Goal: Task Accomplishment & Management: Complete application form

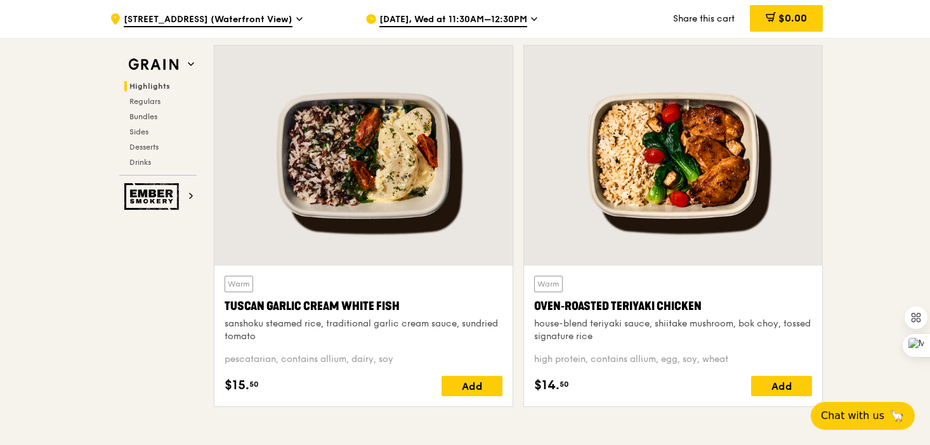
scroll to position [418, 0]
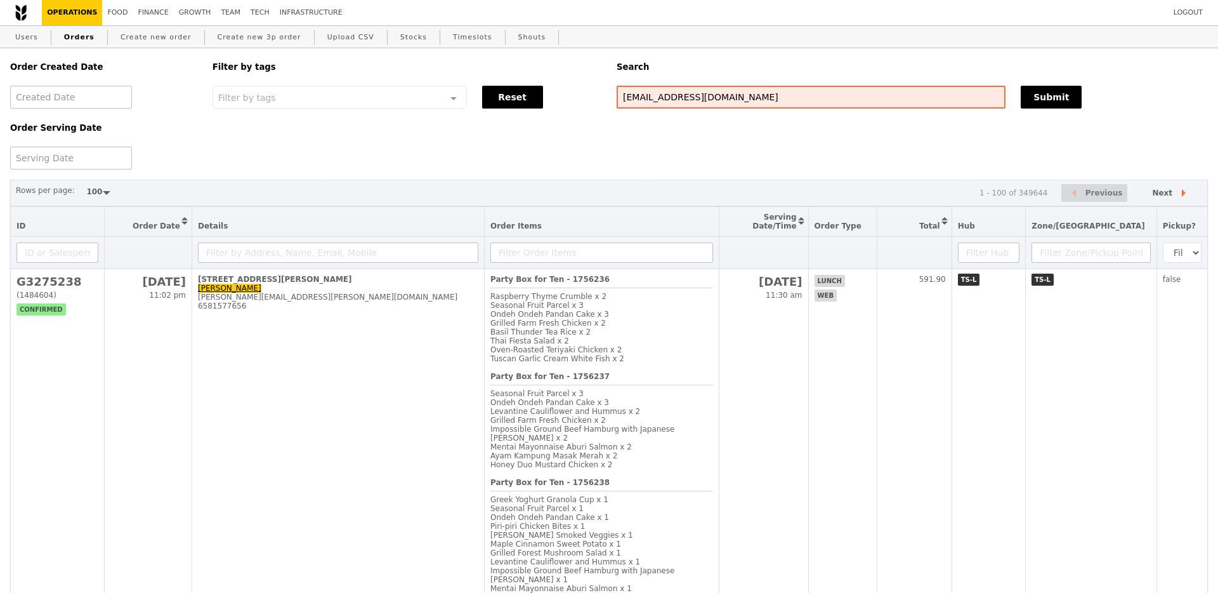
select select "100"
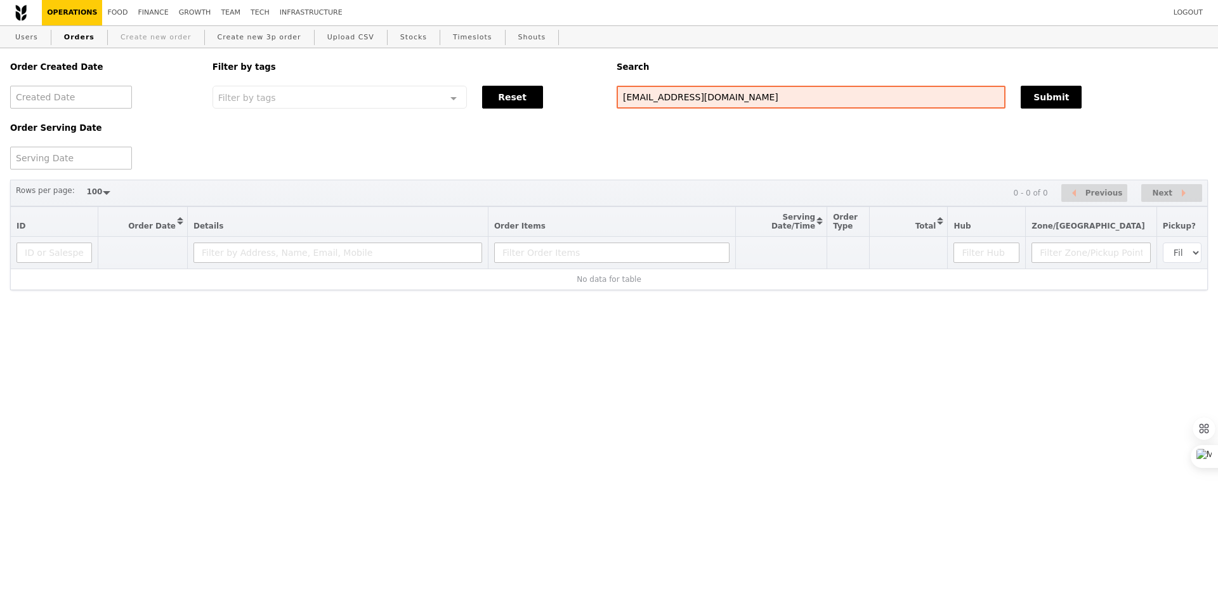
type input "[EMAIL_ADDRESS][DOMAIN_NAME]"
click at [142, 39] on link "Create new order" at bounding box center [155, 37] width 81 height 23
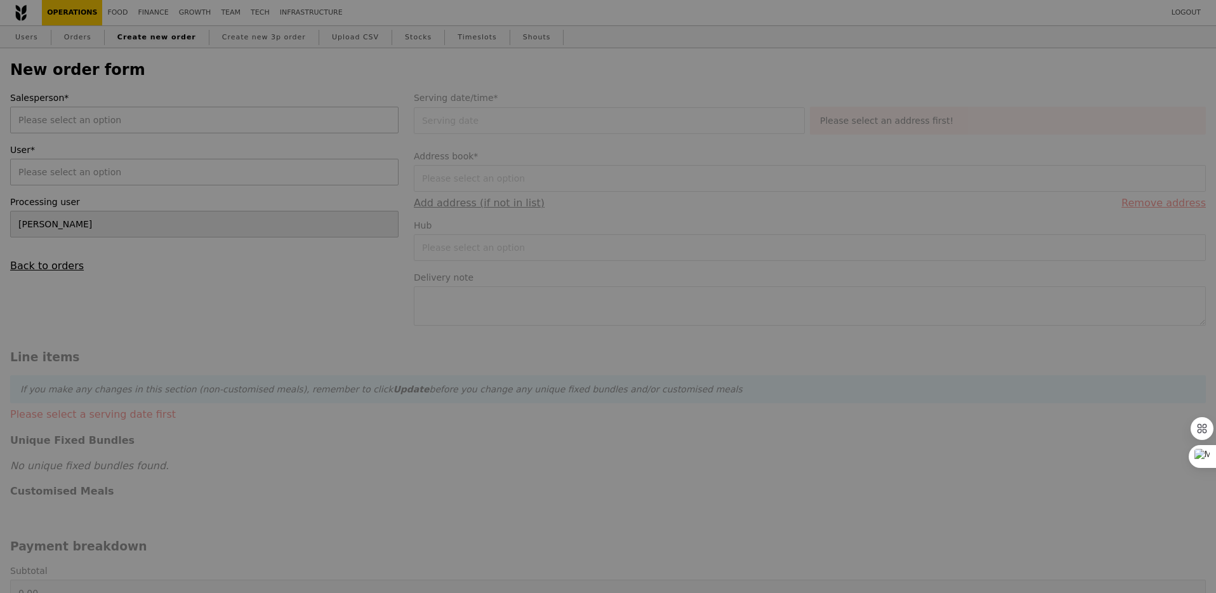
type input "Confirm"
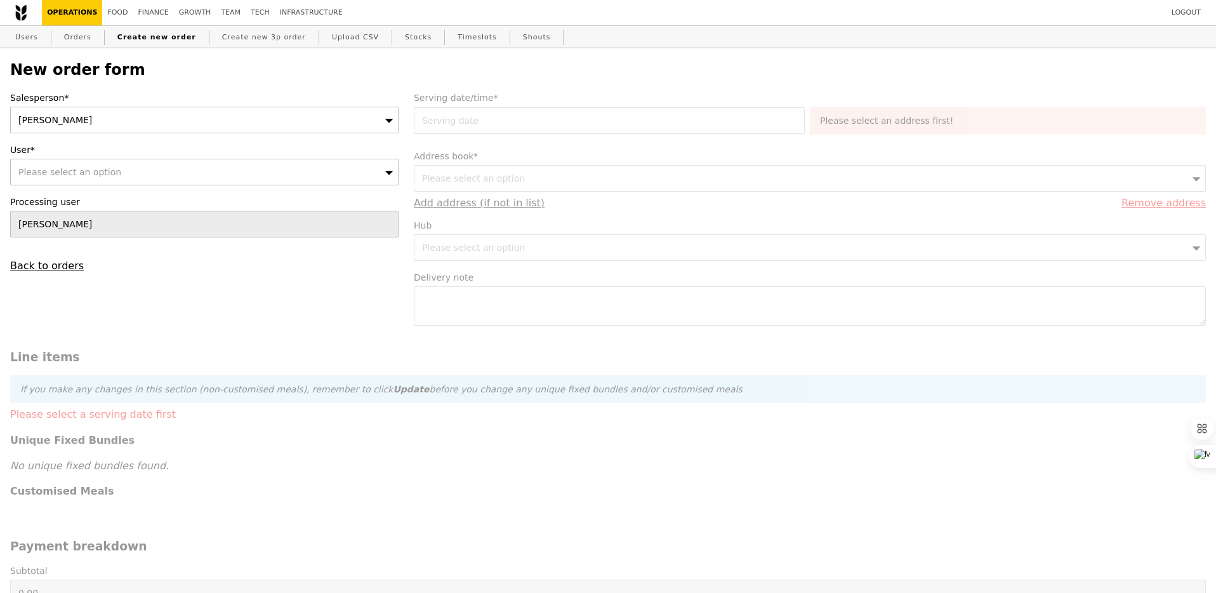
click at [154, 133] on div "Salesperson* [GEOGRAPHIC_DATA] User* Please select an option Processing user [P…" at bounding box center [205, 181] width 404 height 180
click at [141, 119] on div "[PERSON_NAME]" at bounding box center [204, 120] width 388 height 27
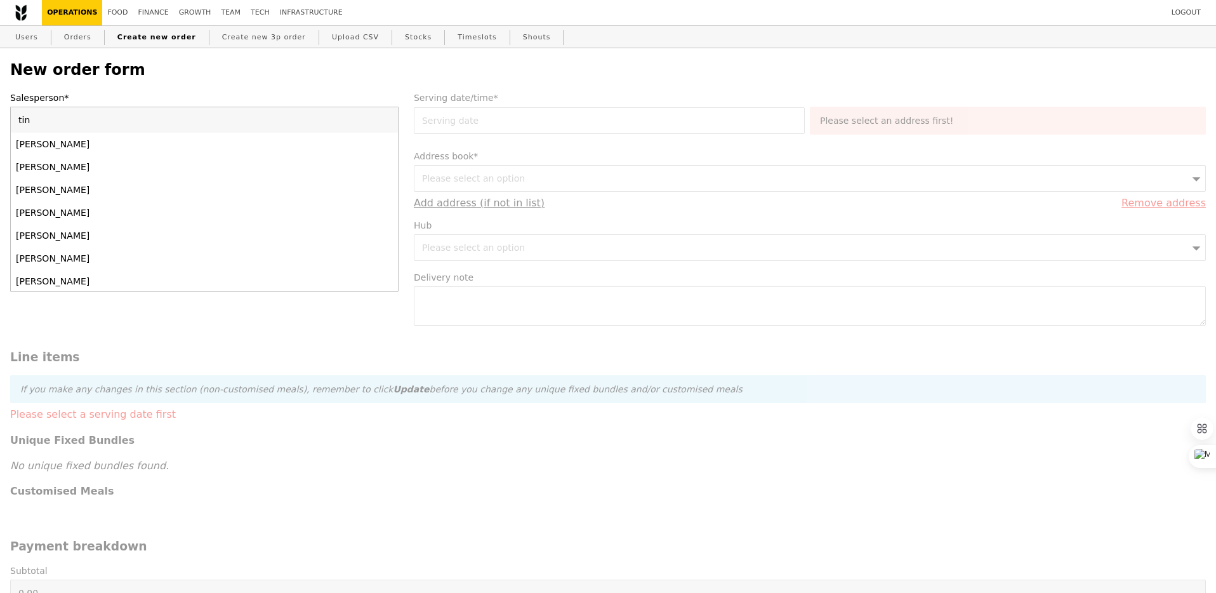
type input "ting"
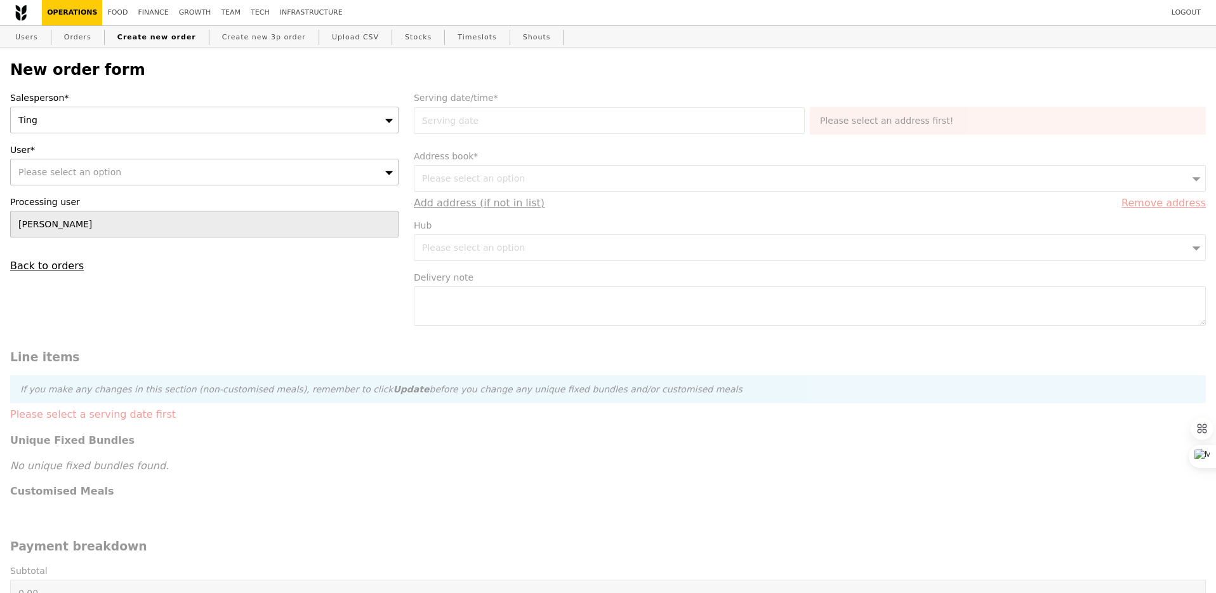
click at [165, 168] on div "Please select an option" at bounding box center [204, 172] width 388 height 27
type input "[EMAIL_ADDRESS][DOMAIN_NAME]"
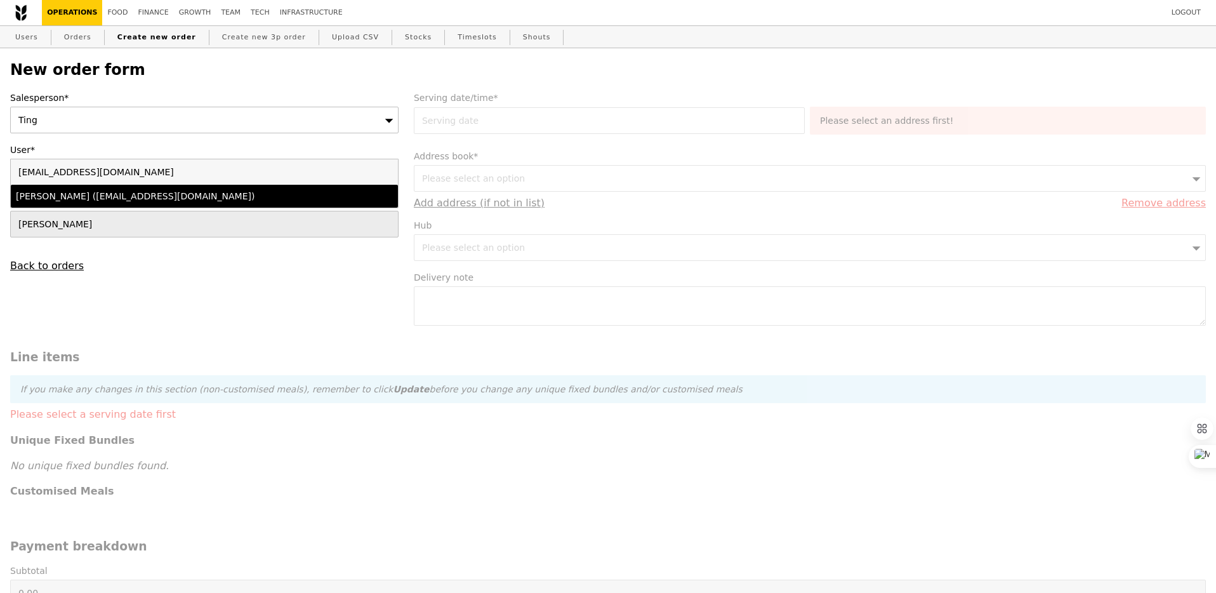
click at [176, 198] on div "[PERSON_NAME] ([EMAIL_ADDRESS][DOMAIN_NAME])" at bounding box center [157, 196] width 282 height 13
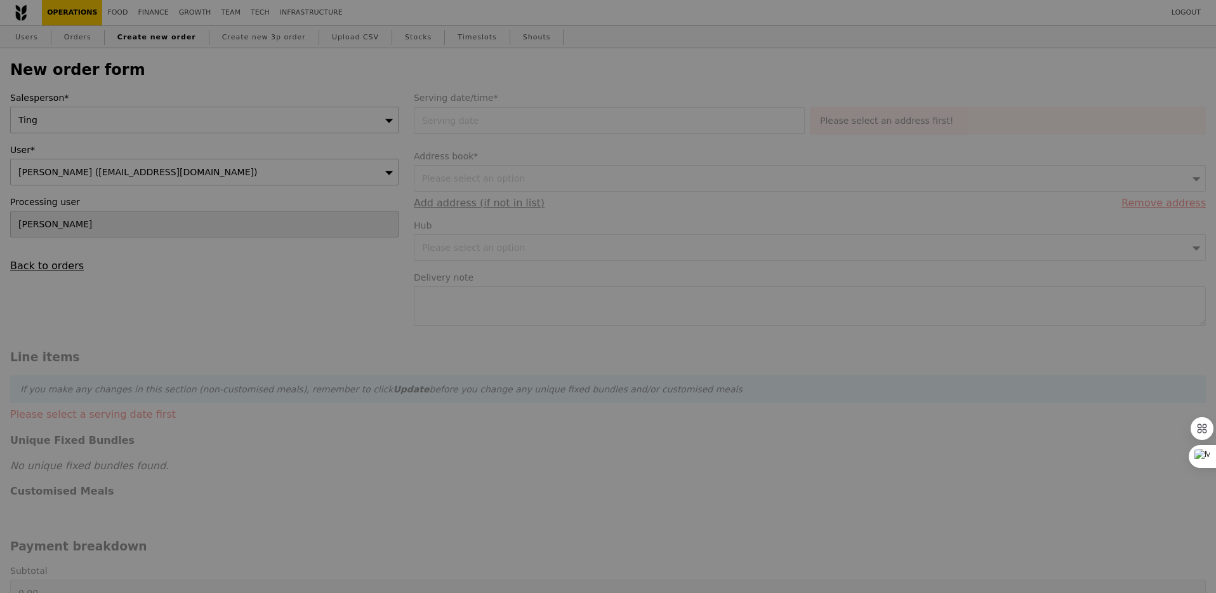
type input "Loading..."
type input "1.79"
type input "1.95"
type input "11.24"
type input "12.25"
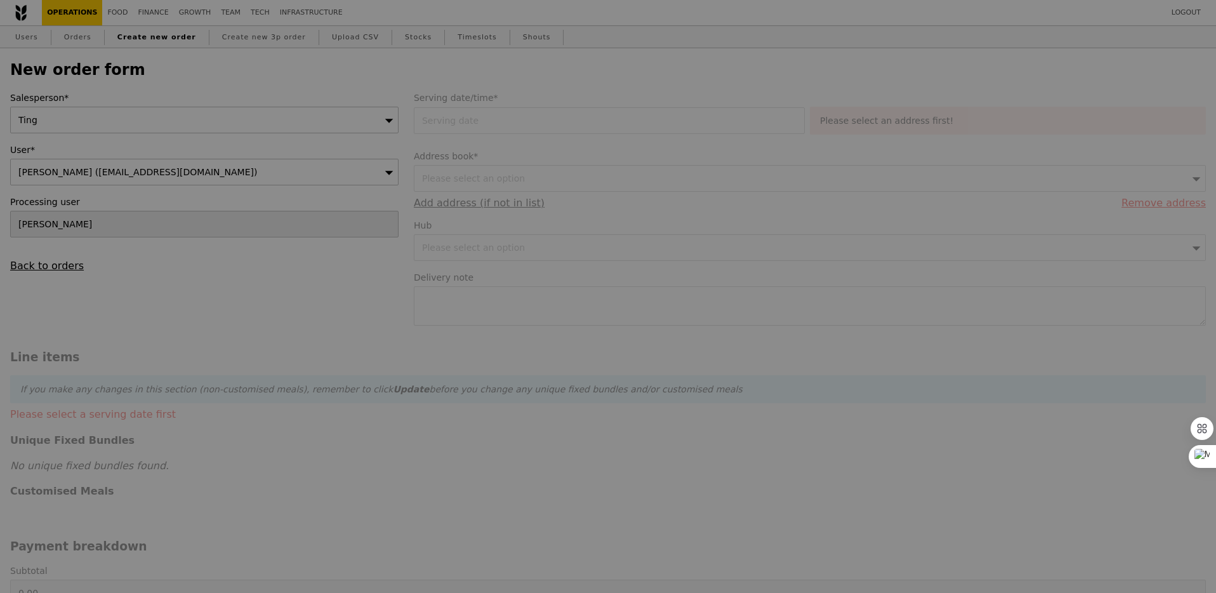
type input "14.20"
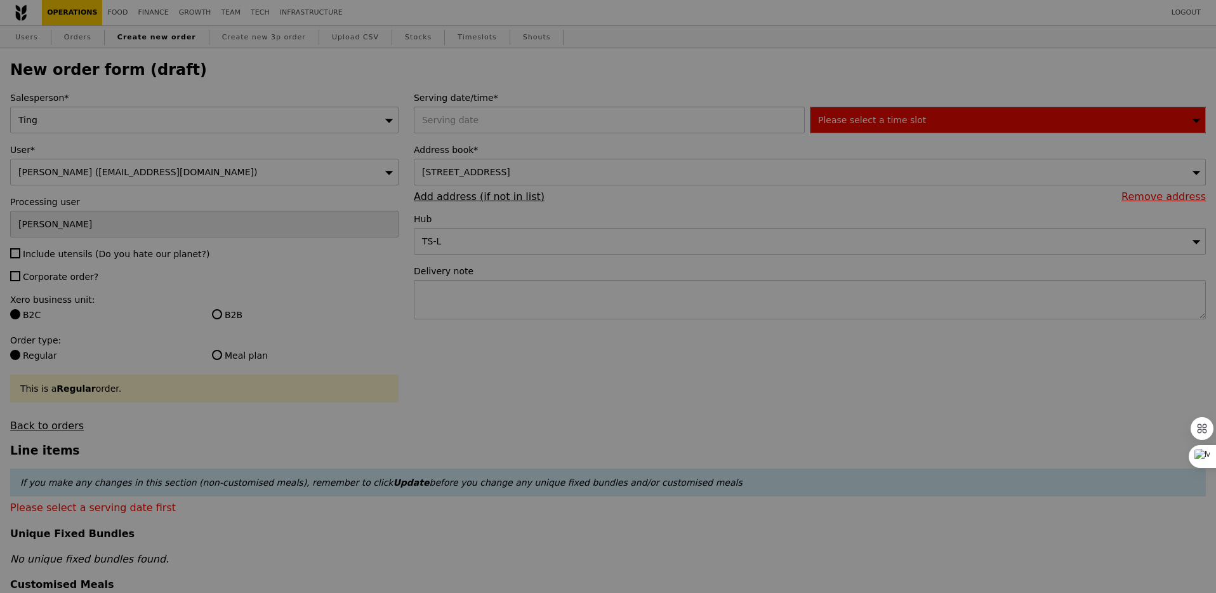
type input "Confirm"
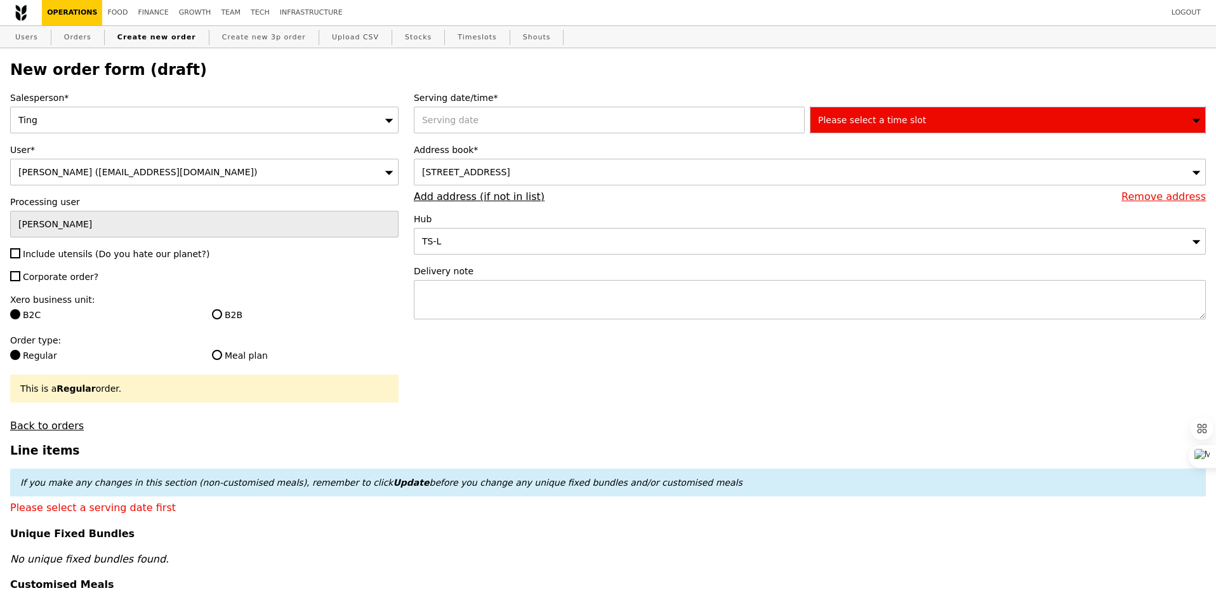
click at [69, 254] on span "Include utensils (Do you hate our planet?)" at bounding box center [116, 254] width 187 height 10
click at [20, 254] on input "Include utensils (Do you hate our planet?)" at bounding box center [15, 253] width 10 height 10
checkbox input "true"
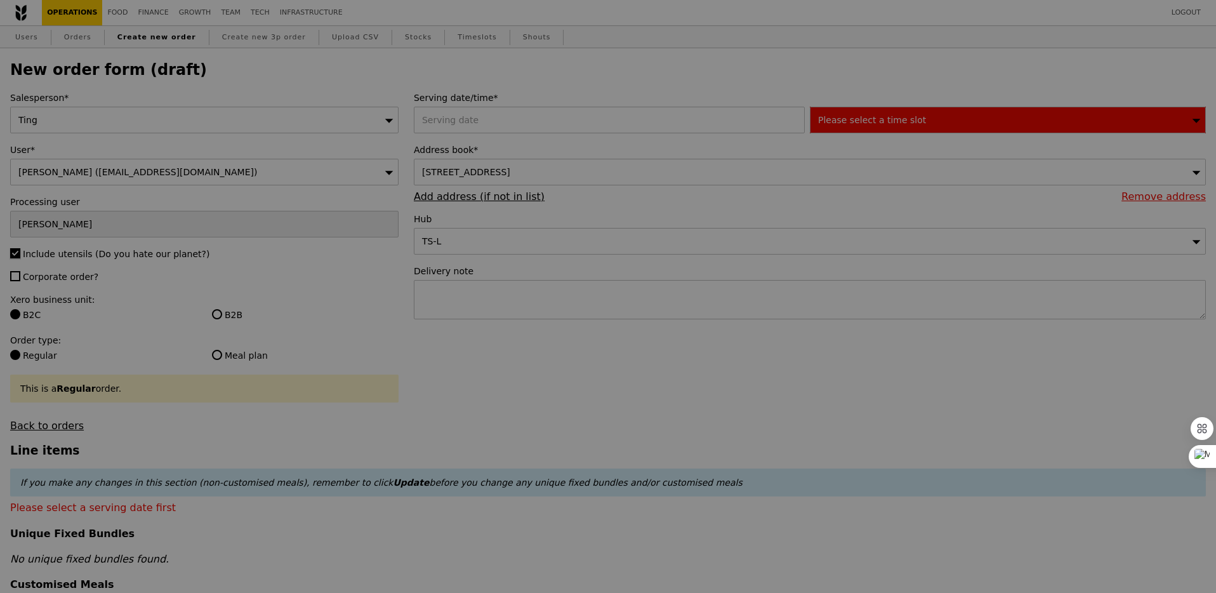
type input "Confirm"
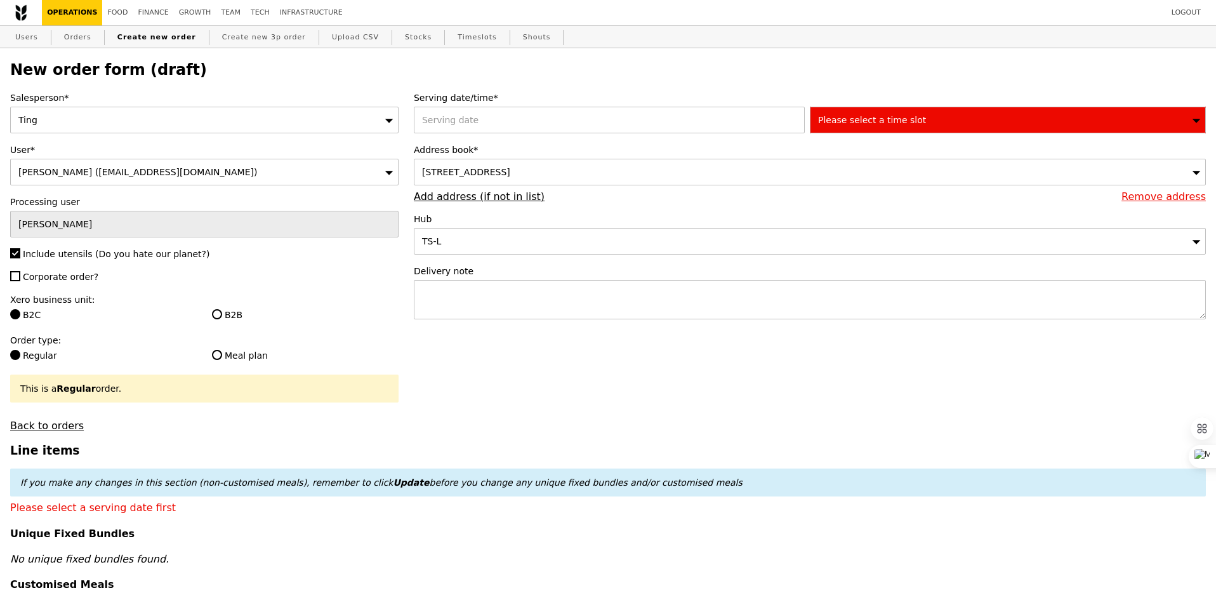
click at [69, 277] on span "Corporate order?" at bounding box center [61, 277] width 76 height 10
click at [20, 277] on input "Corporate order?" at bounding box center [15, 276] width 10 height 10
checkbox input "true"
click at [212, 316] on label "B2B" at bounding box center [305, 314] width 187 height 13
click at [212, 316] on input "B2B" at bounding box center [217, 314] width 10 height 10
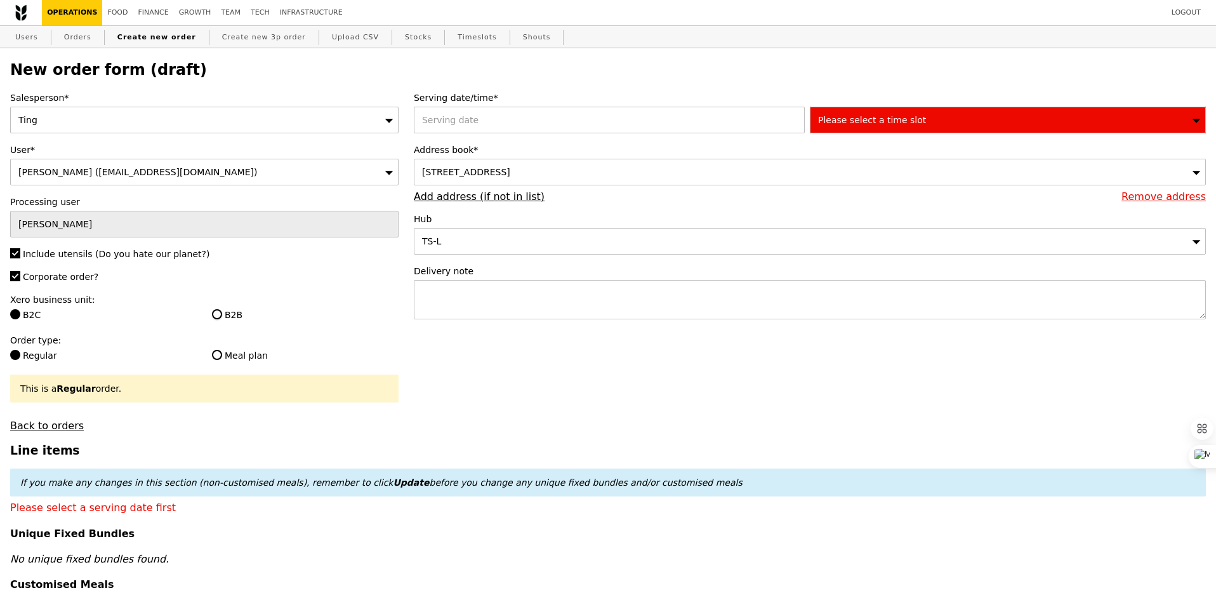
radio input "true"
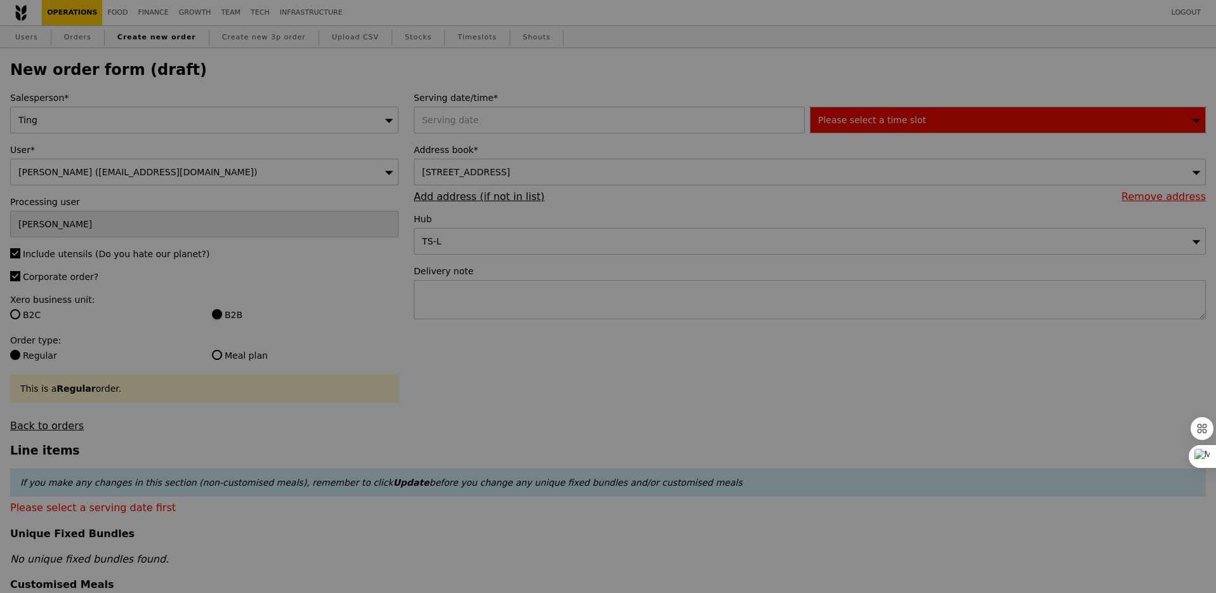
type input "Confirm"
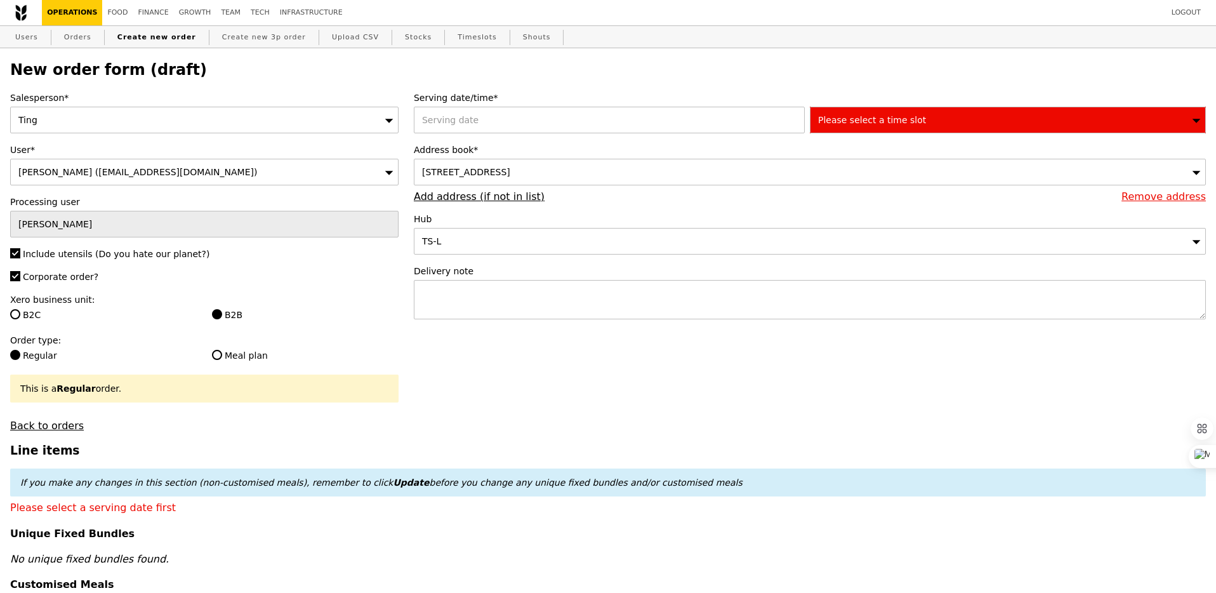
click at [517, 118] on div "2025 [DATE] [DATE] Mon Tue Wed Thu Fri Sat Sun 1 2 3 4 5 6 7 8 9 10 11 12 13 14…" at bounding box center [612, 120] width 396 height 27
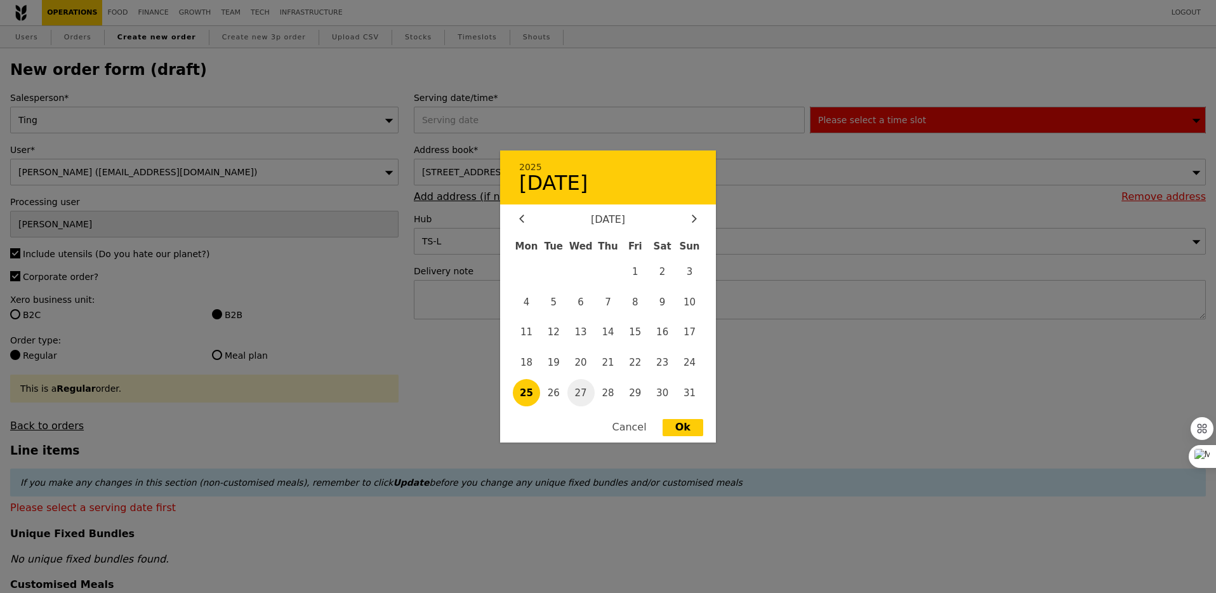
click at [586, 387] on span "27" at bounding box center [580, 392] width 27 height 27
type input "[DATE]"
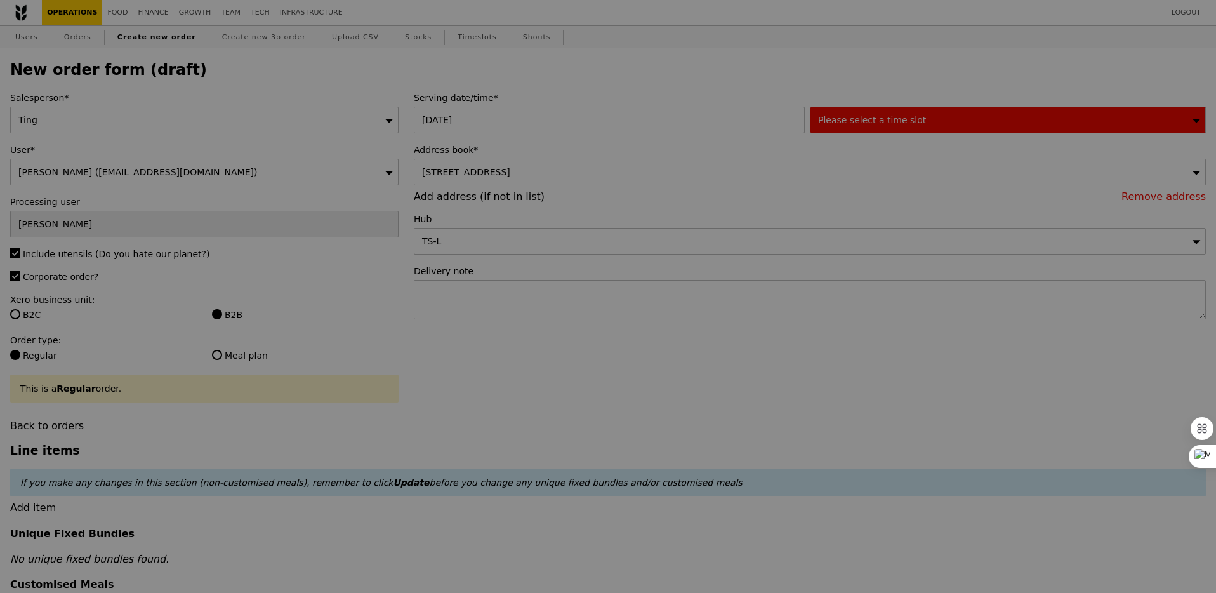
type input "Confirm"
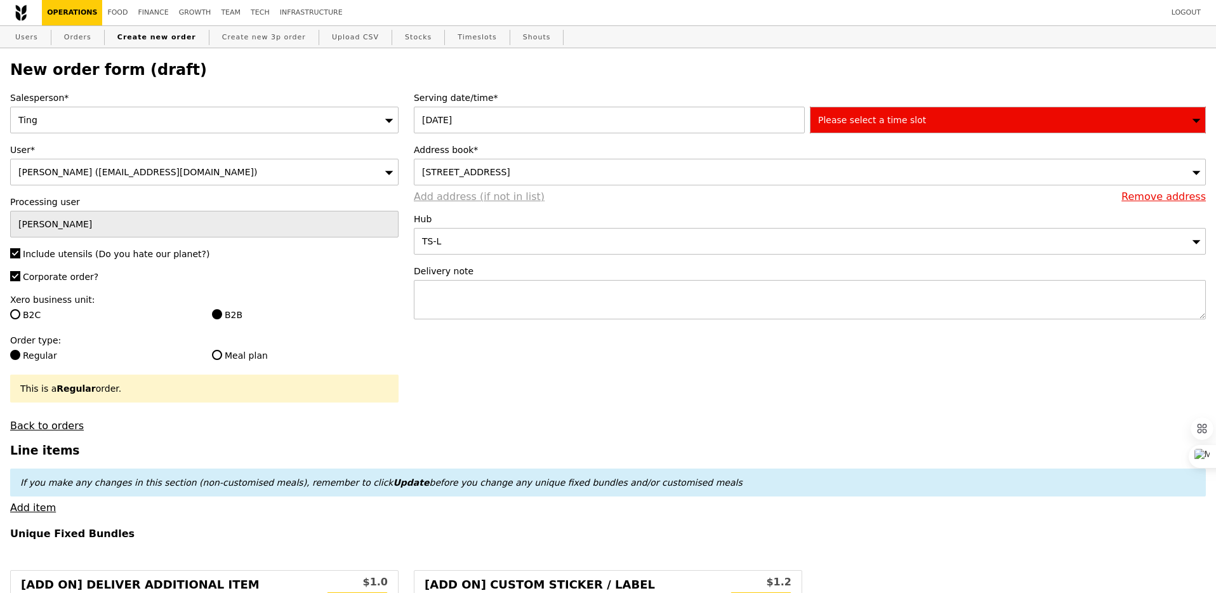
click at [491, 195] on link "Add address (if not in list)" at bounding box center [479, 196] width 131 height 12
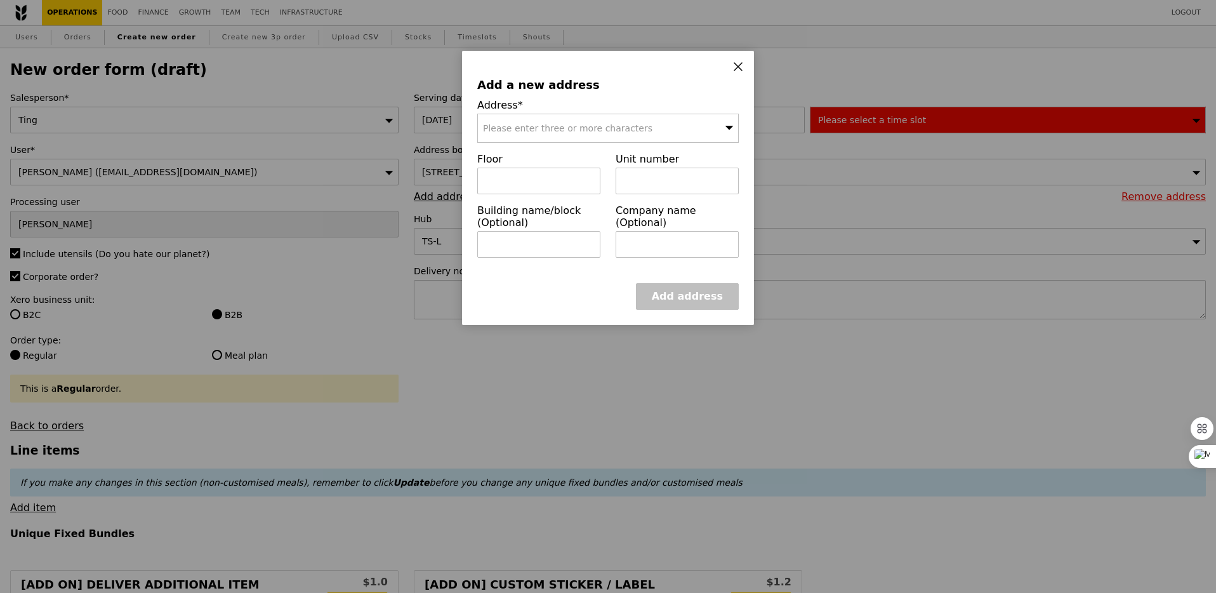
click at [562, 133] on div "Please enter three or more characters" at bounding box center [607, 128] width 261 height 29
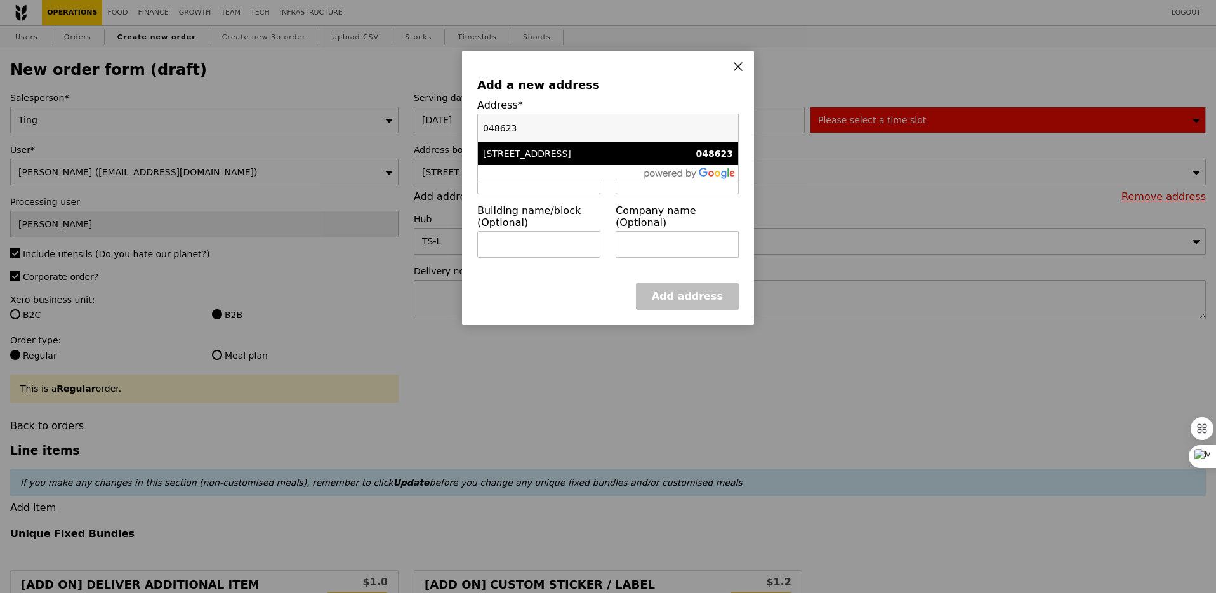
click at [554, 160] on li "[STREET_ADDRESS] 048623" at bounding box center [608, 153] width 260 height 23
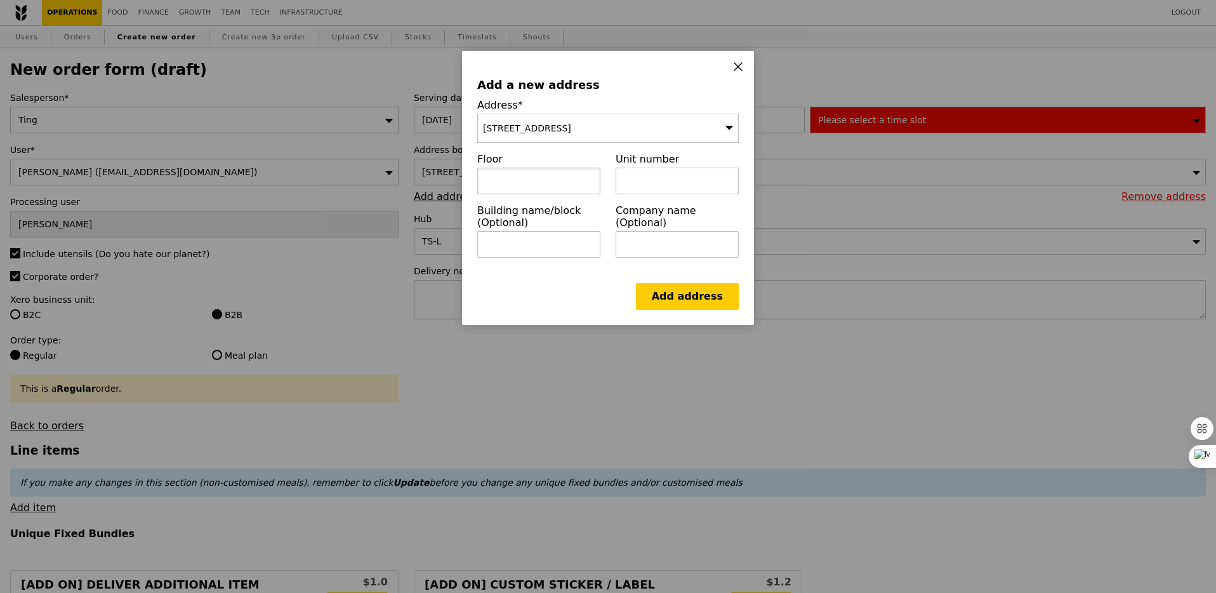
click at [508, 184] on input "text" at bounding box center [538, 181] width 123 height 27
type input "Level 45"
click at [628, 188] on input "text" at bounding box center [677, 181] width 123 height 27
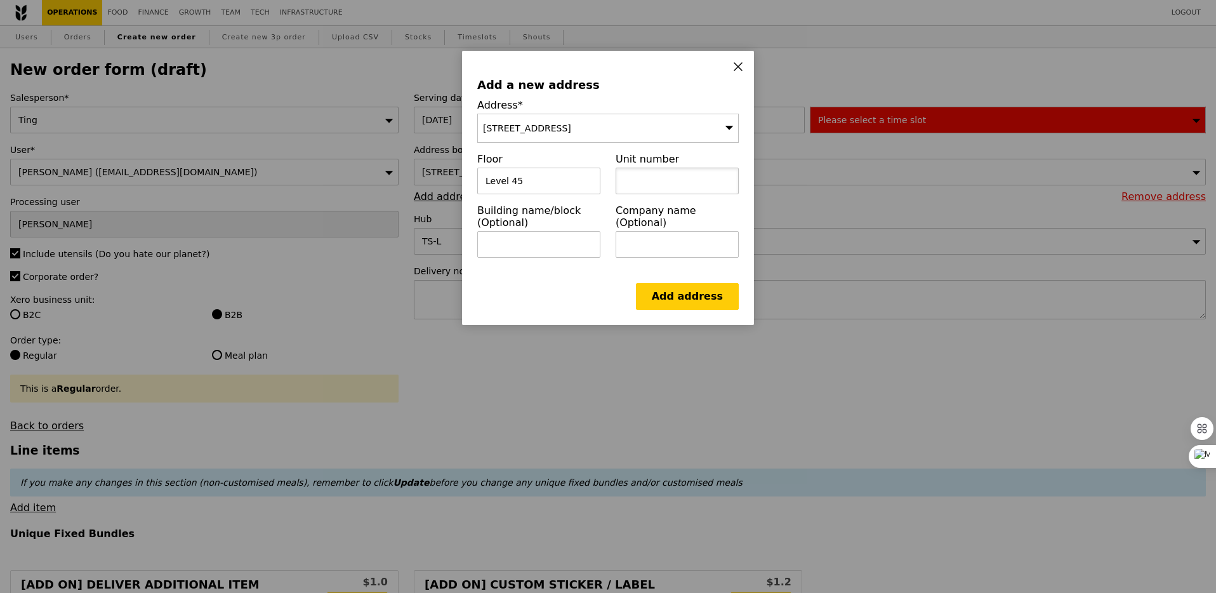
paste input "[GEOGRAPHIC_DATA]"
type input "[GEOGRAPHIC_DATA]"
click at [680, 311] on div "Add a new address Address* [STREET_ADDRESS] Floor Level 45 Unit number [GEOGRAP…" at bounding box center [608, 188] width 292 height 274
click at [678, 307] on link "Add address" at bounding box center [687, 296] width 103 height 27
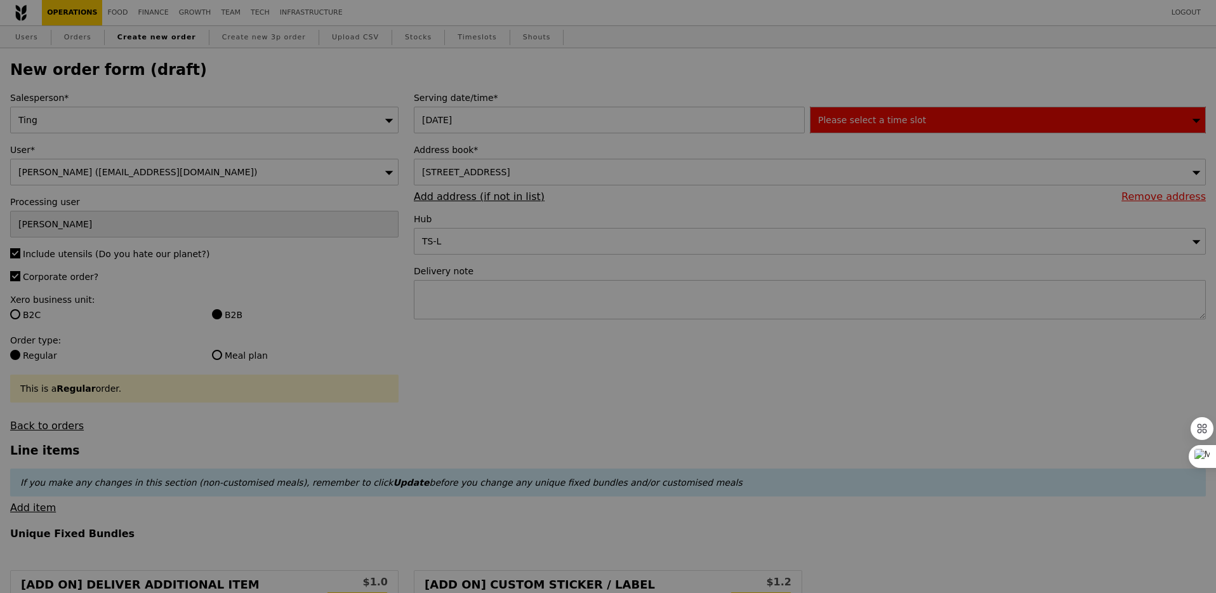
type input "Confirm"
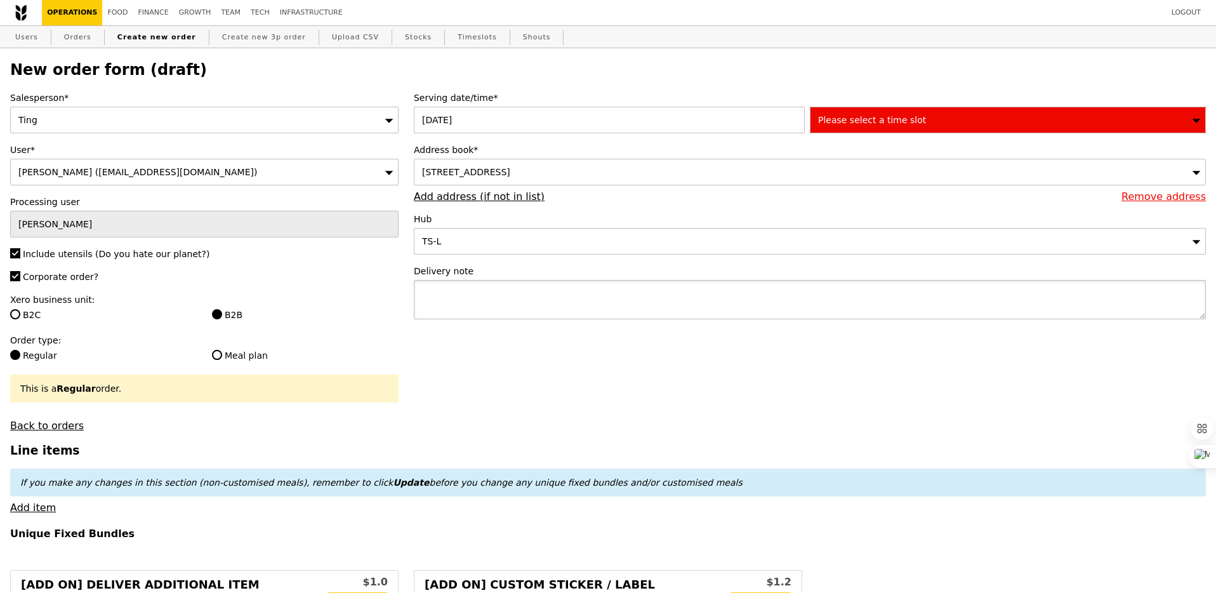
click at [473, 308] on textarea at bounding box center [810, 299] width 792 height 39
type textarea "Please call upon arrival."
click at [860, 107] on div "Please select a time slot" at bounding box center [1008, 120] width 396 height 27
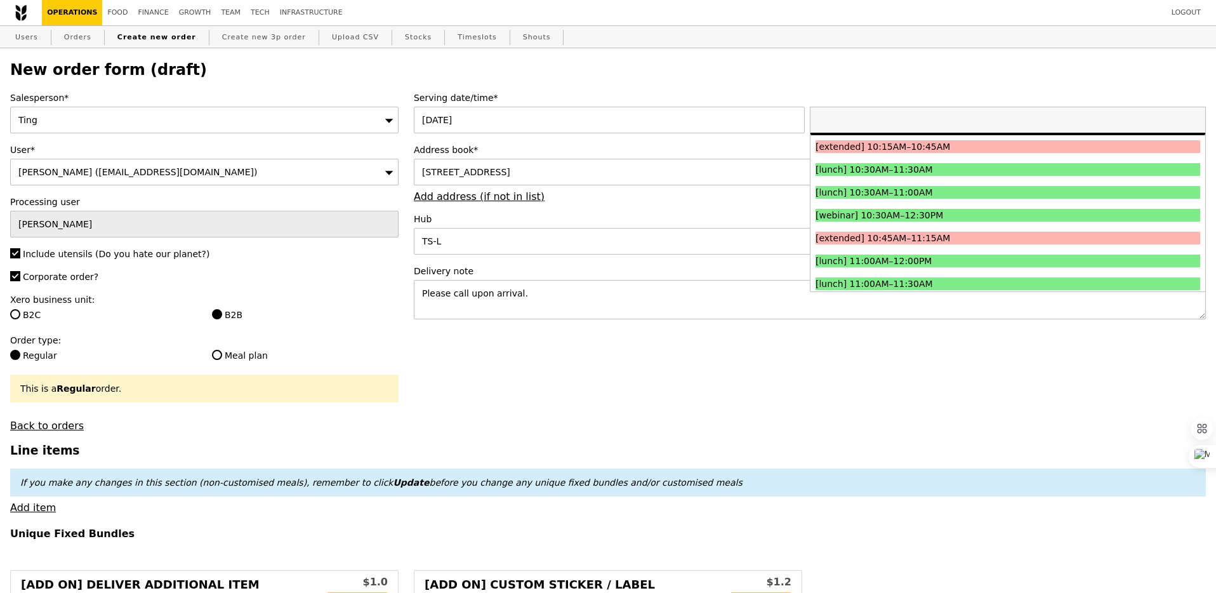
scroll to position [310, 0]
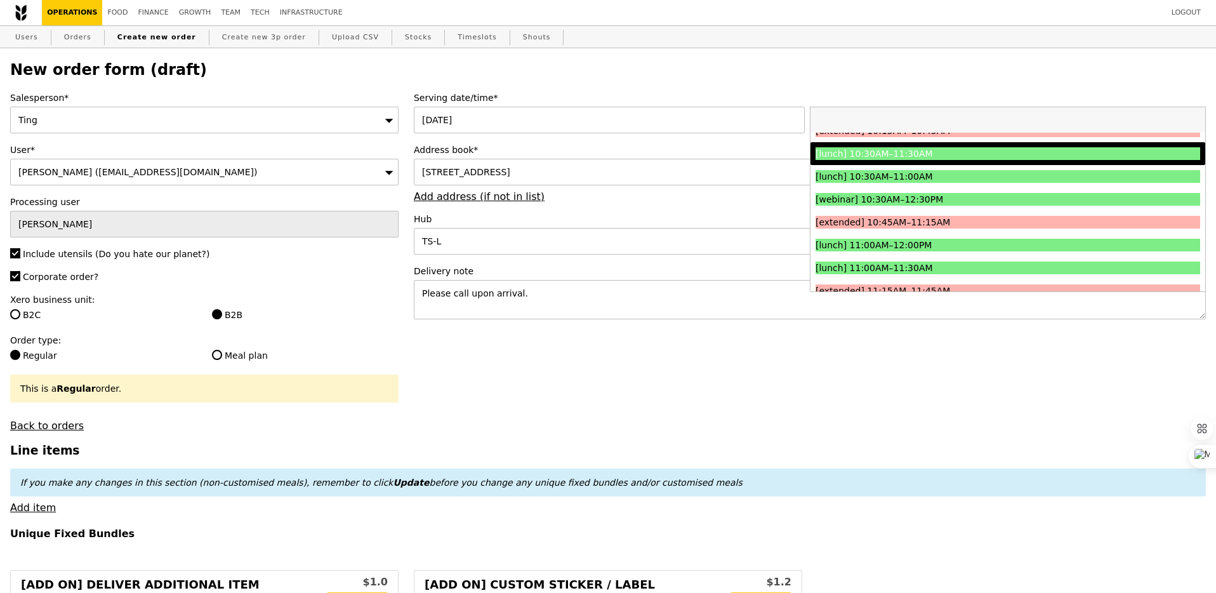
click at [846, 152] on div "[lunch] 10:30AM–11:30AM" at bounding box center [959, 153] width 289 height 13
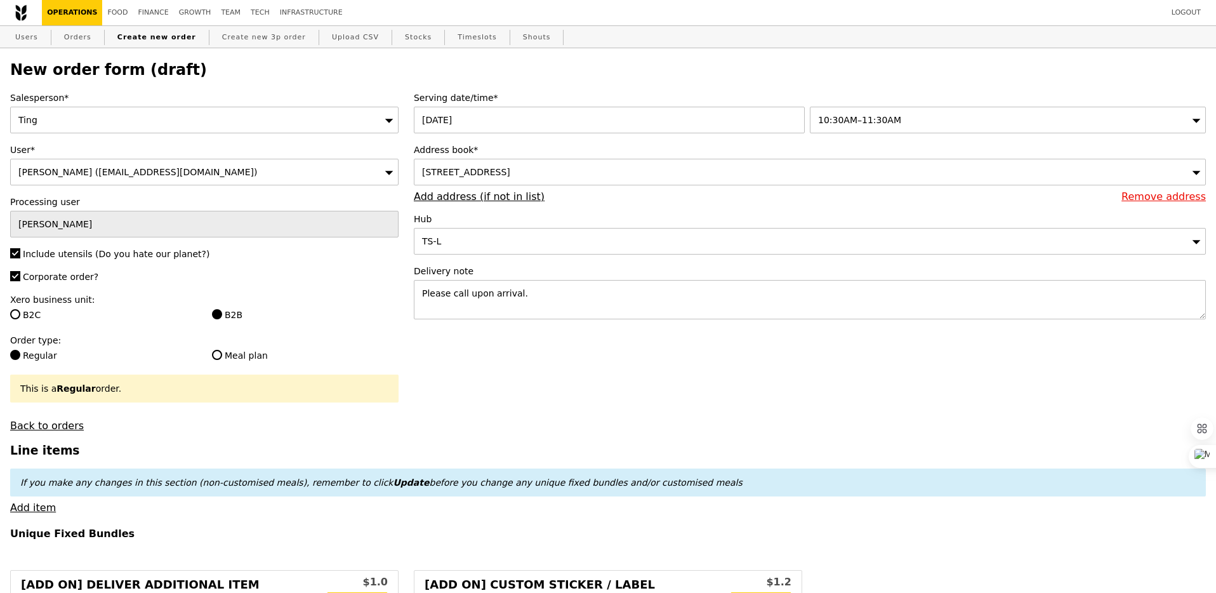
type input "Confirm"
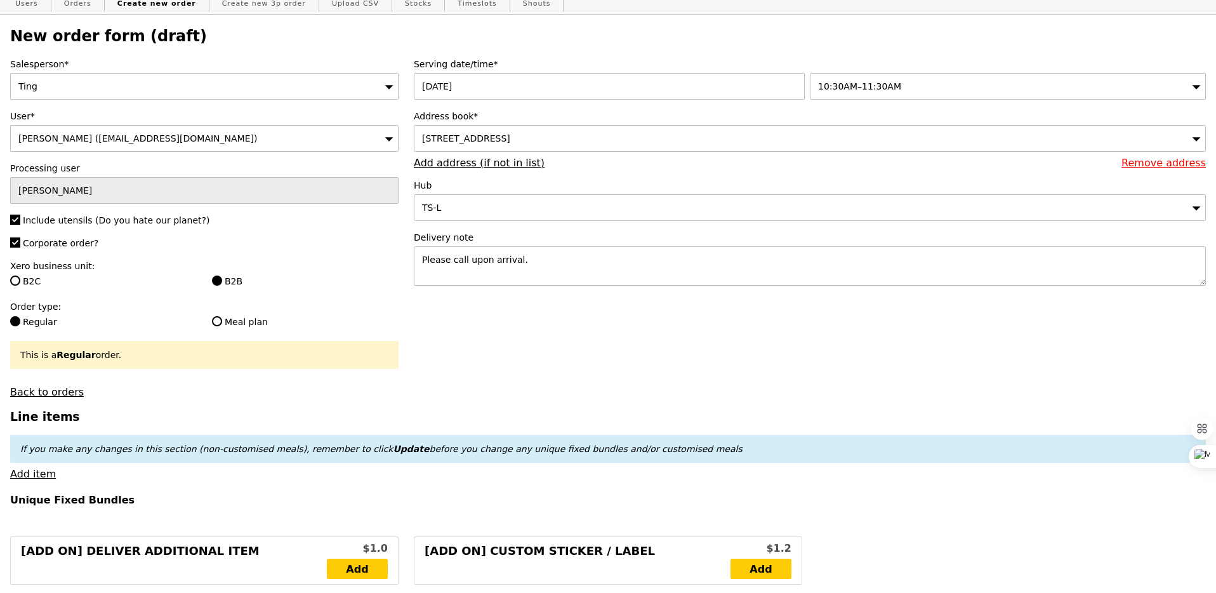
scroll to position [65, 0]
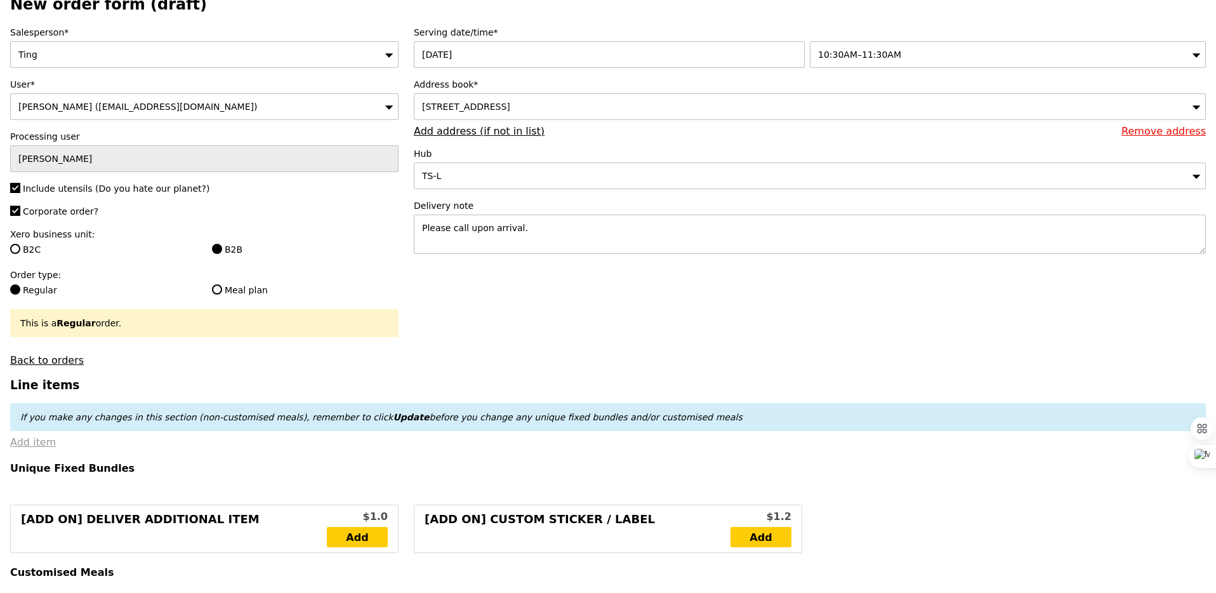
click at [33, 448] on link "Add item" at bounding box center [33, 442] width 46 height 12
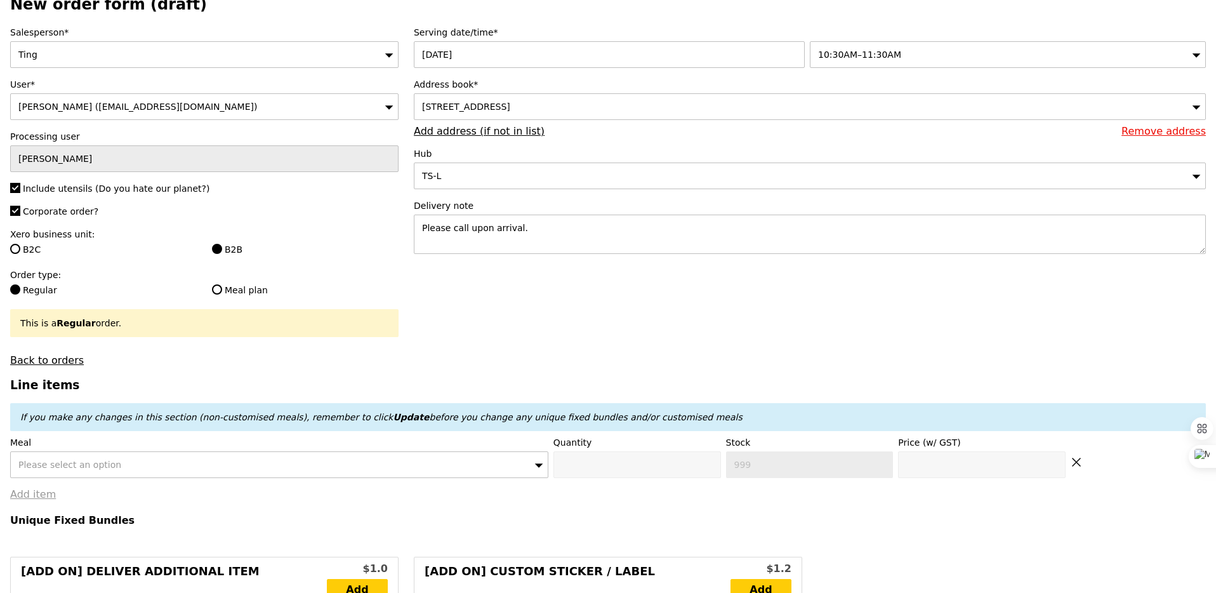
click at [30, 447] on label "Meal" at bounding box center [279, 442] width 538 height 13
click at [41, 465] on span "Please select an option" at bounding box center [69, 464] width 103 height 10
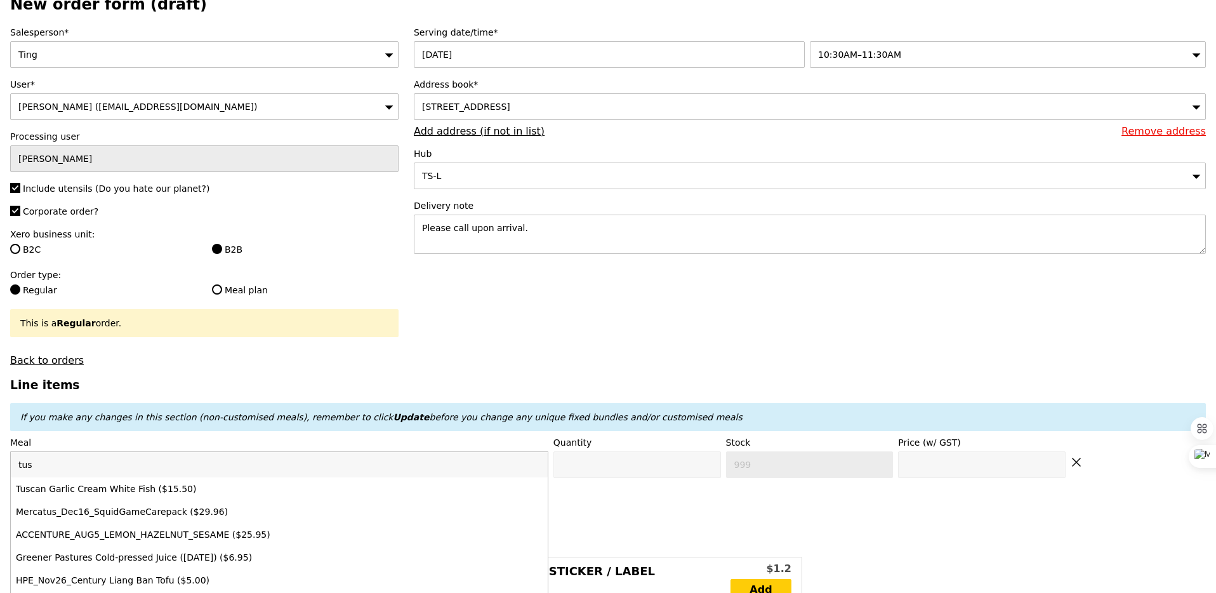
type input "tusc"
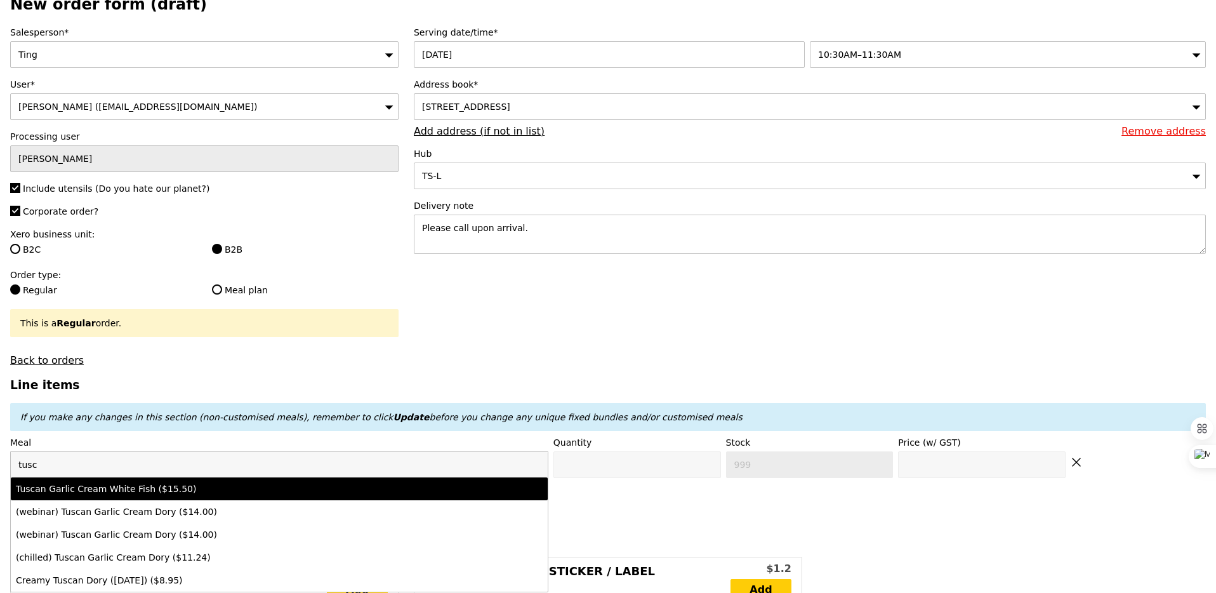
type input "Confirm anyway"
type input "0"
type input "431"
type input "15.5"
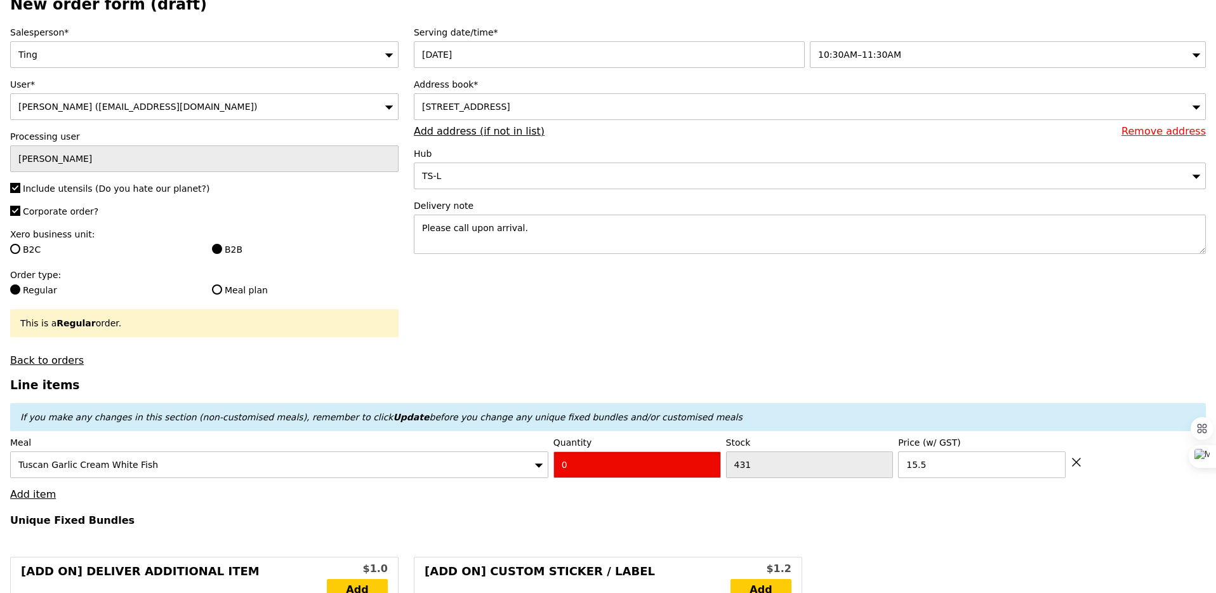
type input "Confirm"
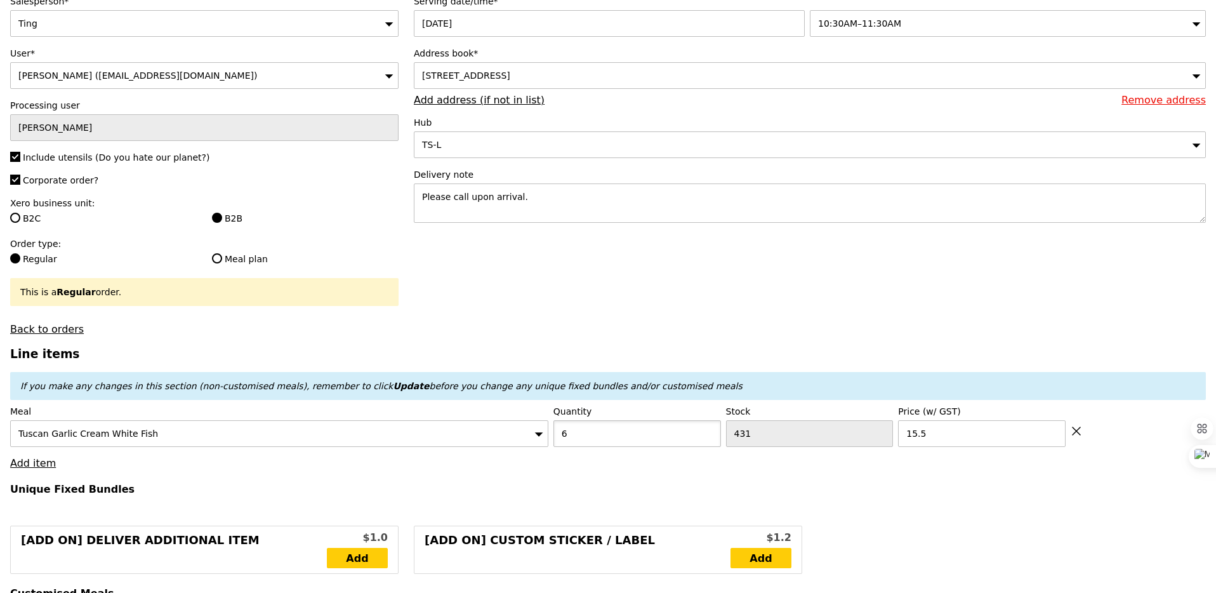
scroll to position [125, 0]
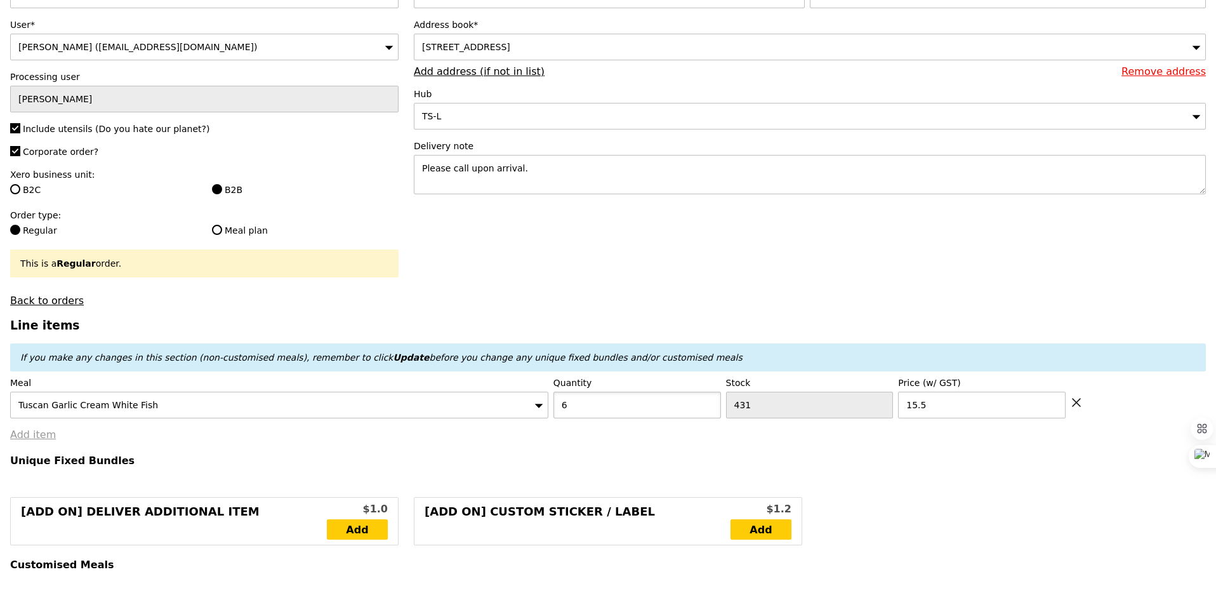
type input "6"
click at [18, 431] on link "Add item" at bounding box center [33, 434] width 46 height 12
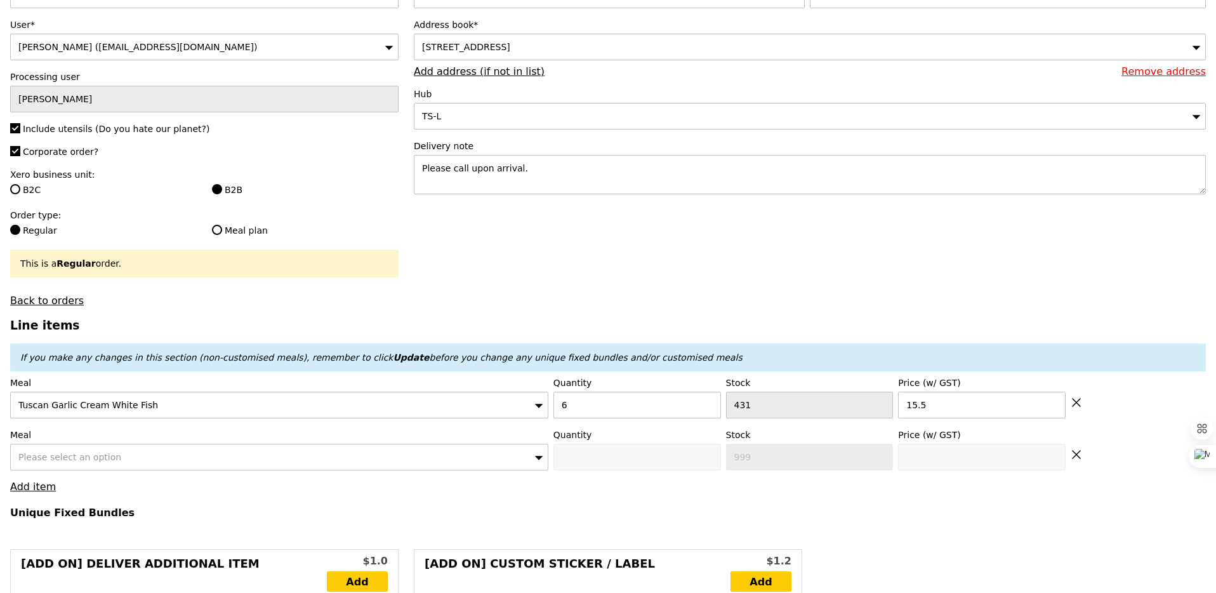
click at [31, 452] on div "Please select an option" at bounding box center [279, 457] width 538 height 27
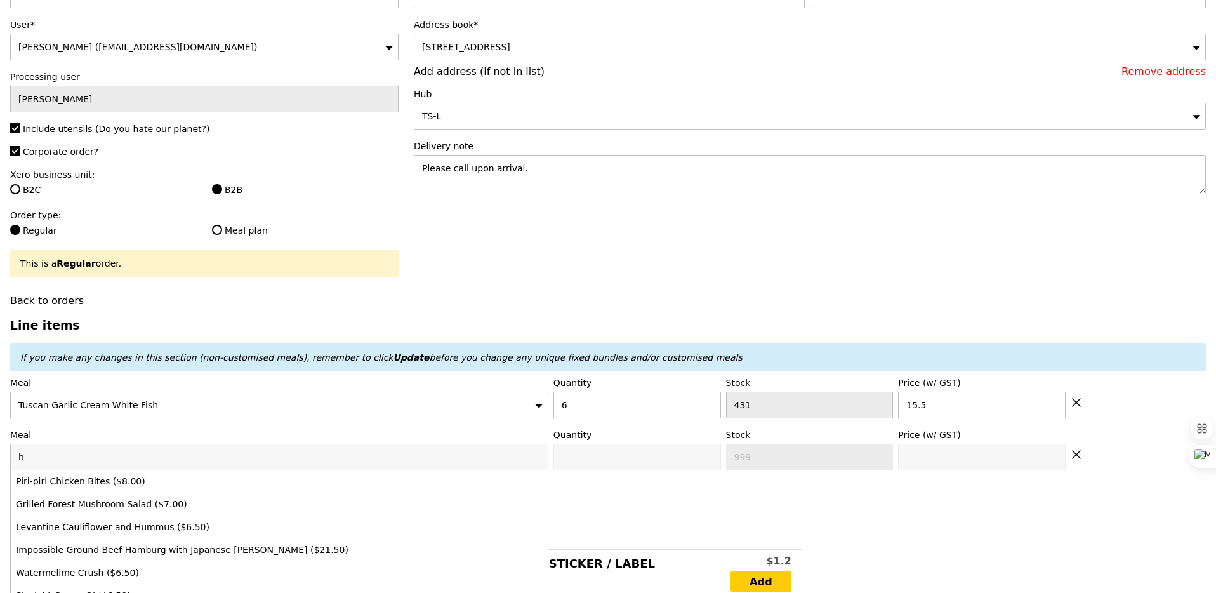
type input "Loading..."
type input "hone"
type input "93.00"
type input "3.62"
type input "3.95"
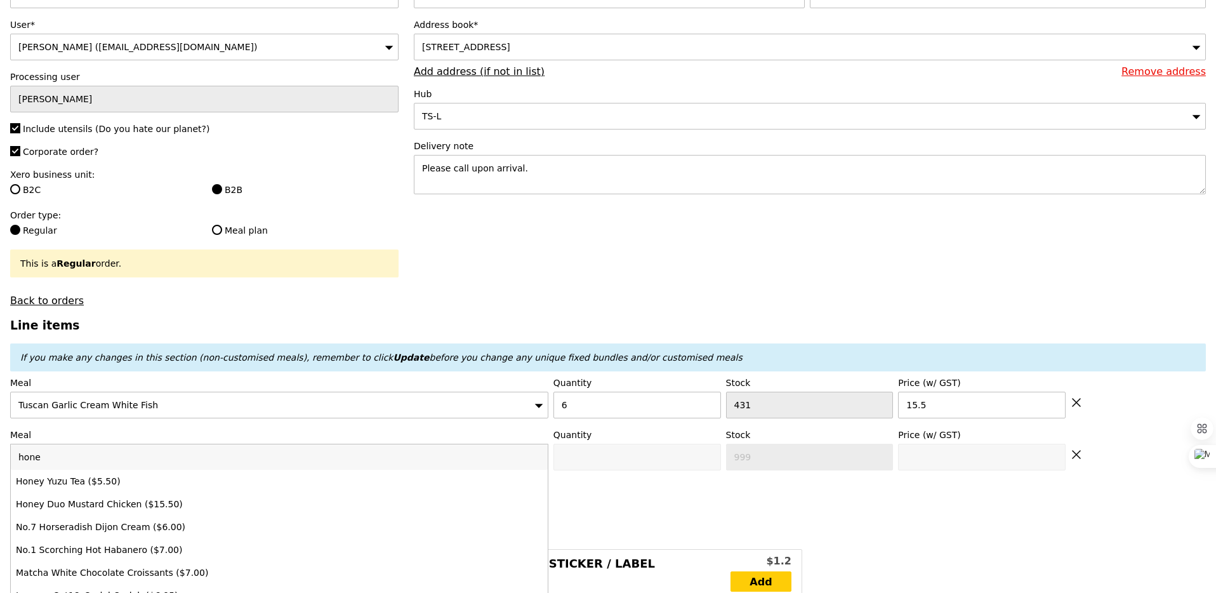
type input "98.90"
type input "honey d"
type input "Confirm"
type input "honey du"
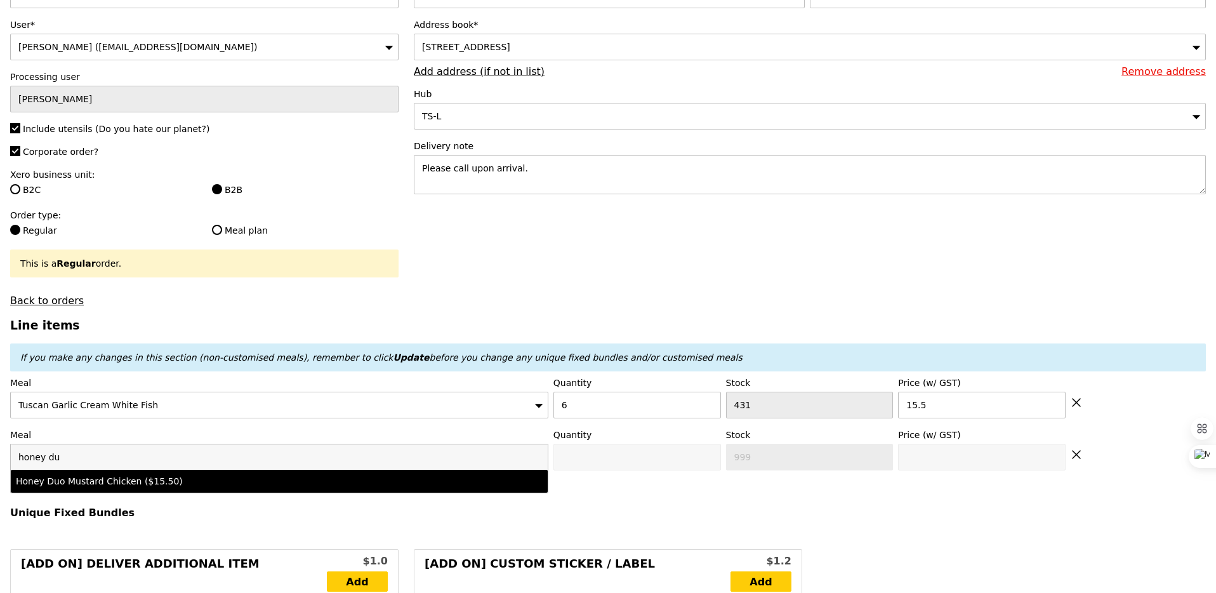
type input "Confirm anyway"
type input "0"
type input "450"
type input "15.5"
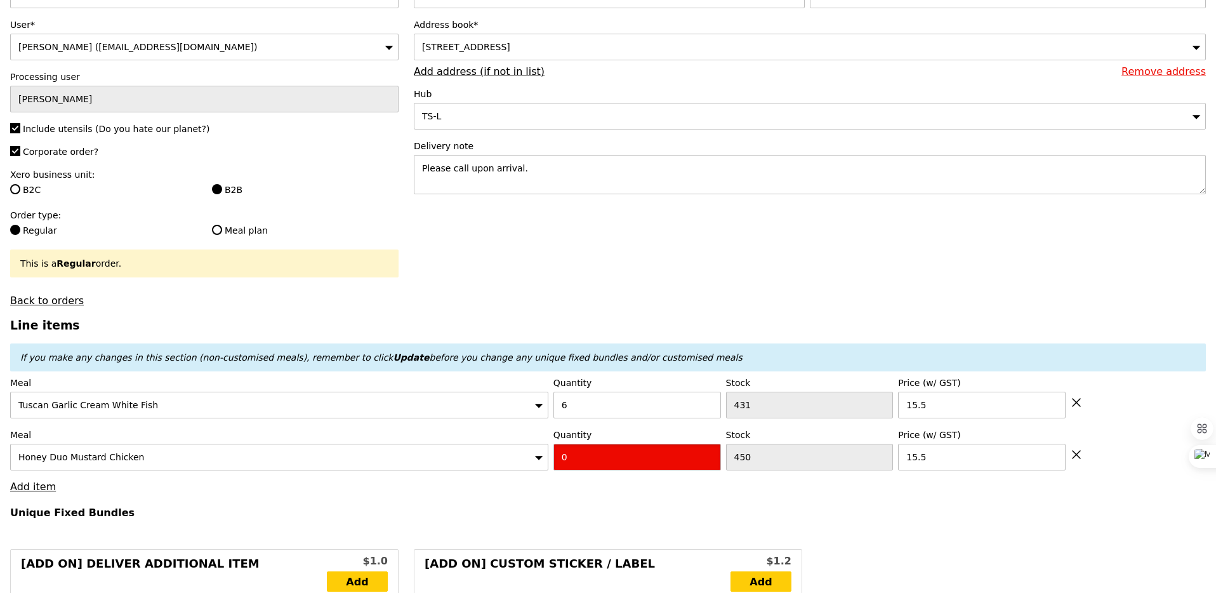
type input "Confirm"
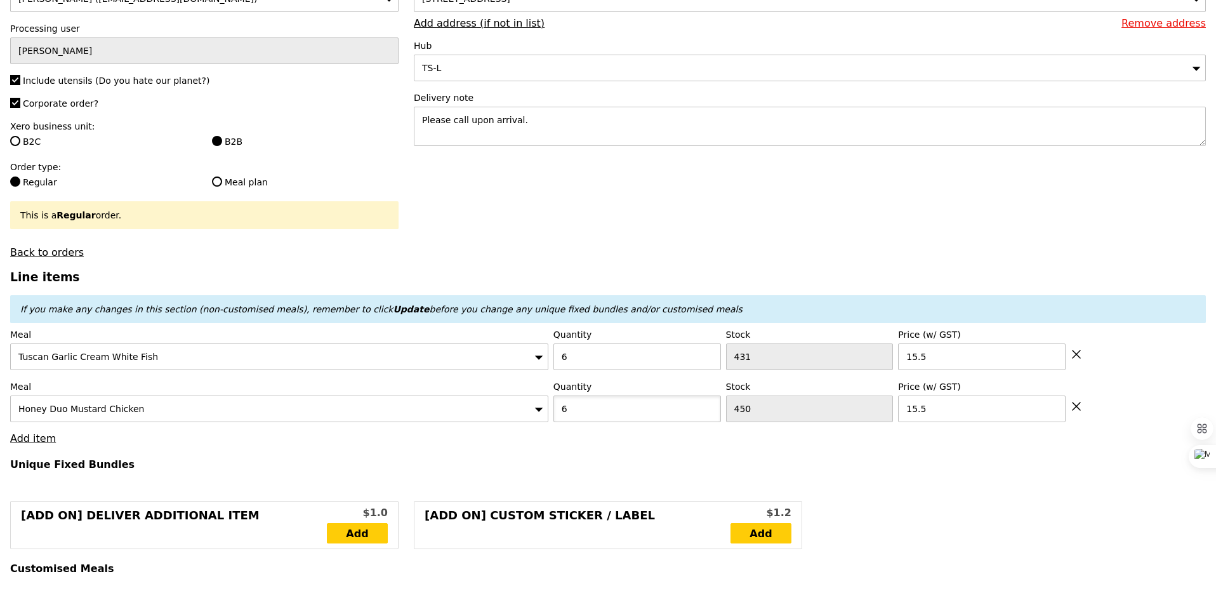
scroll to position [194, 0]
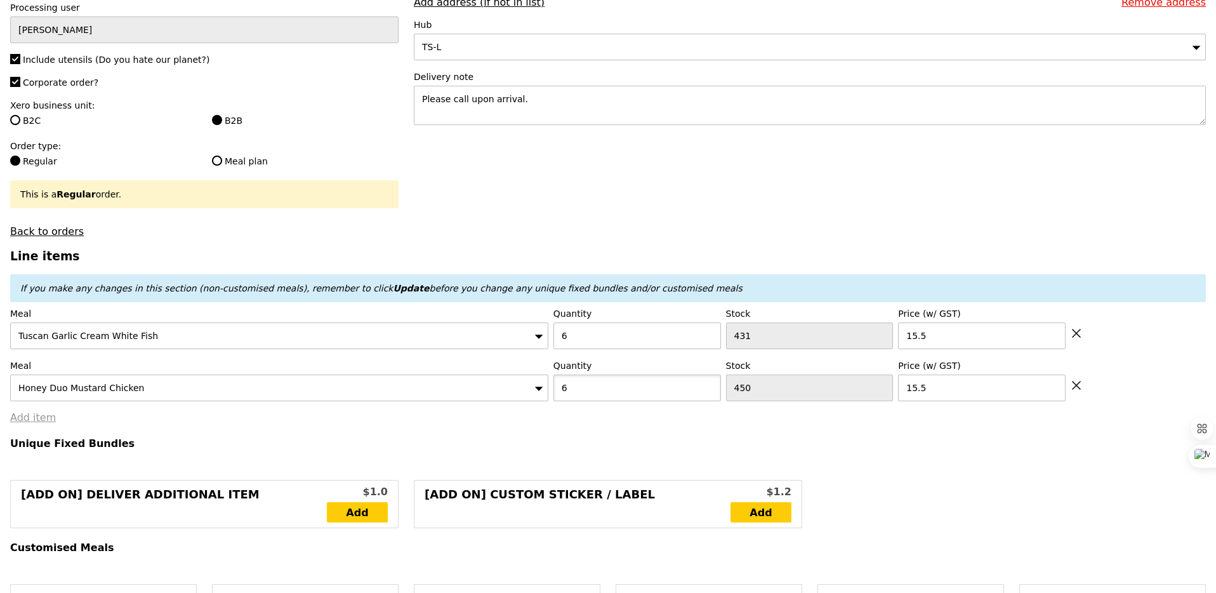
type input "6"
click at [23, 416] on link "Add item" at bounding box center [33, 417] width 46 height 12
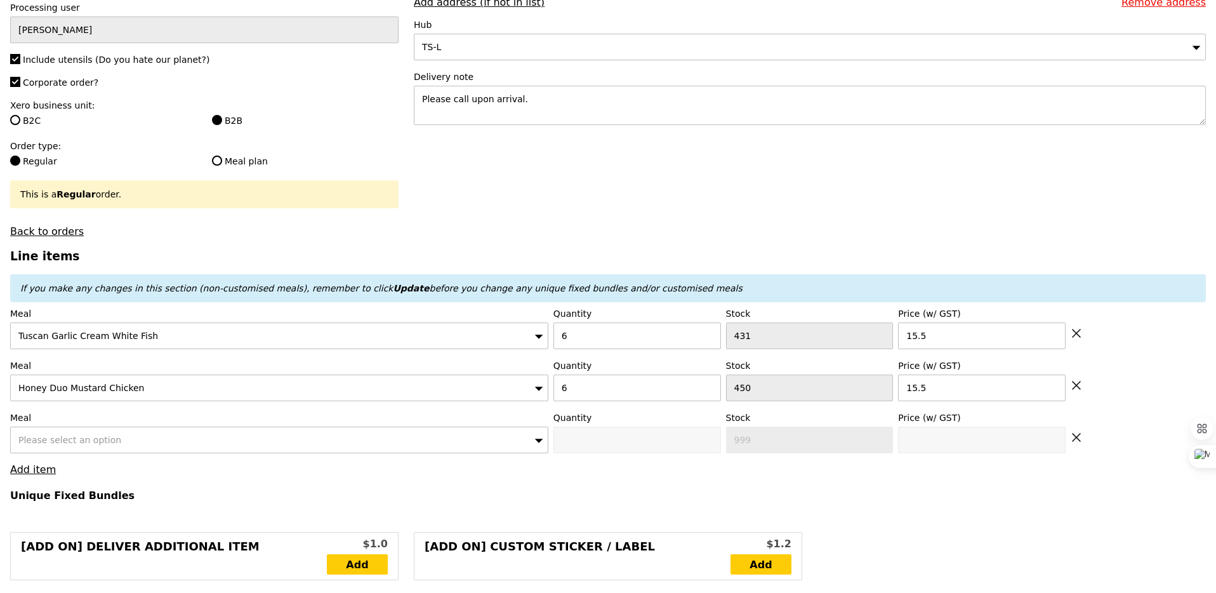
click at [45, 435] on span "Please select an option" at bounding box center [69, 440] width 103 height 10
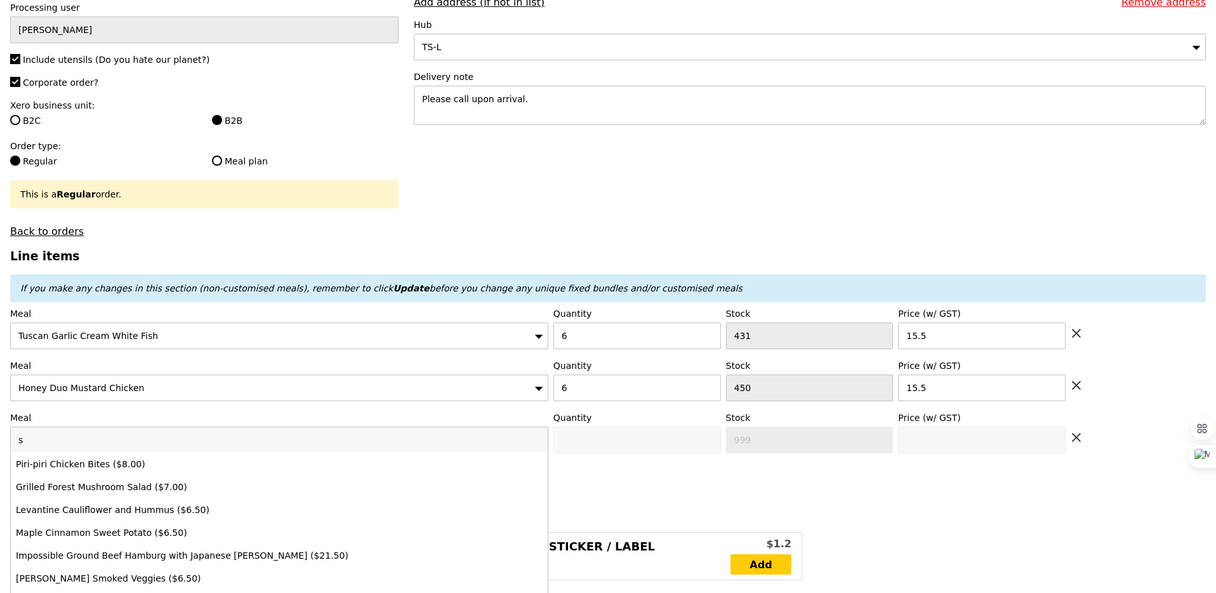
type input "Loading..."
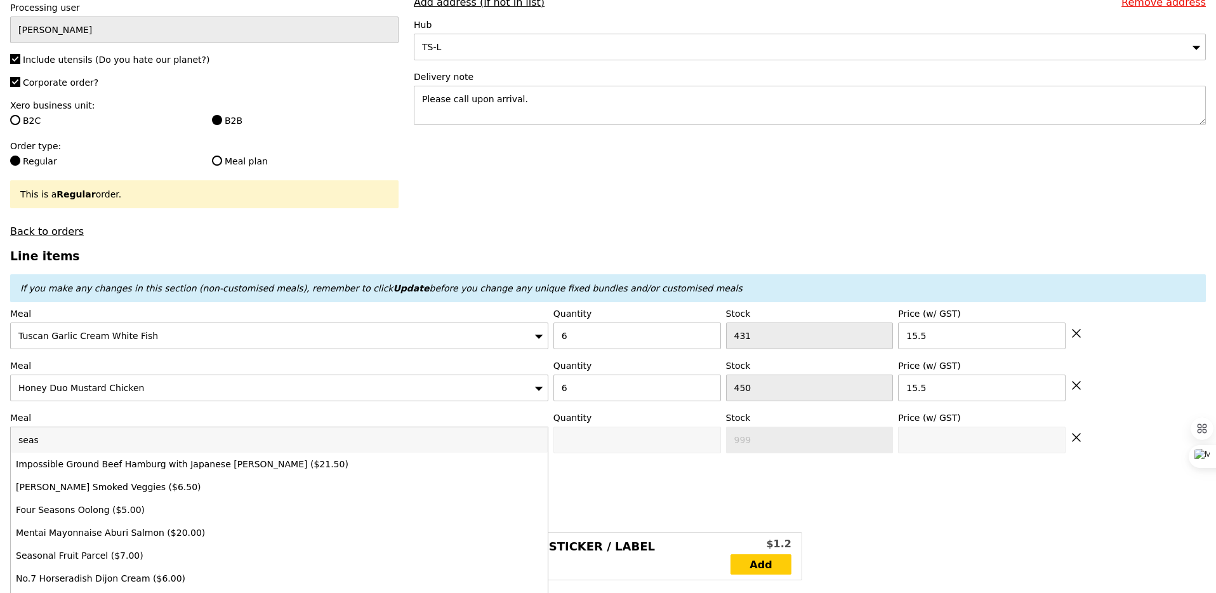
type input "seaso"
type input "186.00"
type input "191.90"
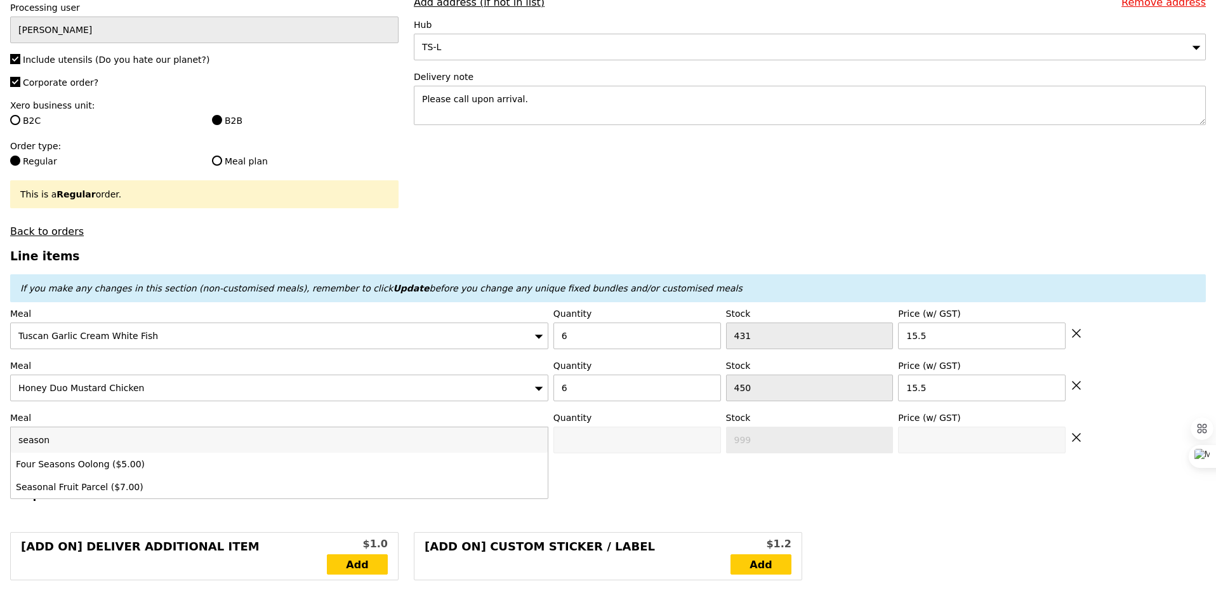
type input "seasona"
type input "Confirm"
type input "seasonal"
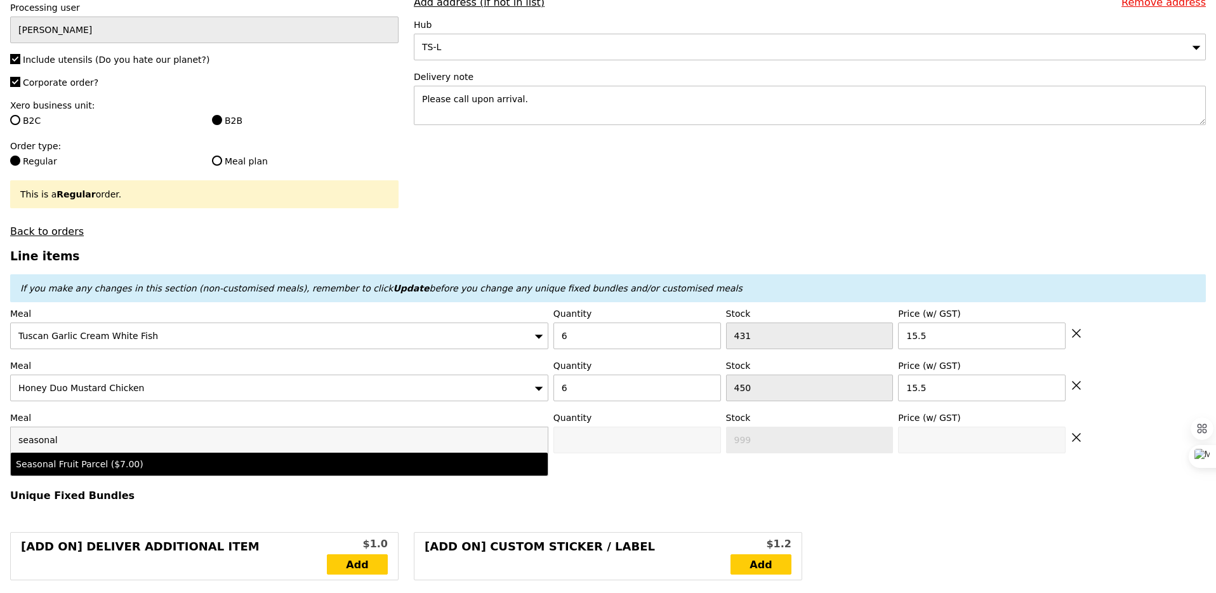
type input "Confirm anyway"
type input "0"
type input "499"
type input "7.0"
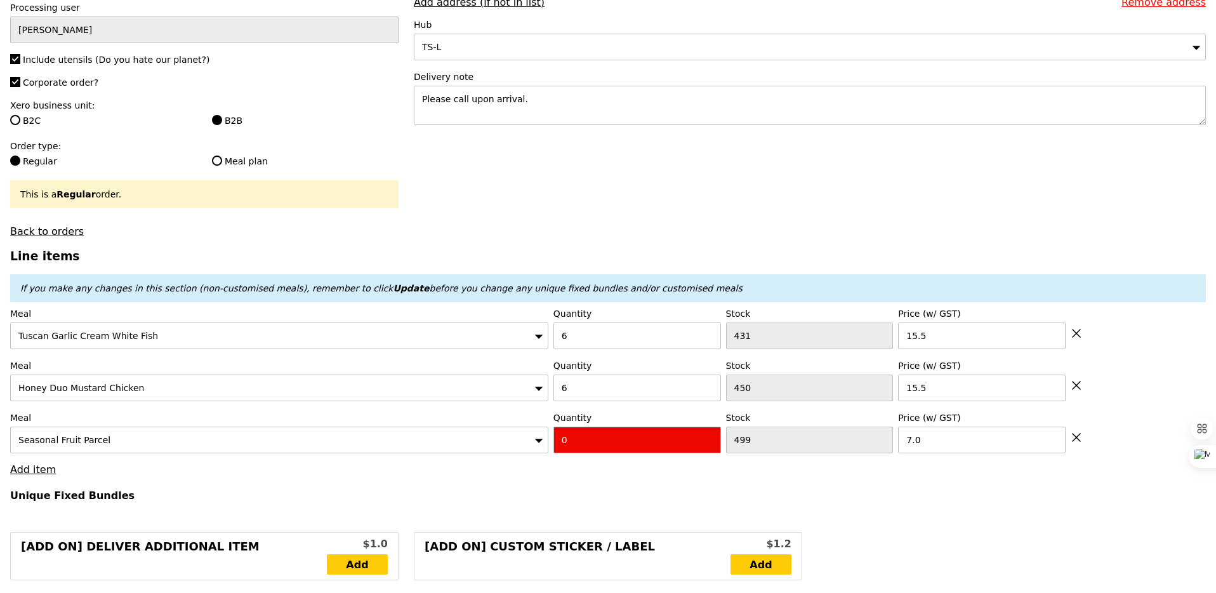
type input "Confirm"
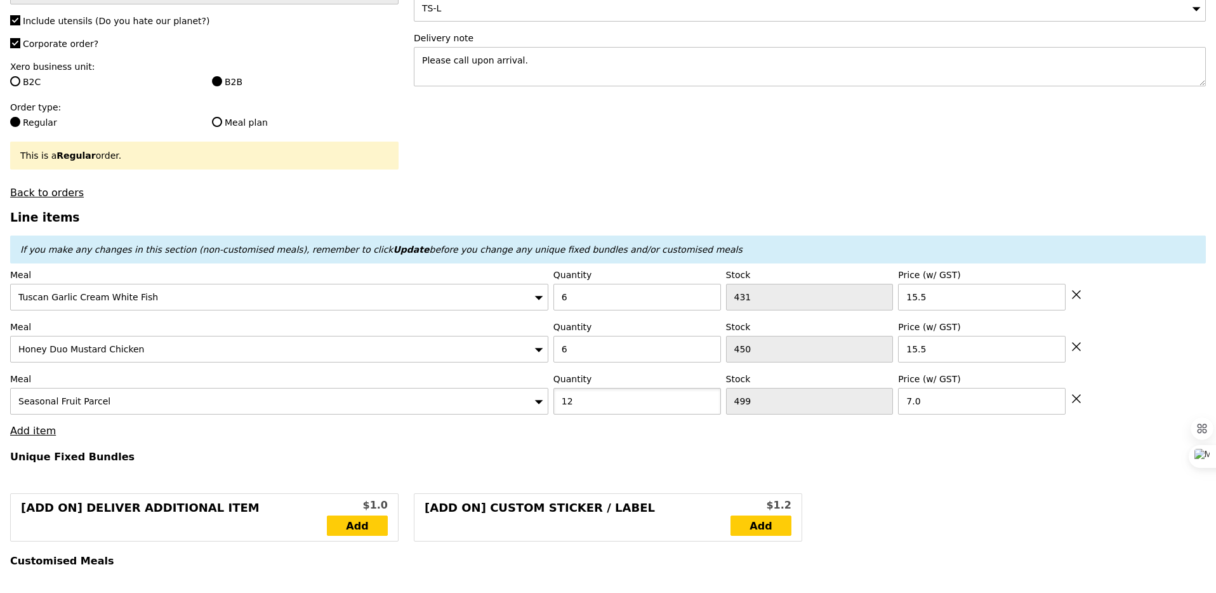
scroll to position [242, 0]
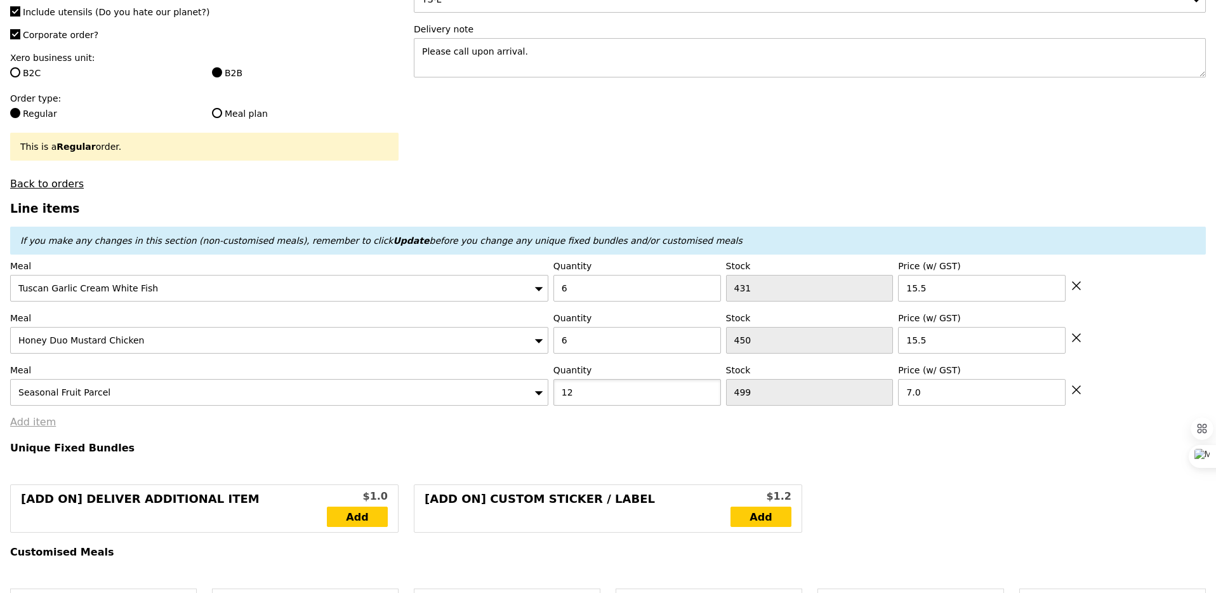
type input "12"
click at [40, 419] on link "Add item" at bounding box center [33, 422] width 46 height 12
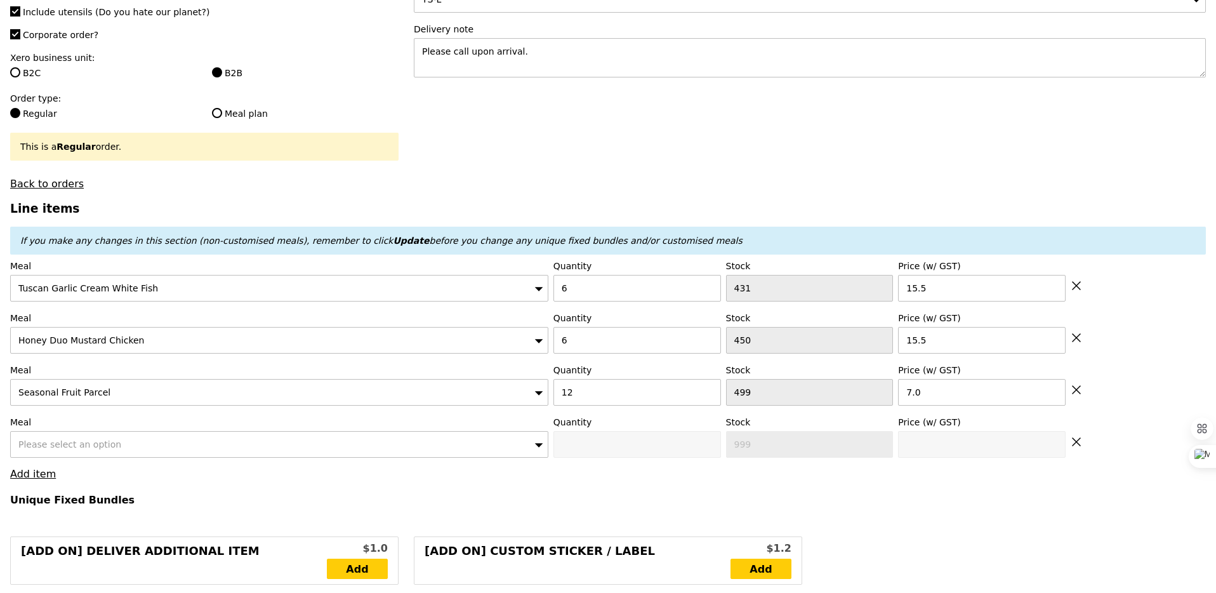
click at [55, 438] on div "Please select an option" at bounding box center [279, 444] width 538 height 27
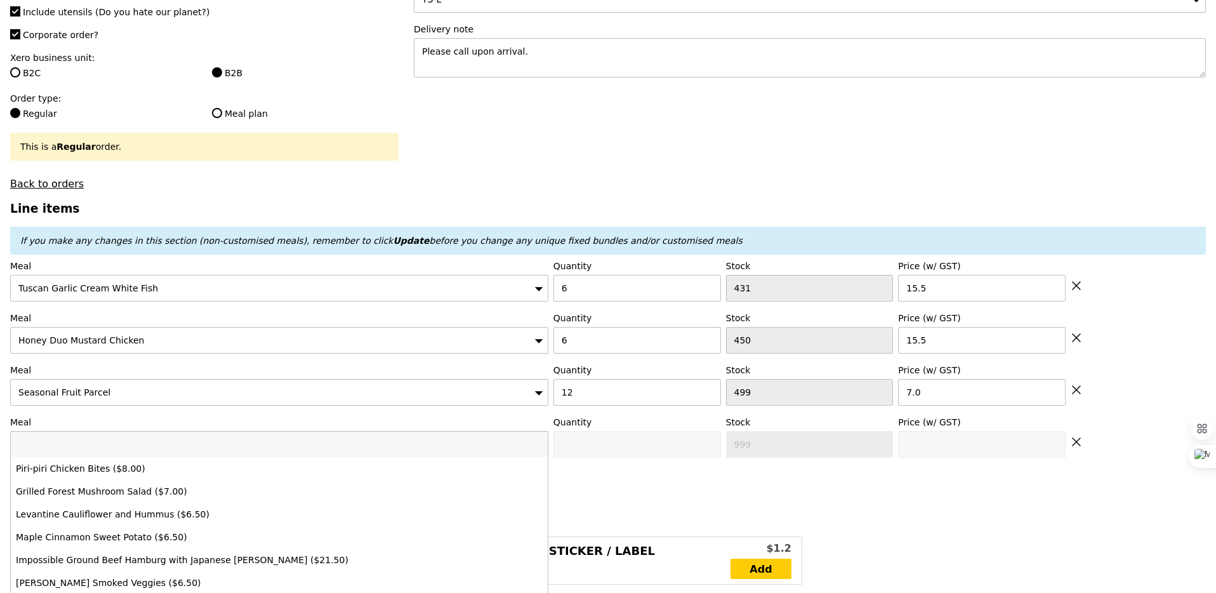
type input "n"
type input "Loading..."
type input "nat"
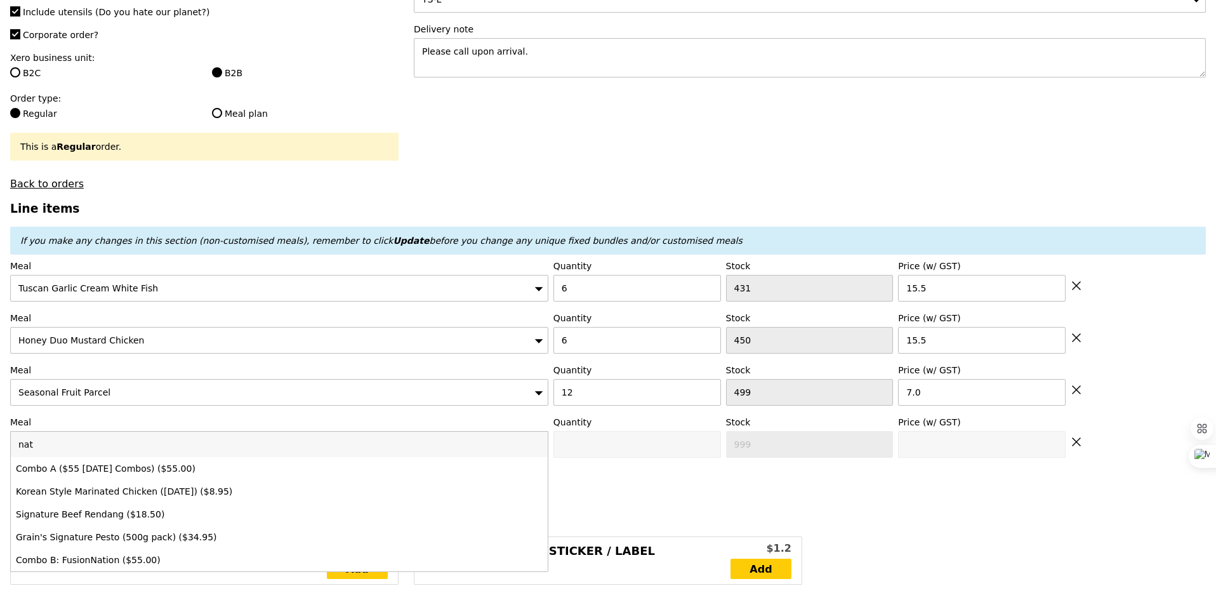
type input "270.00"
type input "275.90"
type input "natc"
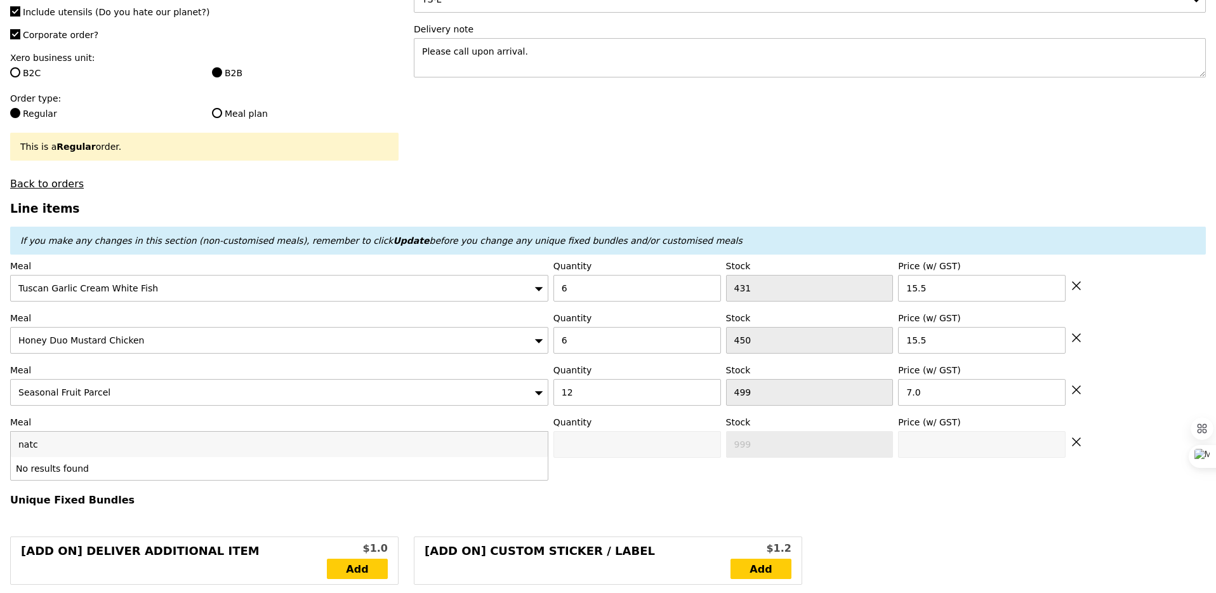
type input "Confirm"
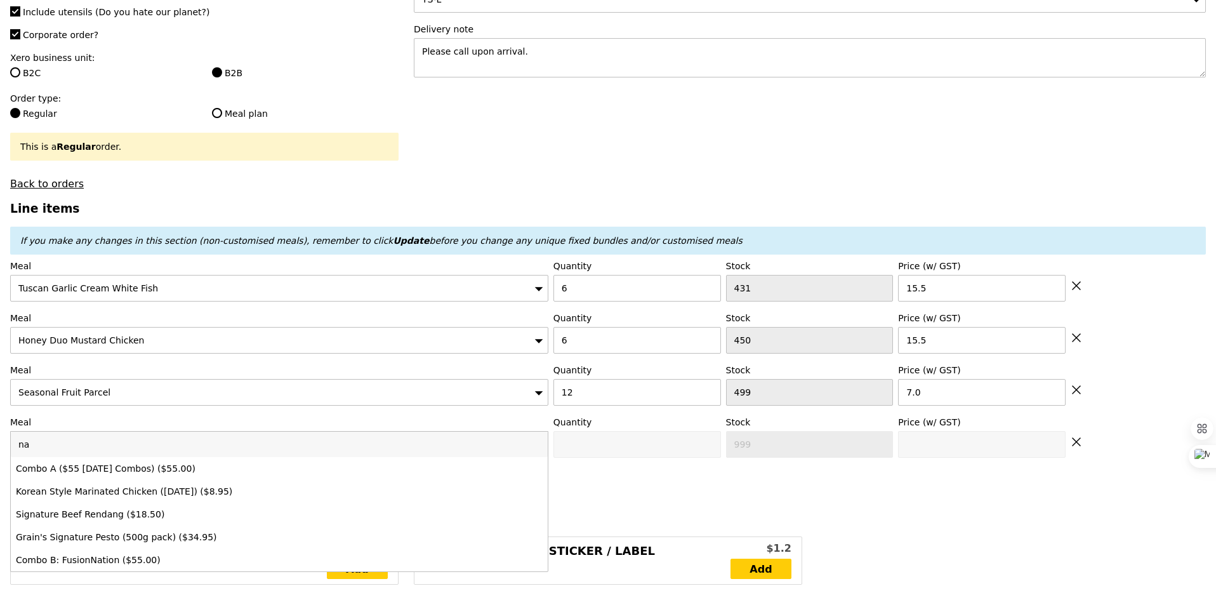
type input "n"
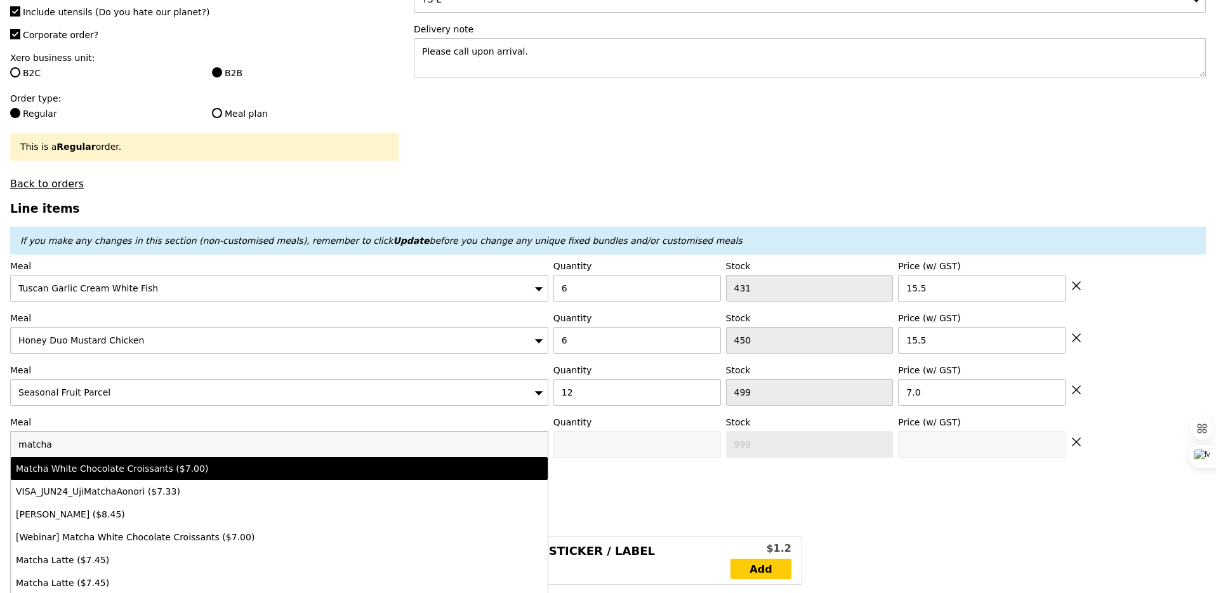
type input "matcha"
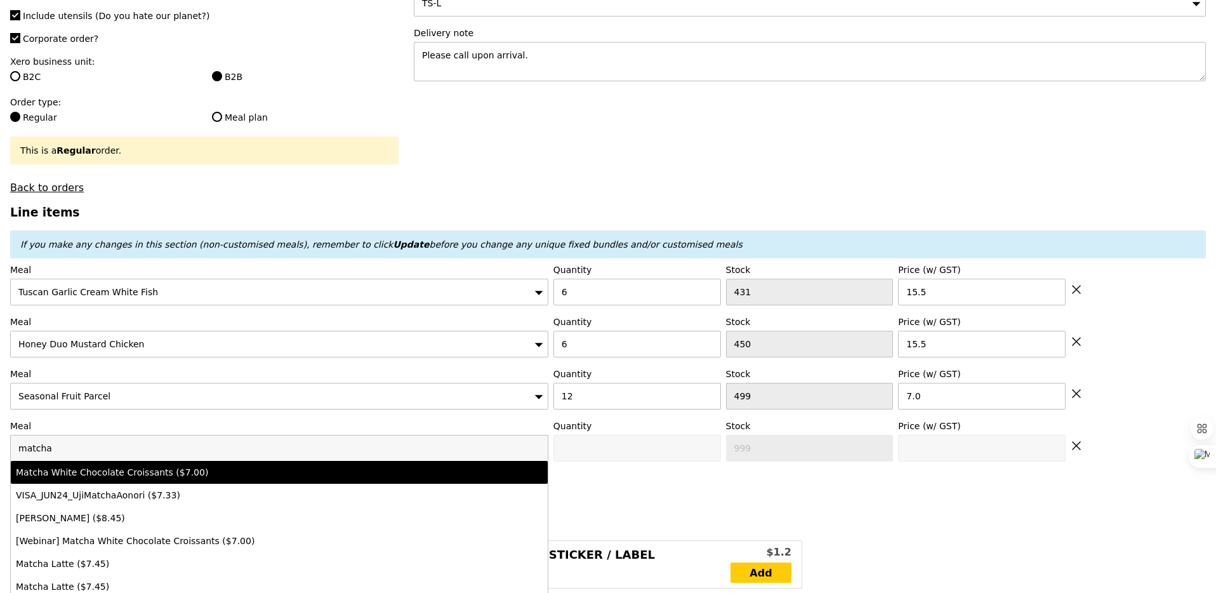
scroll to position [237, 0]
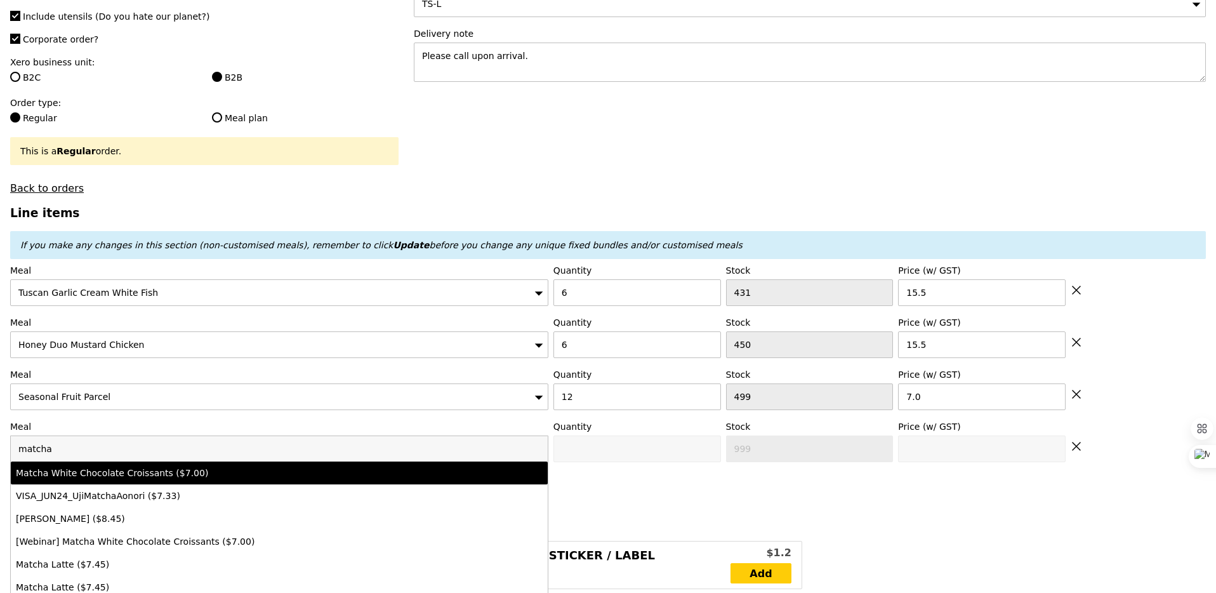
click at [180, 469] on div "Matcha White Chocolate Croissants ($7.00)" at bounding box center [213, 472] width 395 height 13
type input "Confirm anyway"
type input "0"
type input "499"
type input "7.0"
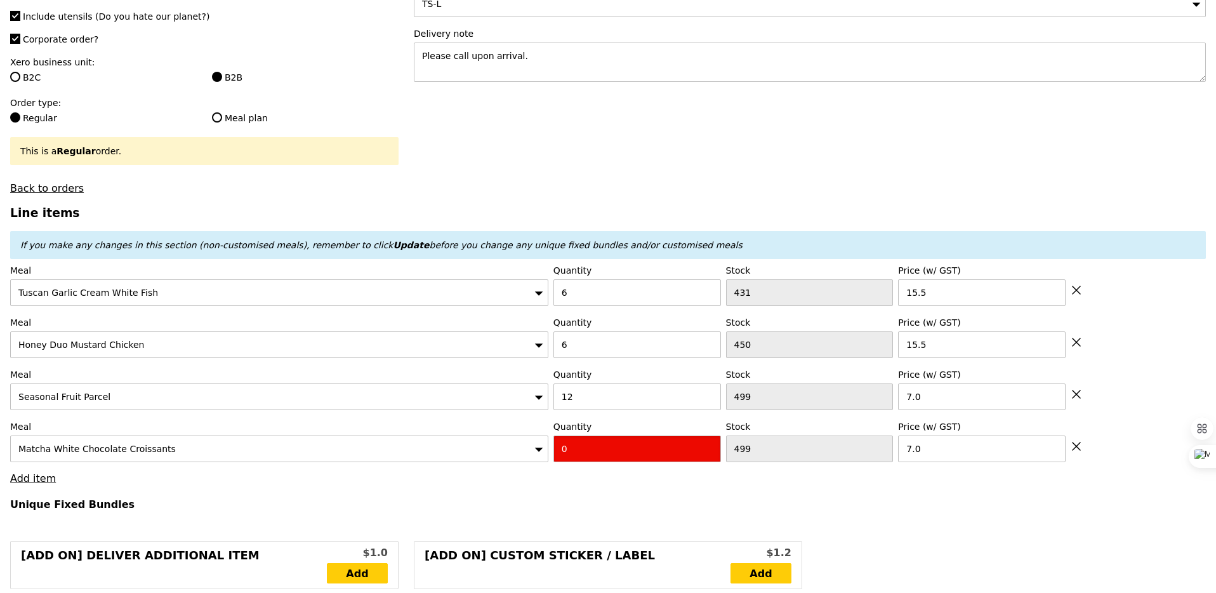
type input "Confirm"
type input "12"
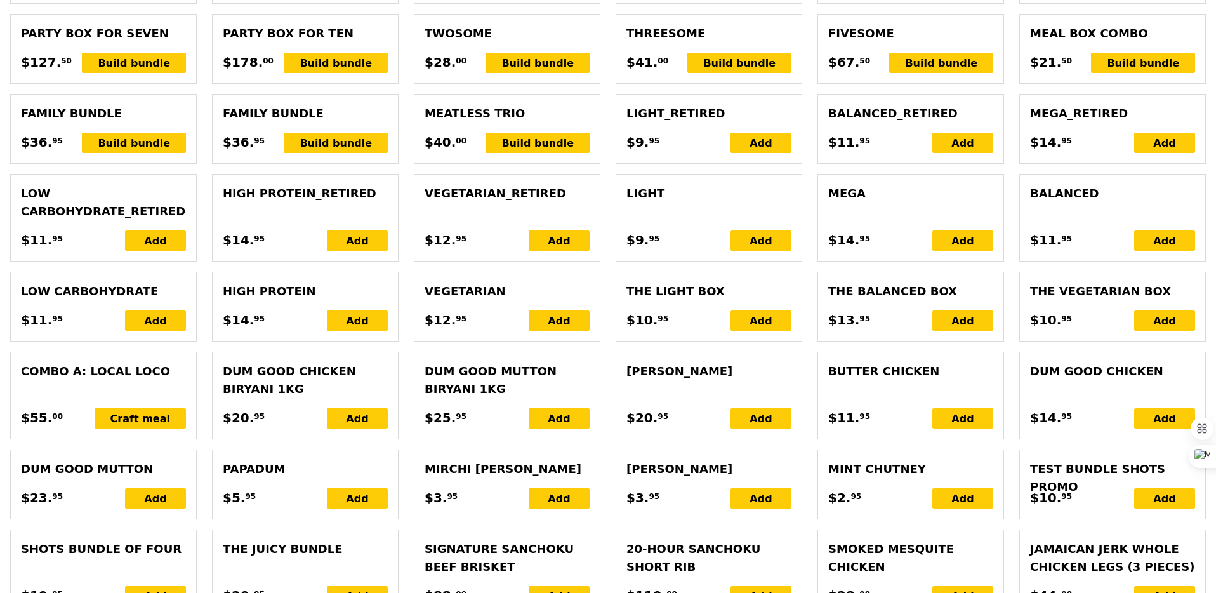
type input "Loading..."
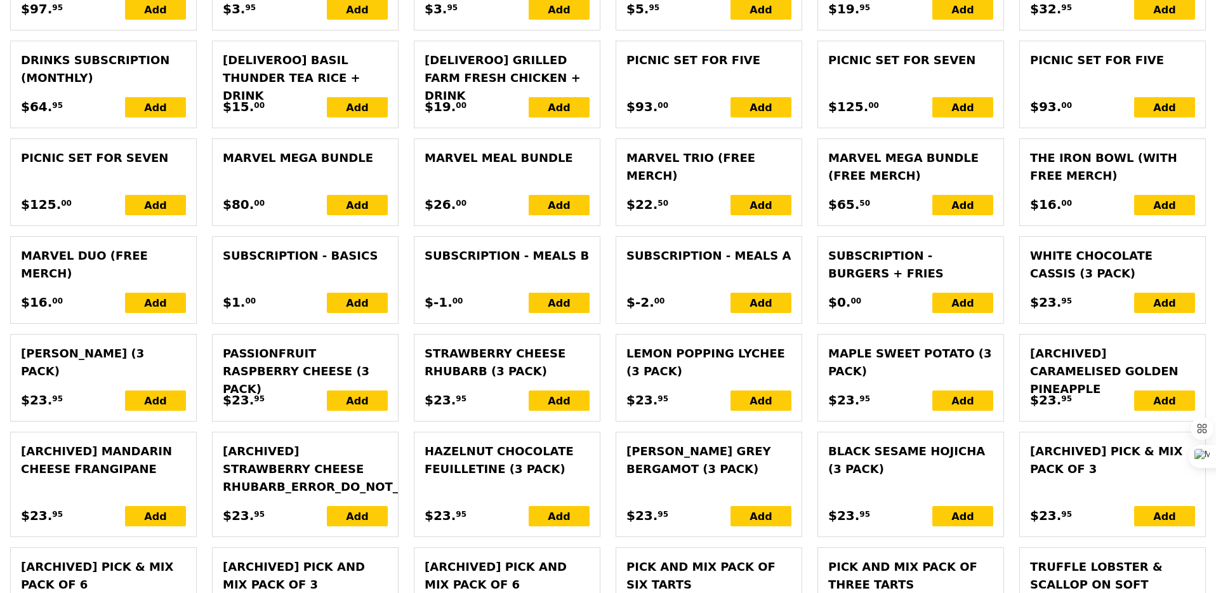
type input "354.00"
type input "359.90"
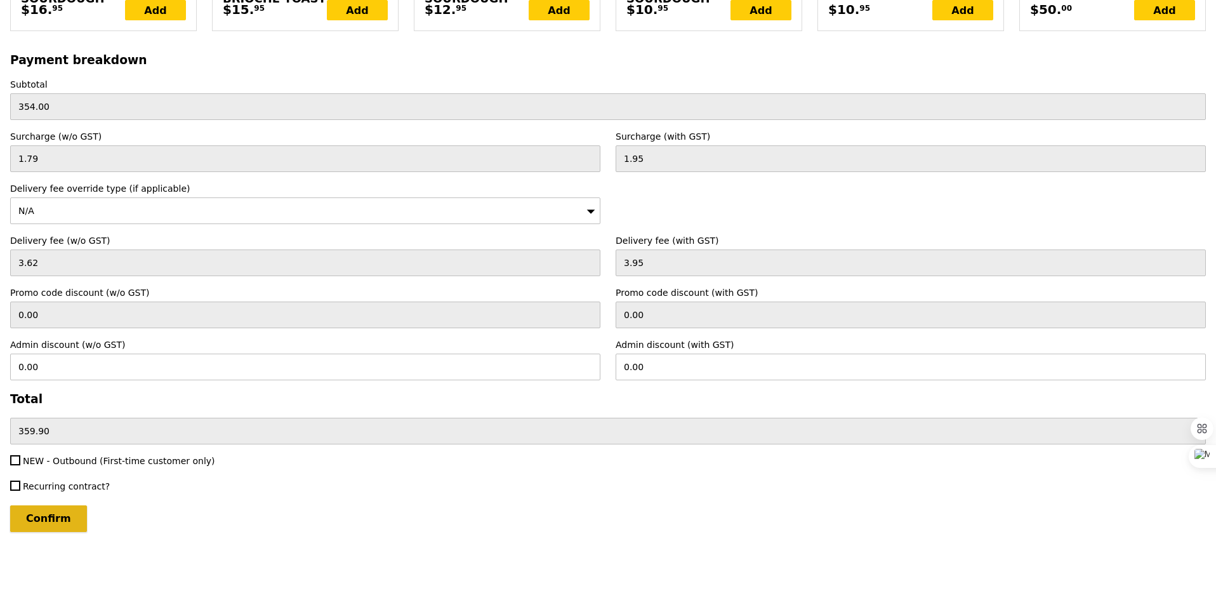
click at [30, 520] on input "Confirm" at bounding box center [48, 518] width 77 height 27
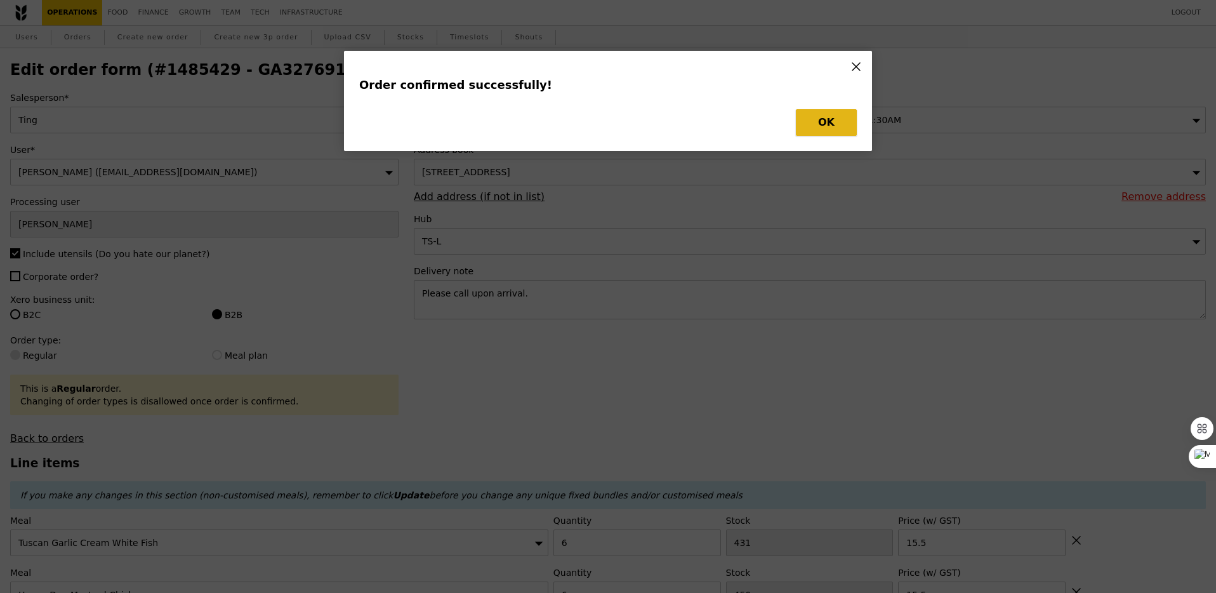
click at [839, 119] on button "OK" at bounding box center [826, 122] width 61 height 27
type input "Loading..."
checkbox input "false"
type input "12"
type input "499"
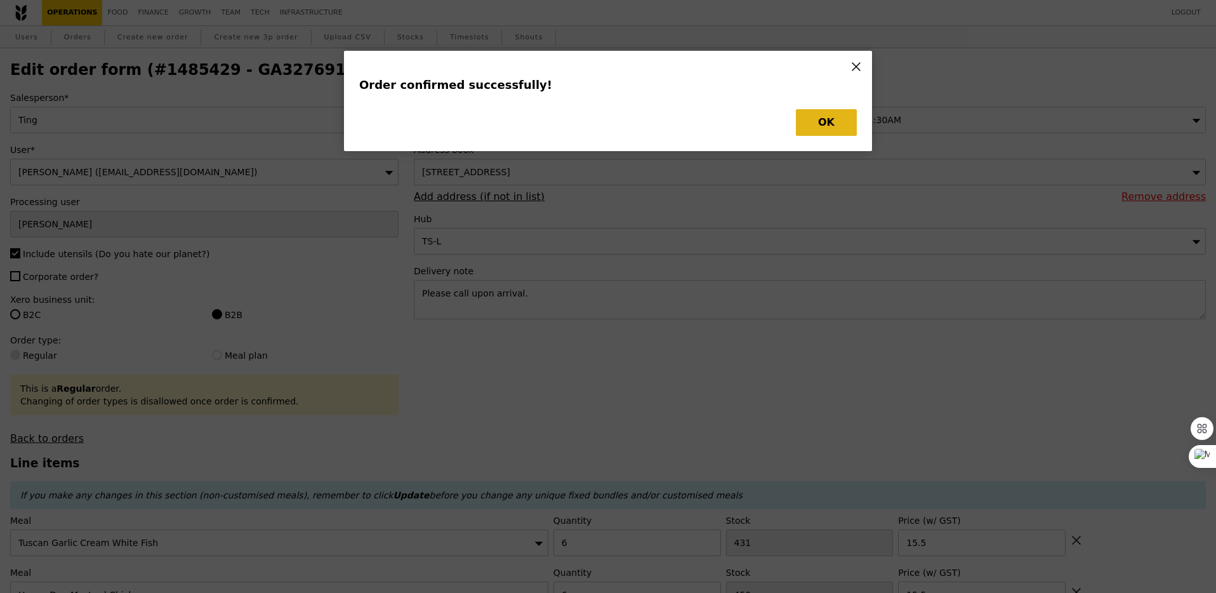
type input "7.00"
type input "12"
type input "499"
type input "7.00"
type input "6"
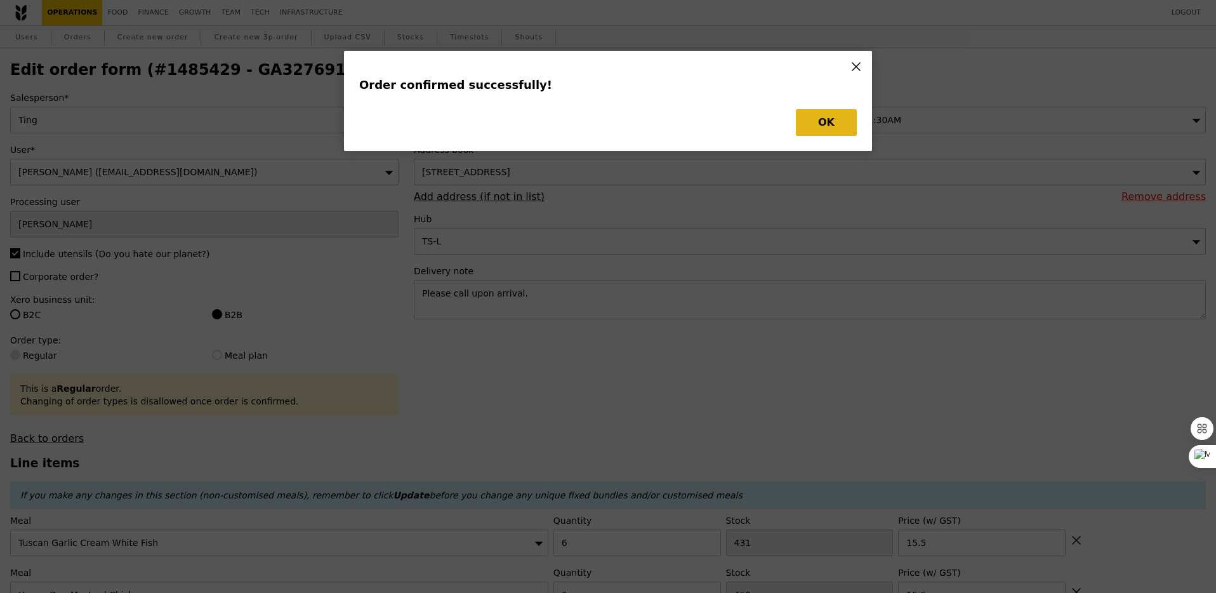
type input "450"
type input "15.50"
type input "6"
type input "431"
type input "15.50"
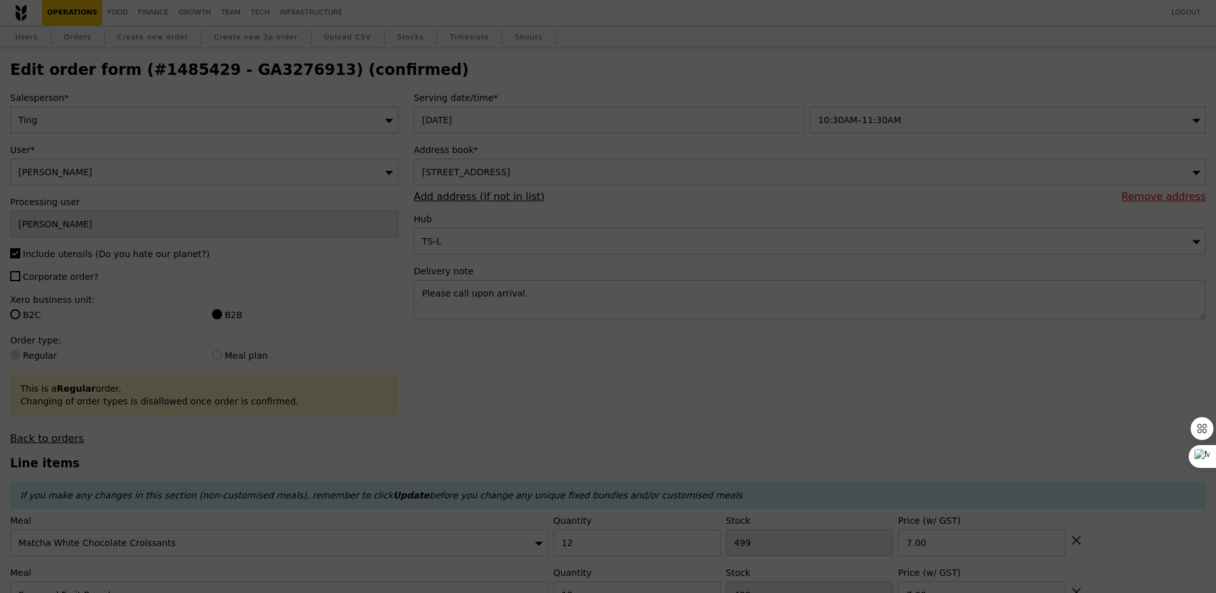
type input "487"
type input "444"
type input "425"
type input "Update"
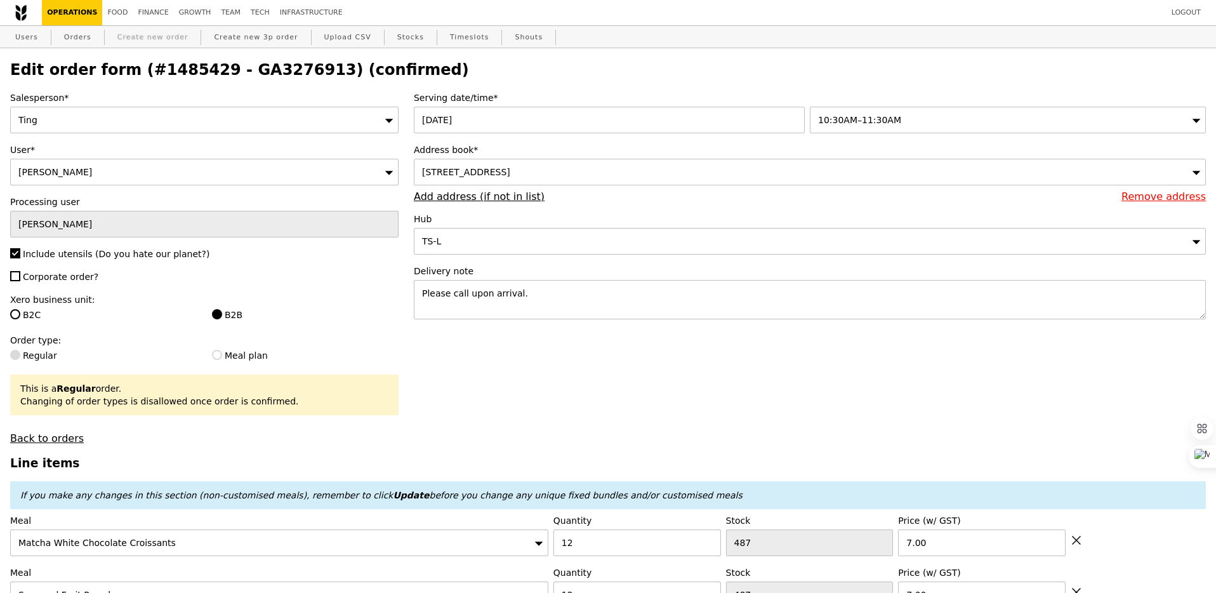
click at [147, 38] on link "Create new order" at bounding box center [152, 37] width 81 height 23
type input "Loading..."
type input "0.00"
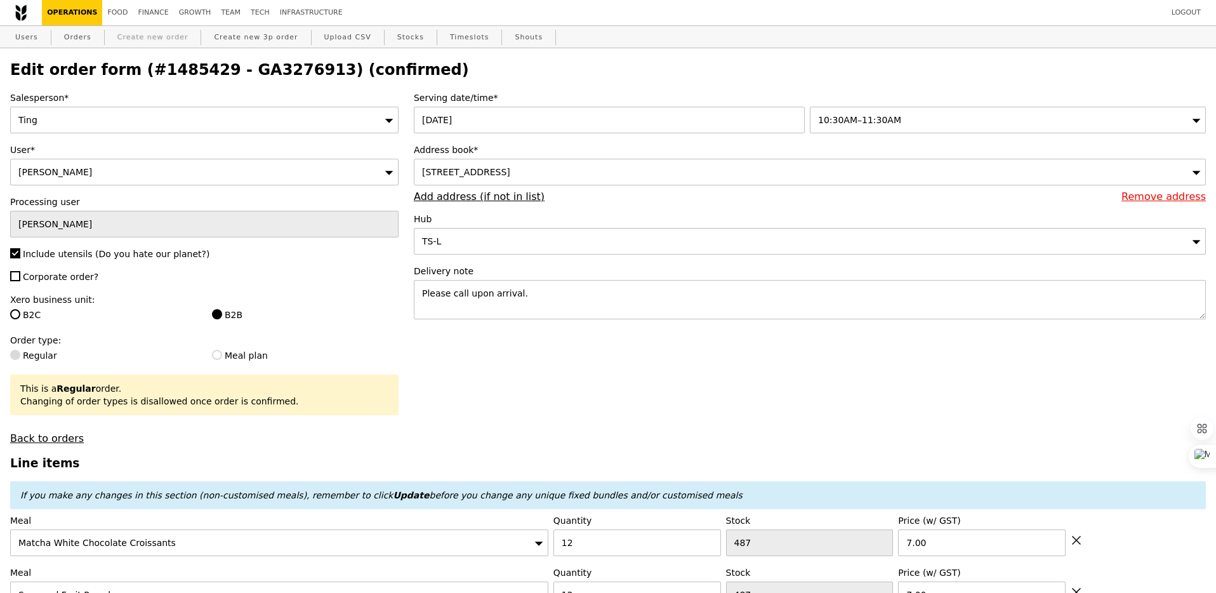
type input "0.00"
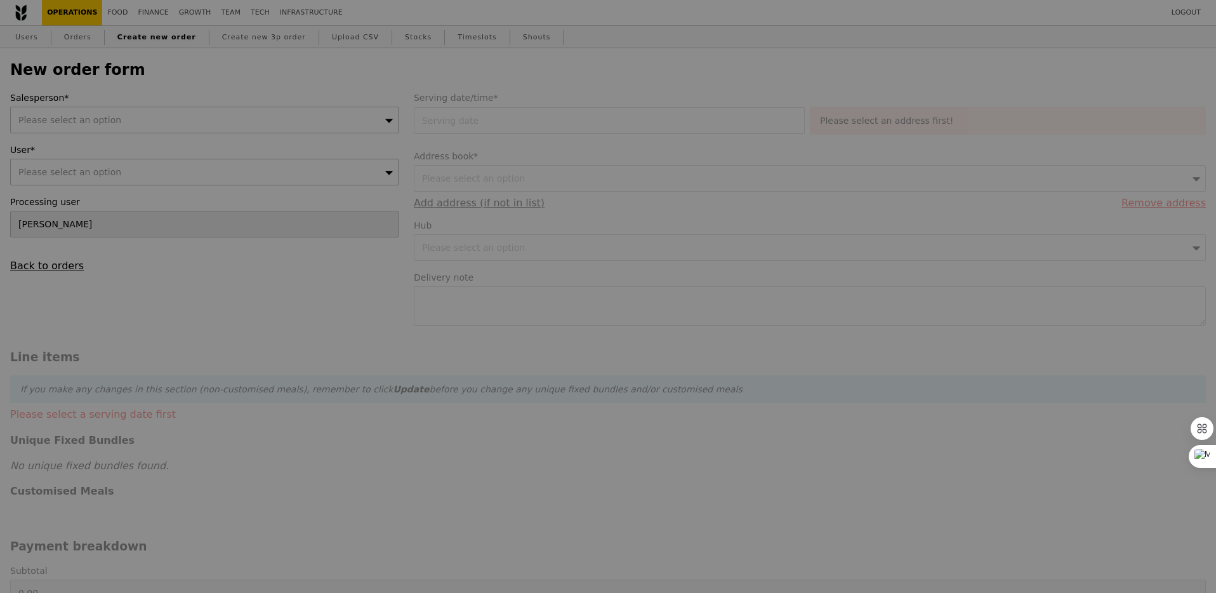
type input "Confirm"
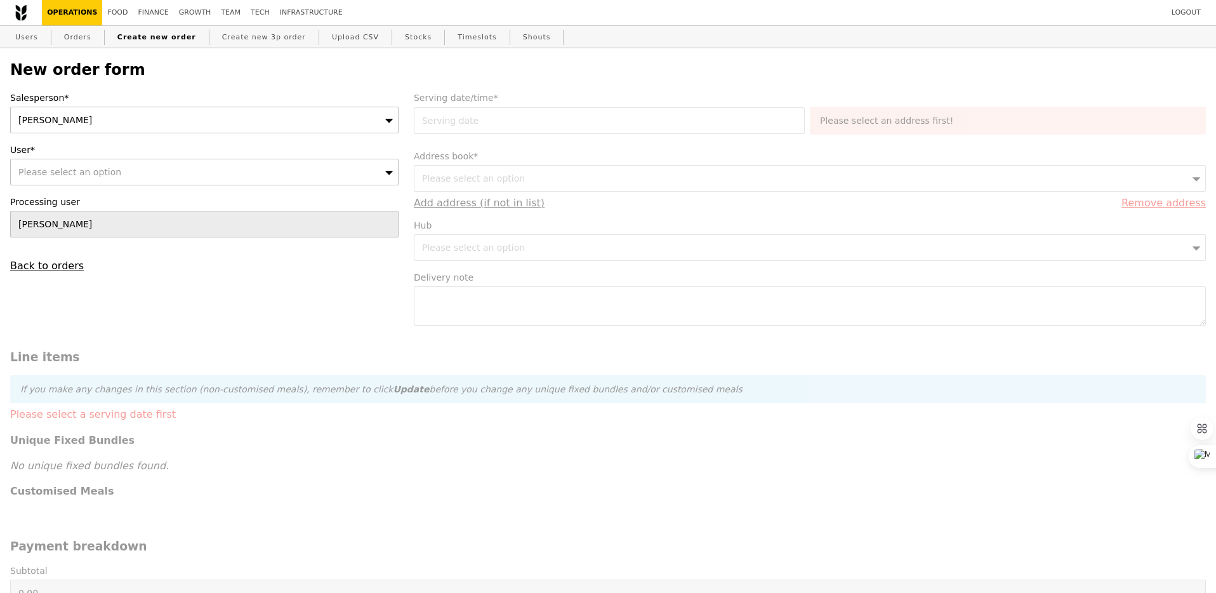
click at [157, 116] on div "[PERSON_NAME]" at bounding box center [204, 120] width 388 height 27
type input "ting"
click at [160, 169] on div "Please select an option" at bounding box center [204, 172] width 388 height 27
type input "[EMAIL_ADDRESS] [GEOGRAPHIC_DATA]"
type input "Confirm"
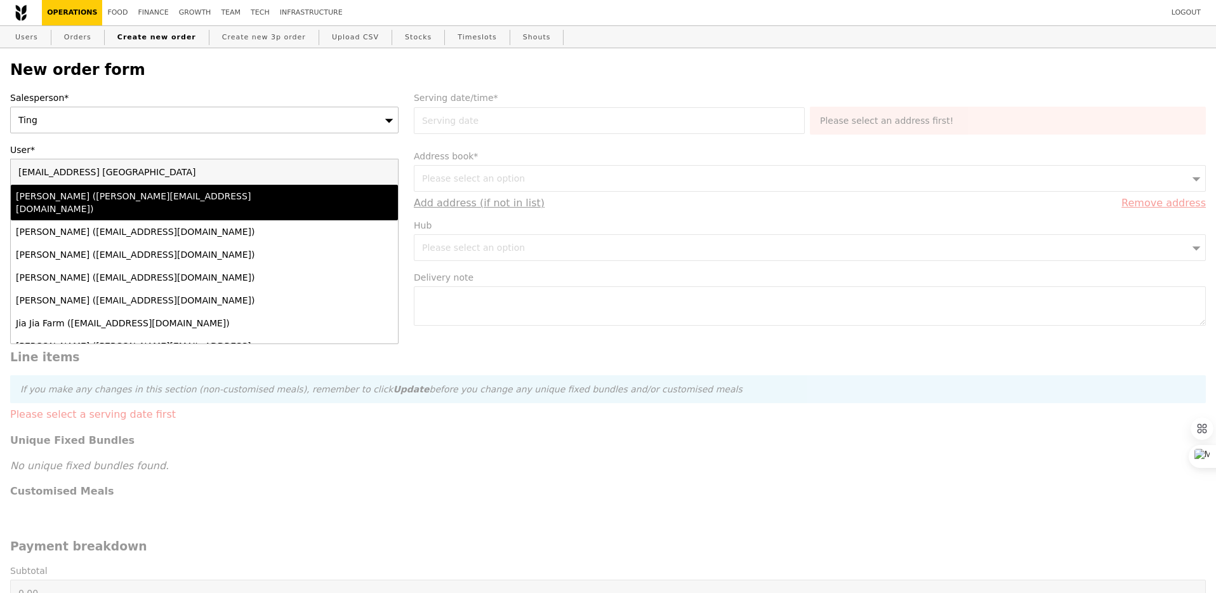
type input "[GEOGRAPHIC_DATA]"
type input "Confirm"
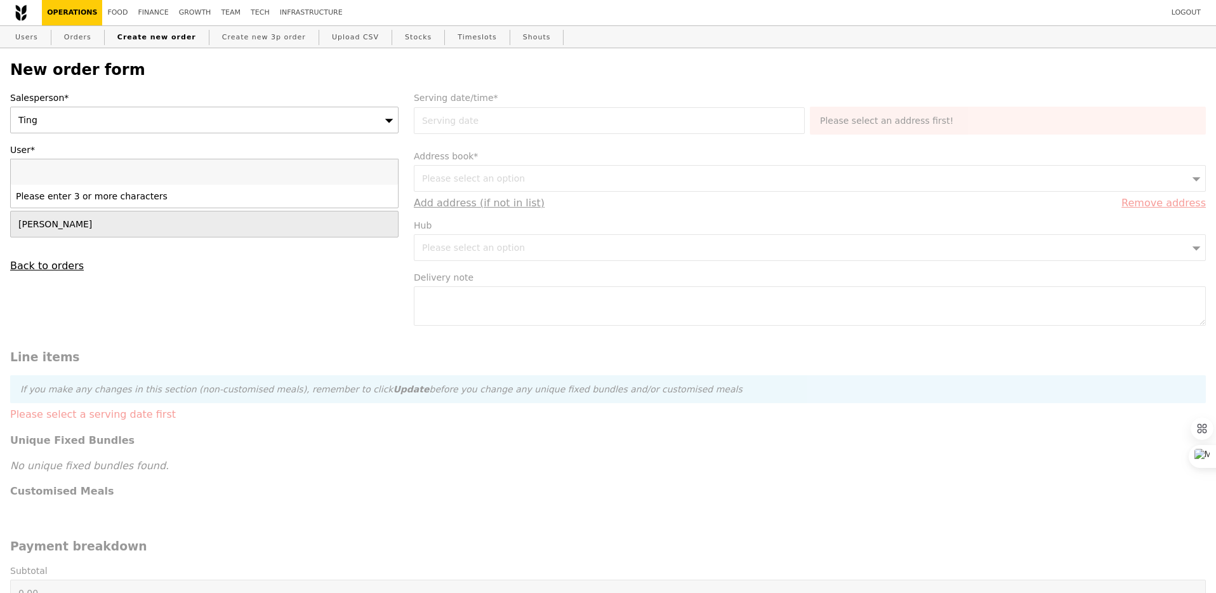
paste input "[EMAIL_ADDRESS][DOMAIN_NAME]"
type input "[EMAIL_ADDRESS][DOMAIN_NAME]"
click at [94, 200] on div "[PERSON_NAME] ([EMAIL_ADDRESS][DOMAIN_NAME])" at bounding box center [157, 196] width 282 height 13
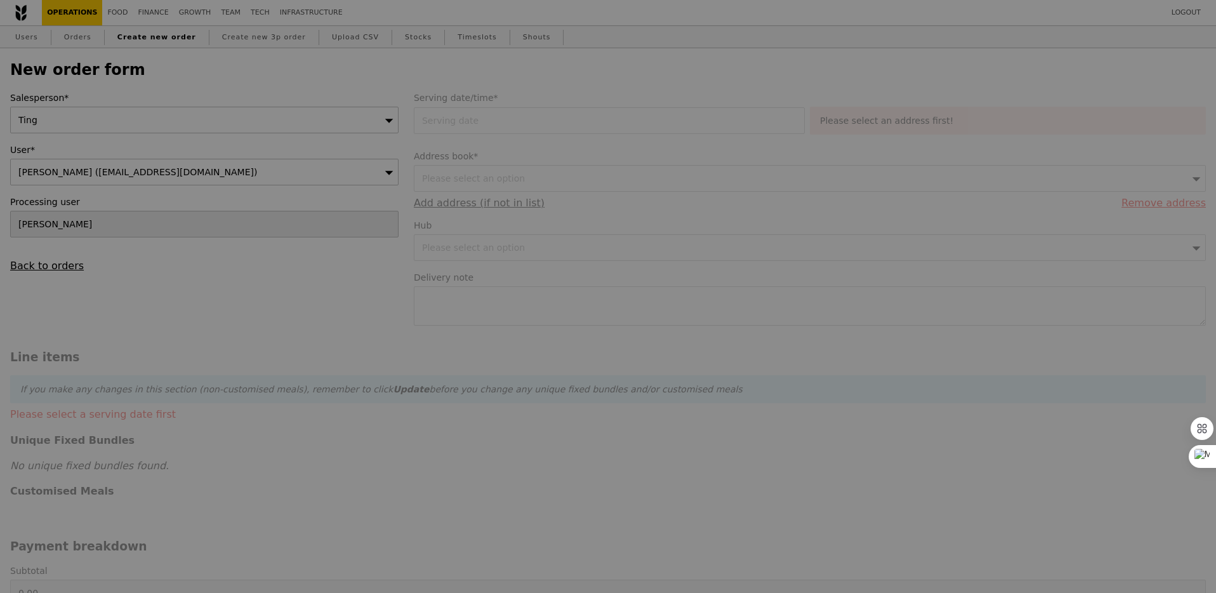
type input "Loading..."
type input "1.79"
type input "1.95"
type input "11.24"
type input "12.25"
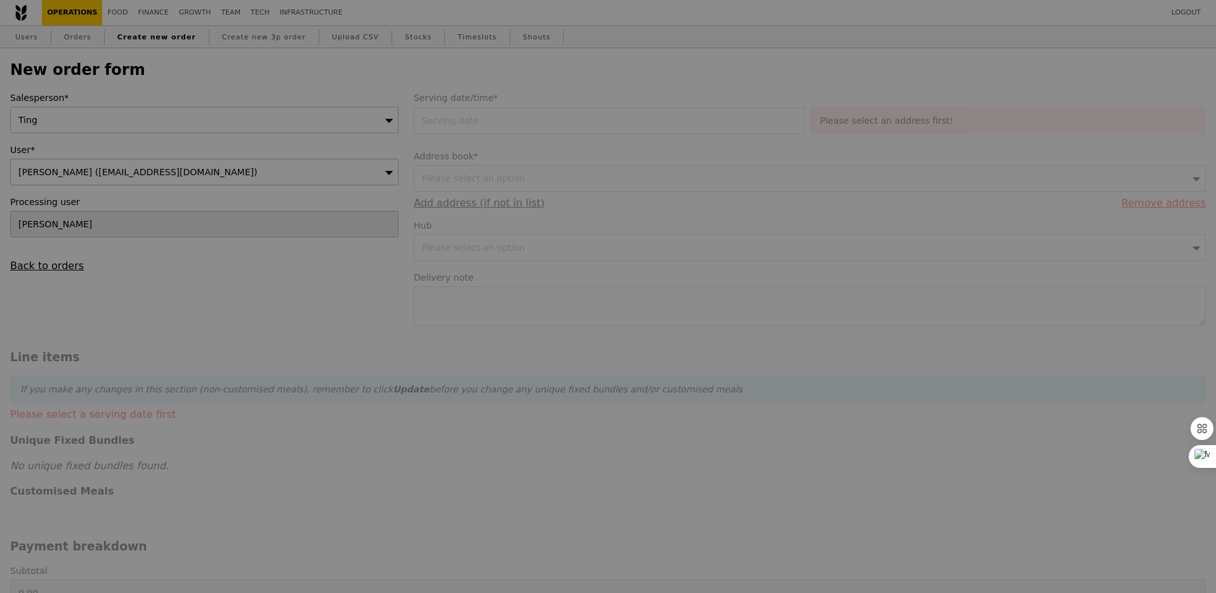
type input "14.20"
type input "Confirm"
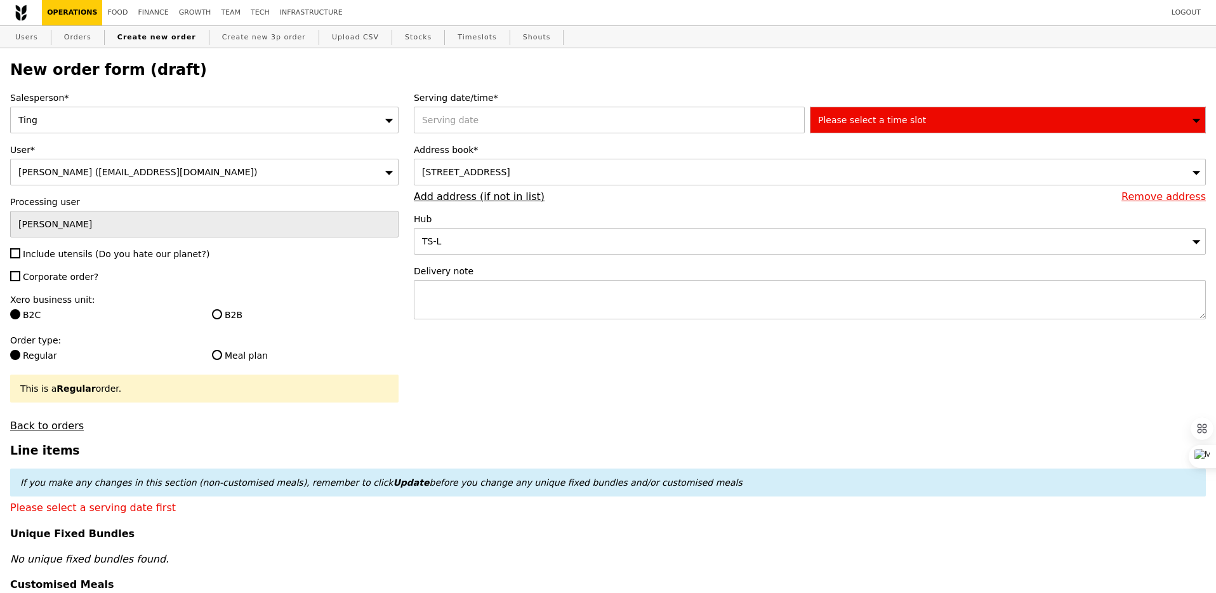
click at [58, 253] on span "Include utensils (Do you hate our planet?)" at bounding box center [116, 254] width 187 height 10
click at [20, 253] on input "Include utensils (Do you hate our planet?)" at bounding box center [15, 253] width 10 height 10
checkbox input "true"
type input "Confirm"
click at [62, 275] on span "Corporate order?" at bounding box center [61, 277] width 76 height 10
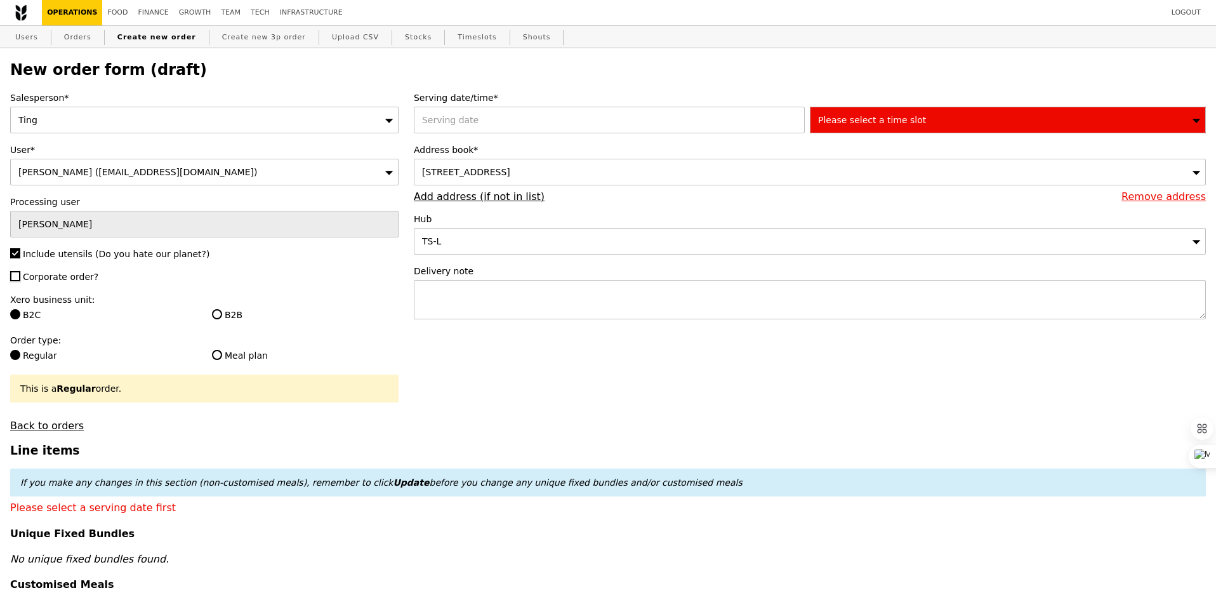
click at [20, 275] on input "Corporate order?" at bounding box center [15, 276] width 10 height 10
checkbox input "true"
click at [225, 320] on label "B2B" at bounding box center [305, 314] width 187 height 13
click at [222, 319] on input "B2B" at bounding box center [217, 314] width 10 height 10
radio input "true"
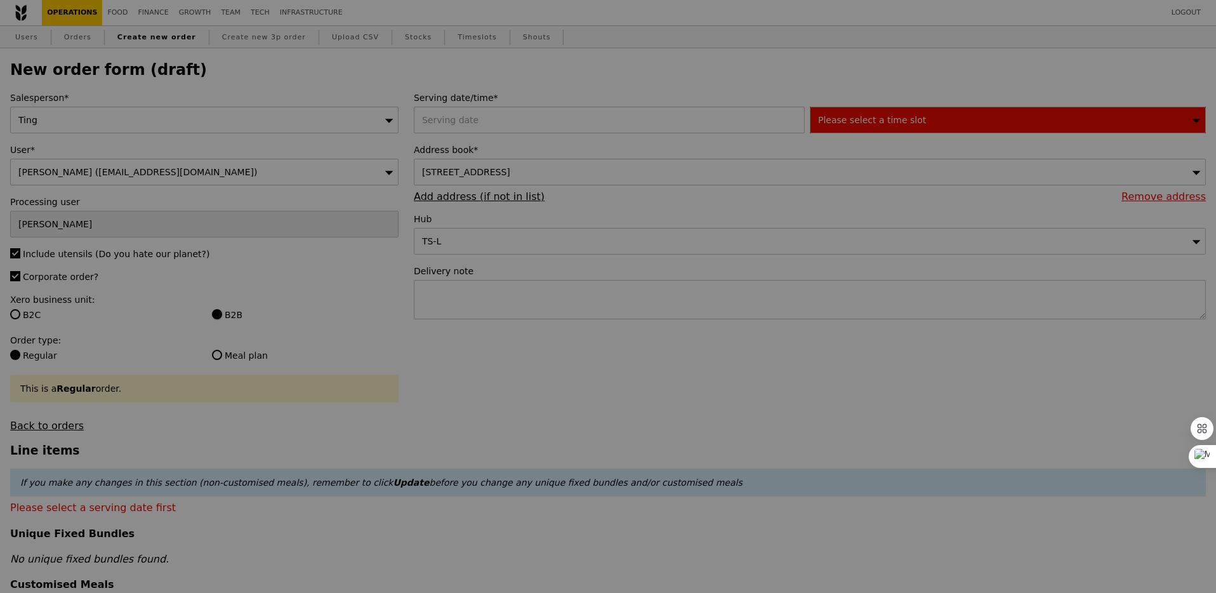
type input "Confirm"
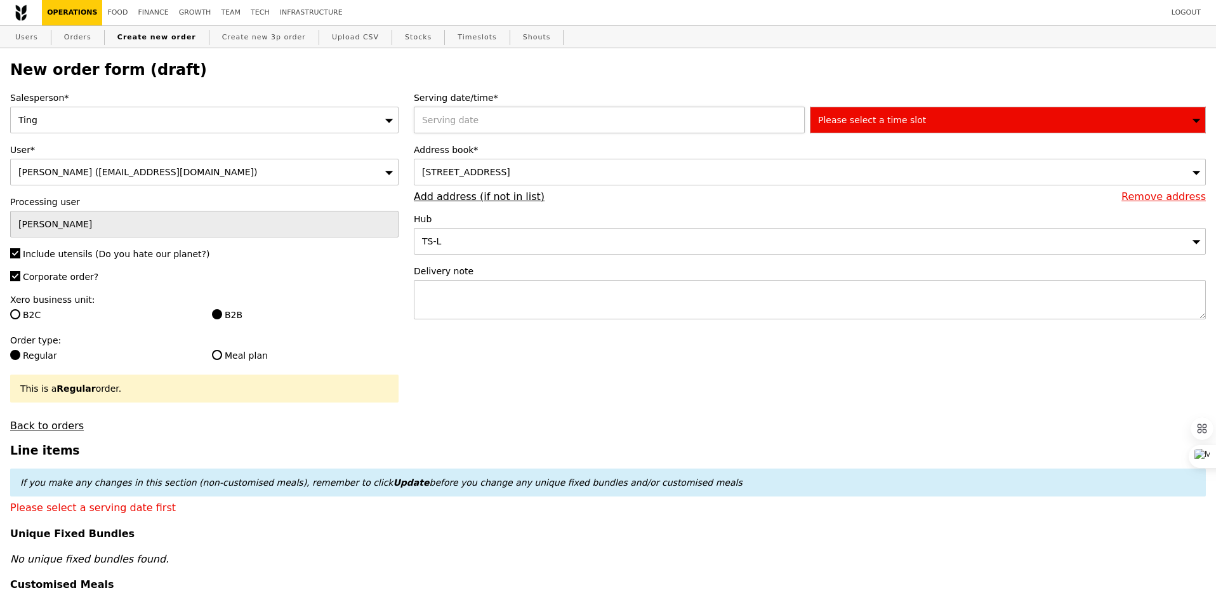
click at [460, 119] on div at bounding box center [612, 120] width 396 height 27
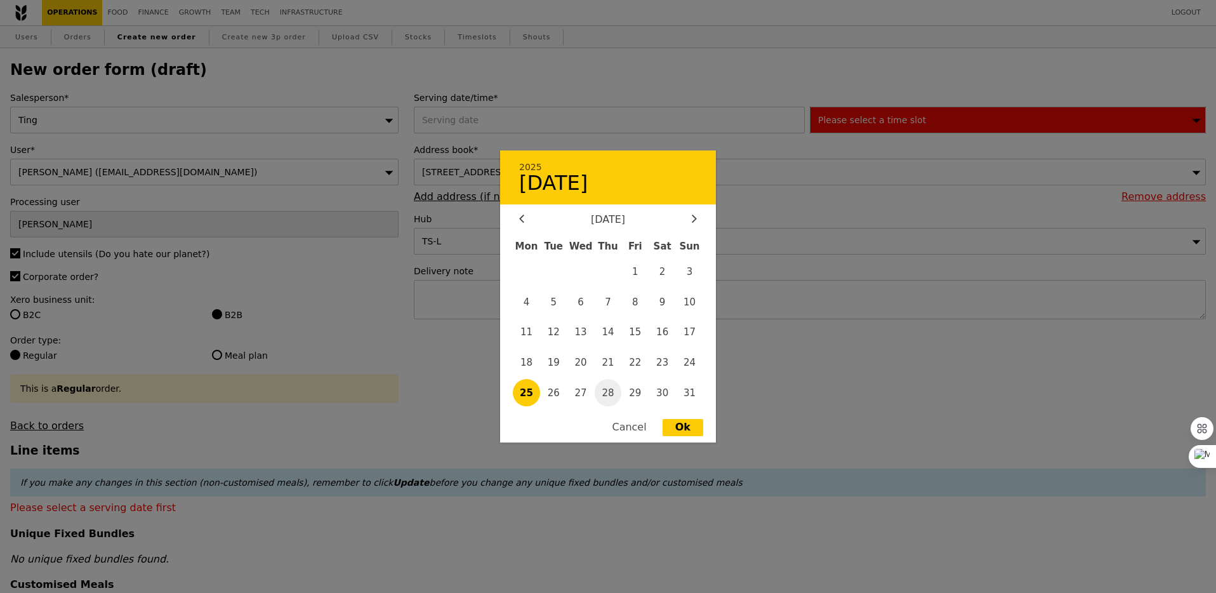
click at [605, 400] on span "28" at bounding box center [608, 392] width 27 height 27
type input "[DATE]"
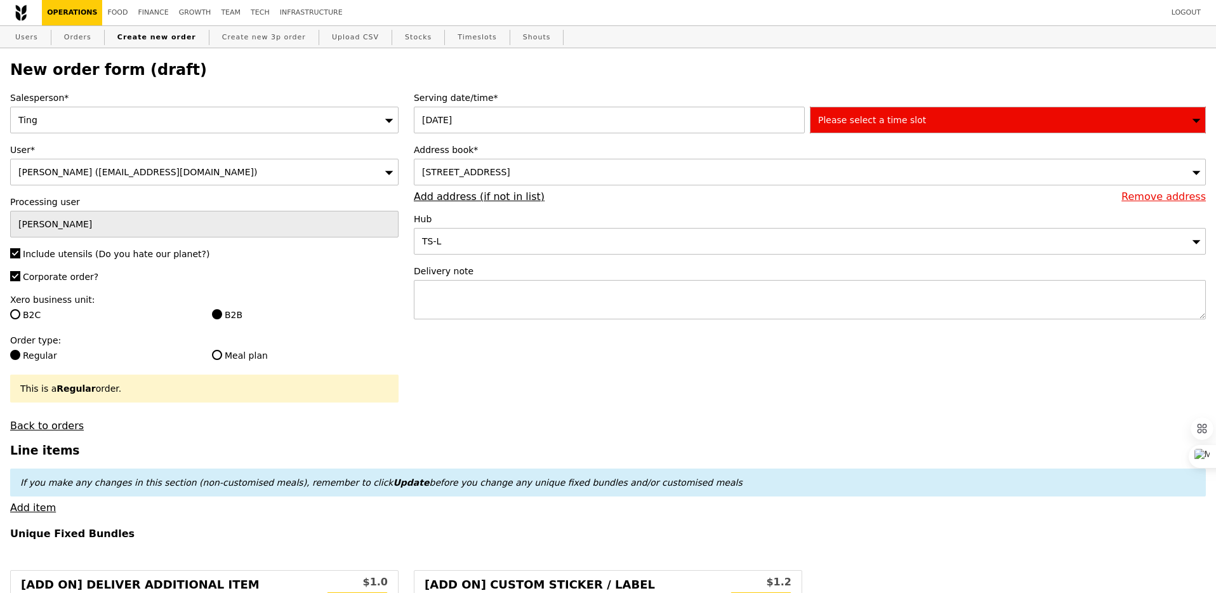
click at [510, 168] on span "[STREET_ADDRESS]" at bounding box center [466, 172] width 88 height 10
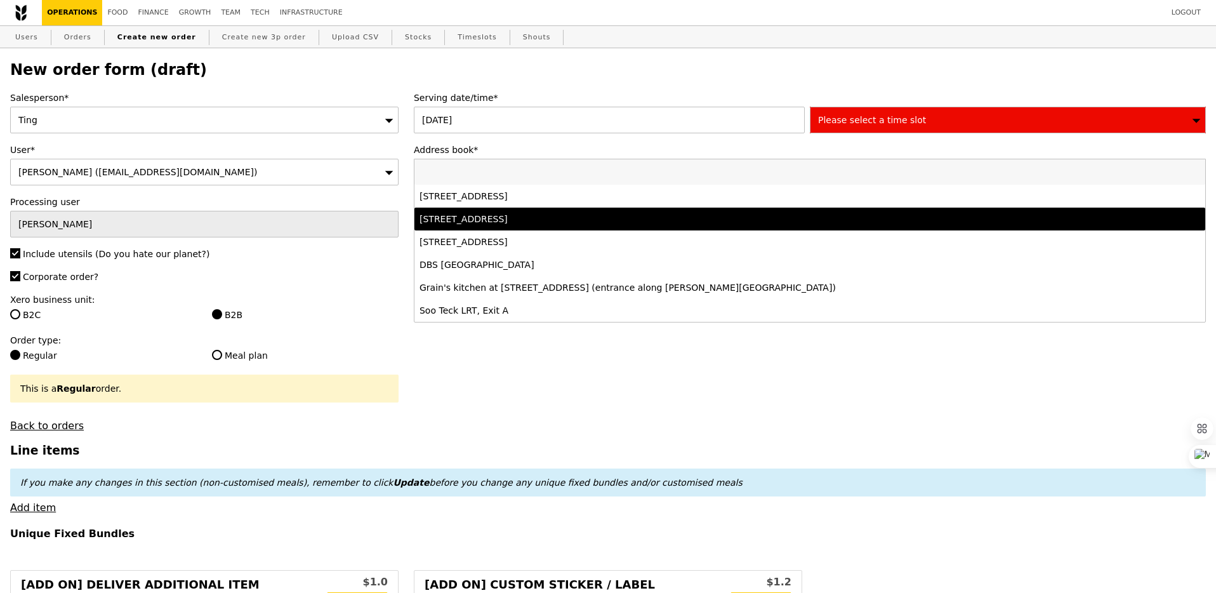
click at [598, 223] on div "[STREET_ADDRESS]" at bounding box center [712, 219] width 586 height 13
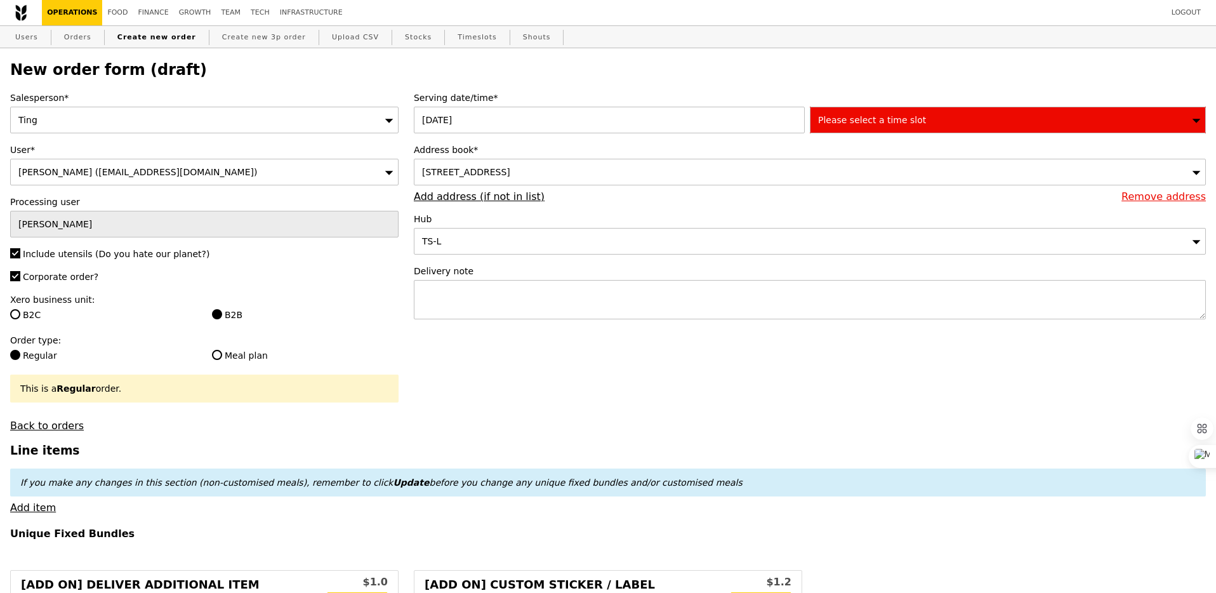
click at [879, 131] on div "Please select a time slot" at bounding box center [1008, 120] width 396 height 27
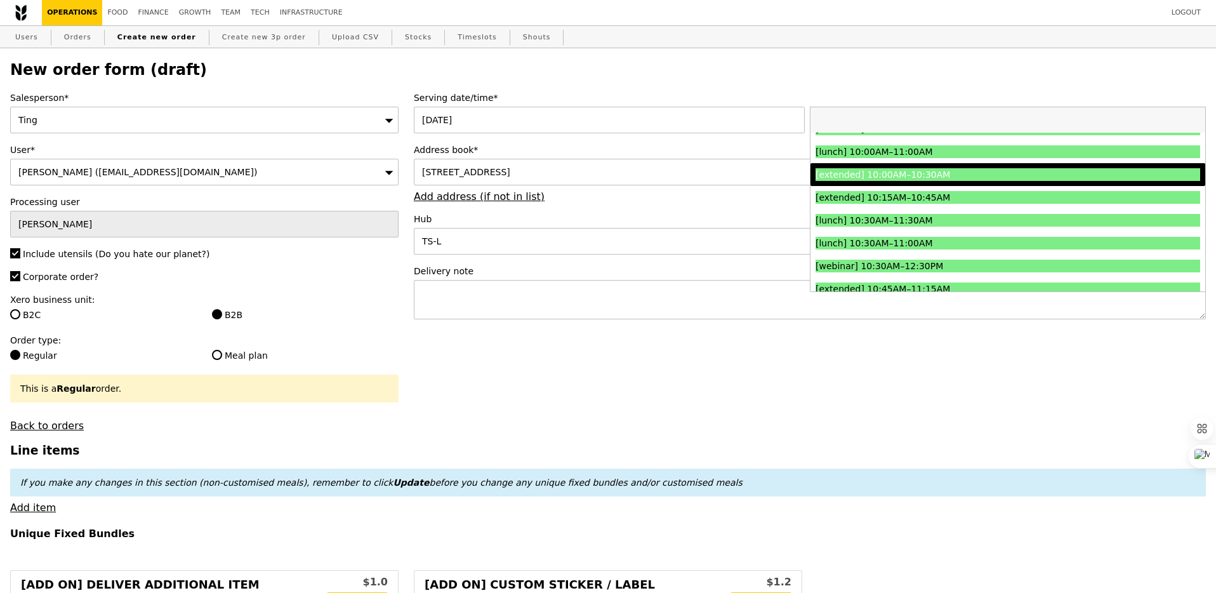
scroll to position [250, 0]
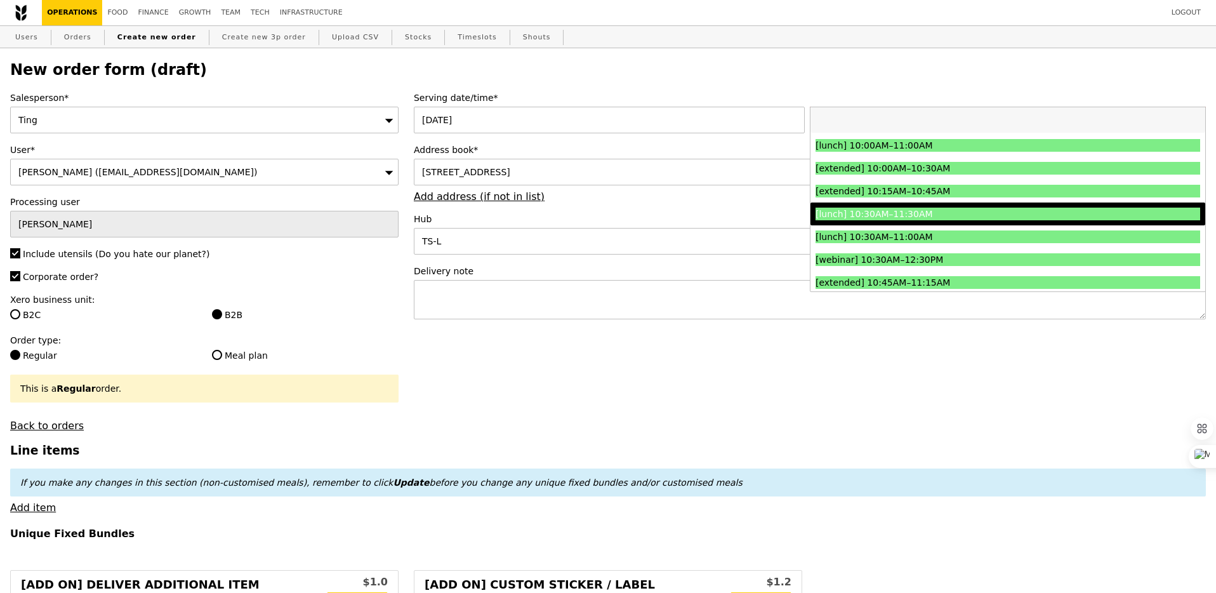
click at [881, 212] on div "[lunch] 10:30AM–11:30AM" at bounding box center [959, 213] width 289 height 13
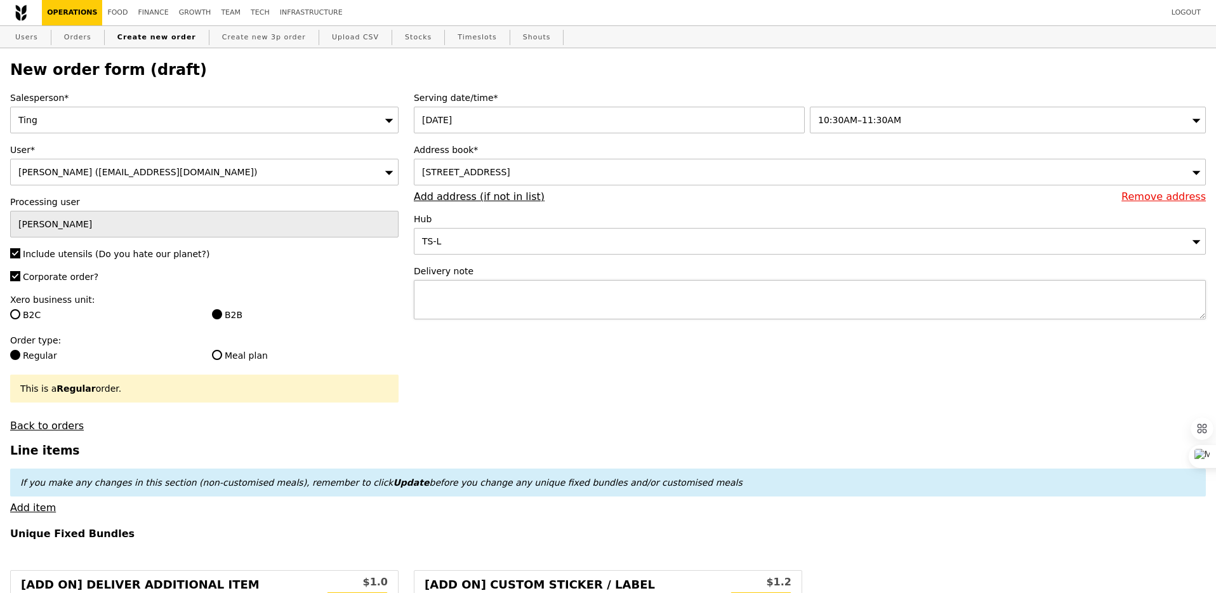
type input "Confirm"
click at [827, 295] on textarea at bounding box center [810, 299] width 792 height 39
type textarea "Please call upon delivery"
click at [636, 444] on h3 "Line items" at bounding box center [607, 450] width 1195 height 13
type input "Confirm"
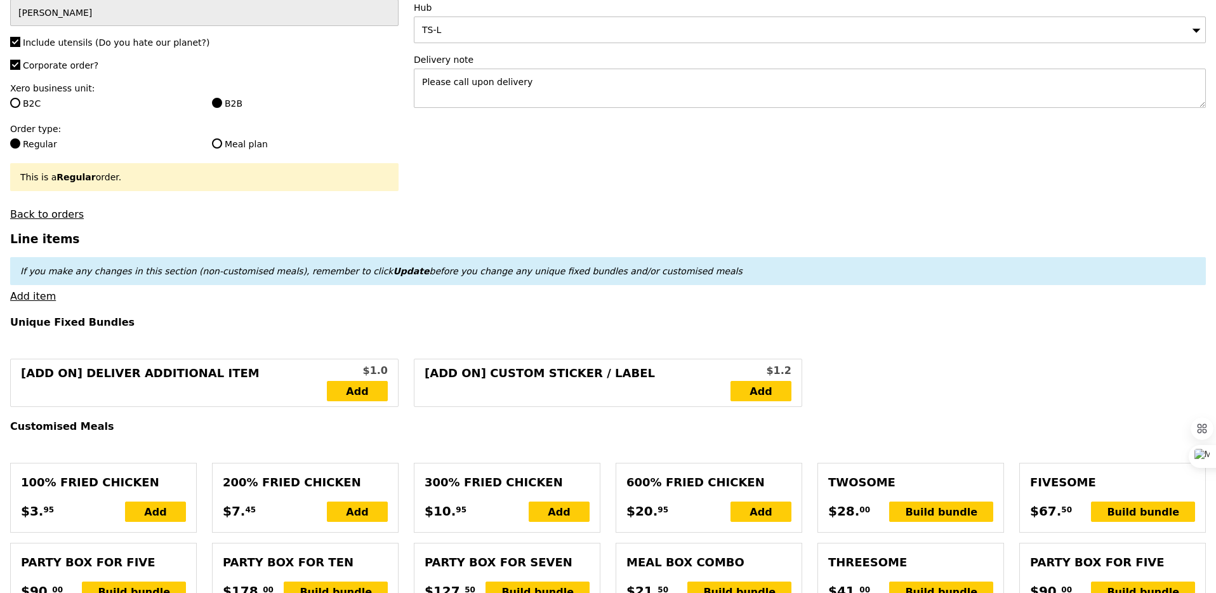
scroll to position [228, 0]
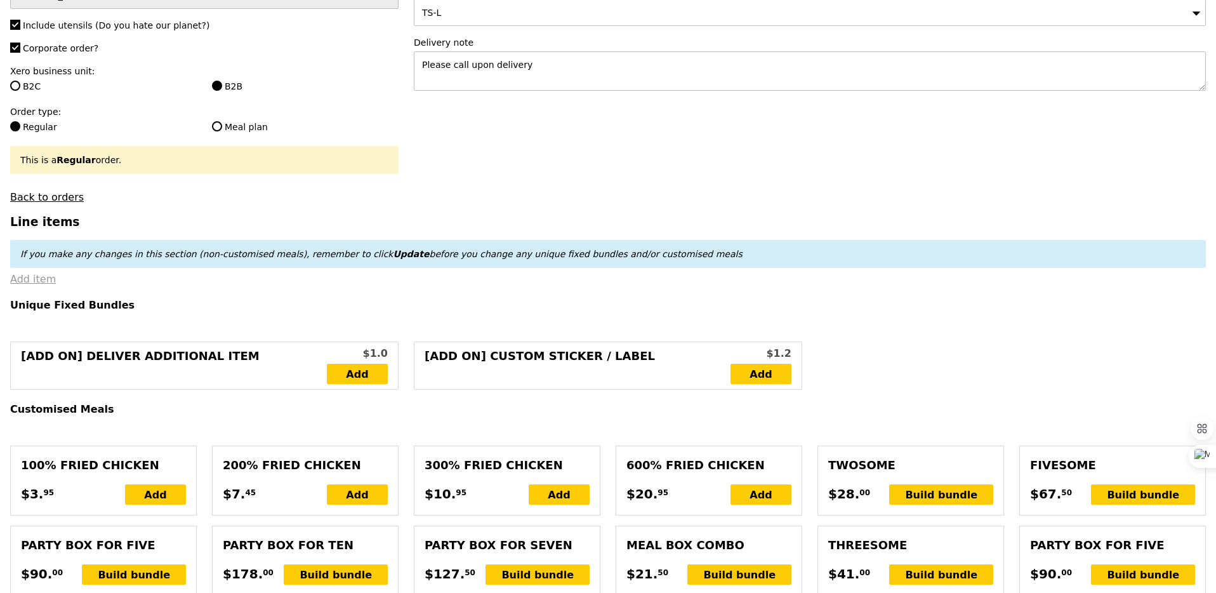
click at [22, 282] on link "Add item" at bounding box center [33, 279] width 46 height 12
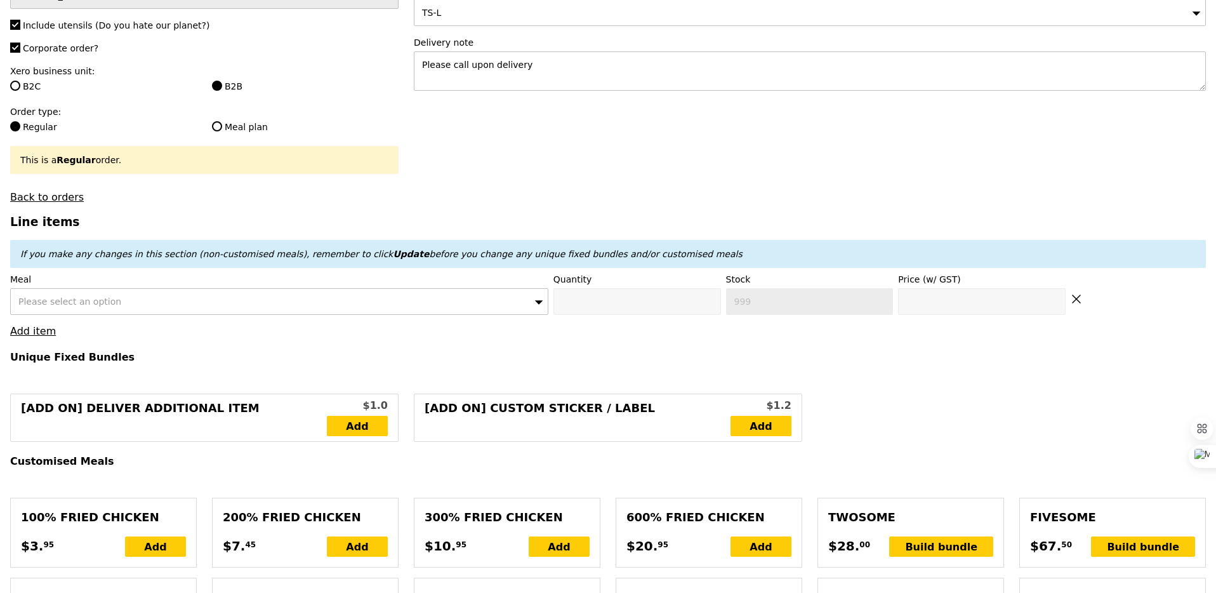
click at [84, 303] on span "Please select an option" at bounding box center [69, 301] width 103 height 10
type input "oven-roas"
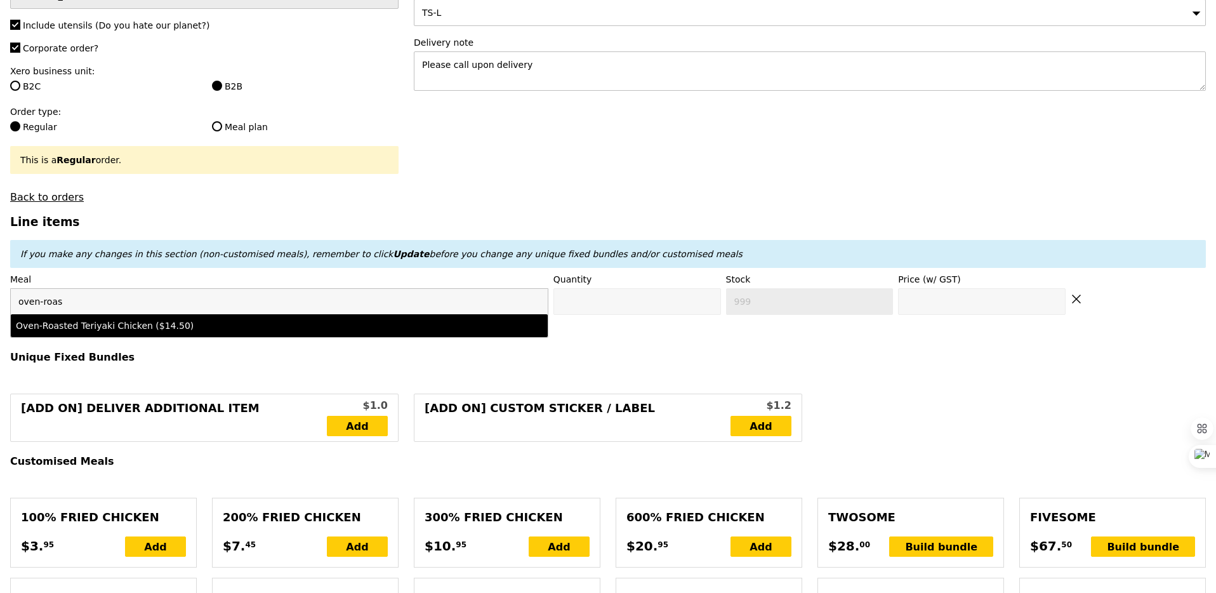
type input "Confirm anyway"
type input "0"
type input "443"
type input "14.5"
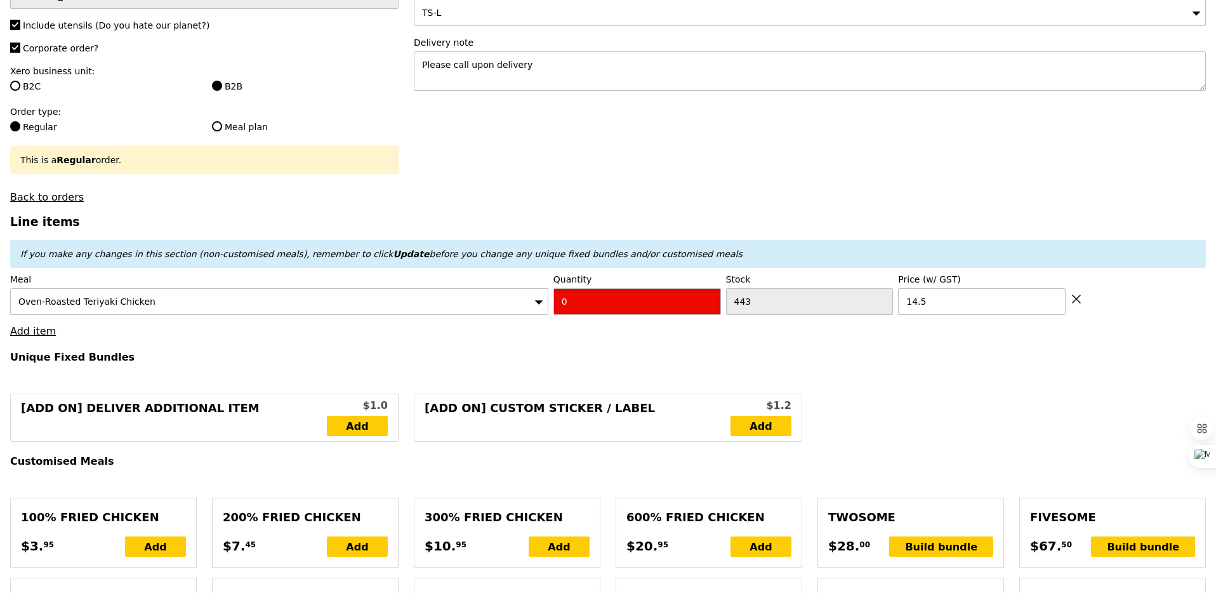
type input "Confirm"
type input "6"
click at [34, 331] on link "Add item" at bounding box center [33, 331] width 46 height 12
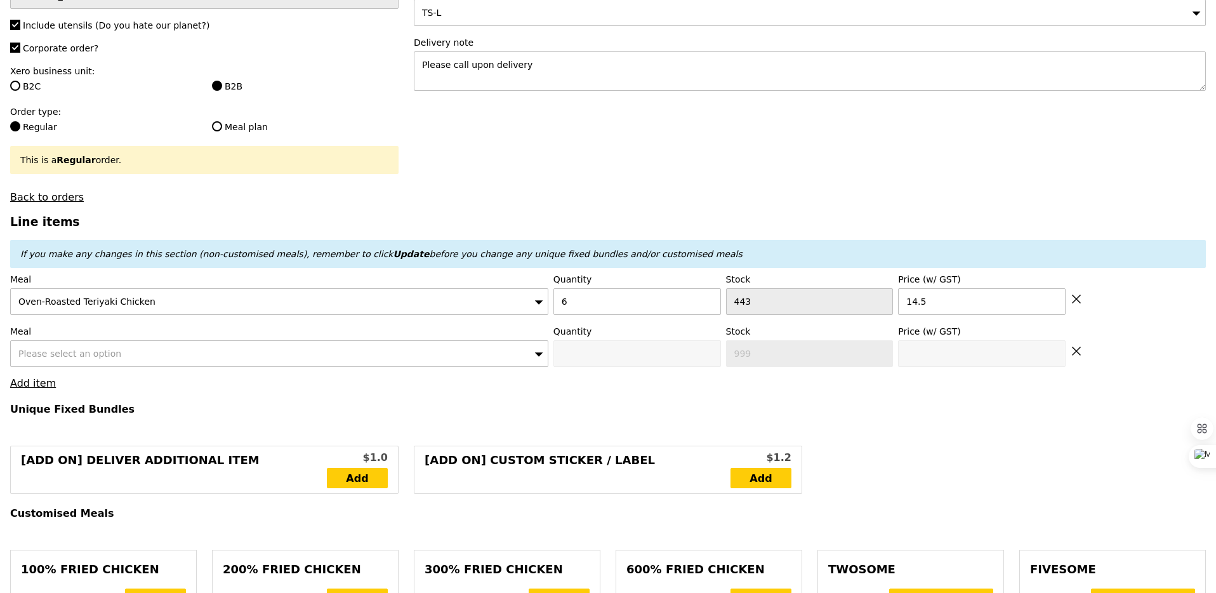
click at [51, 360] on div "Please select an option" at bounding box center [279, 353] width 538 height 27
type input "Loading..."
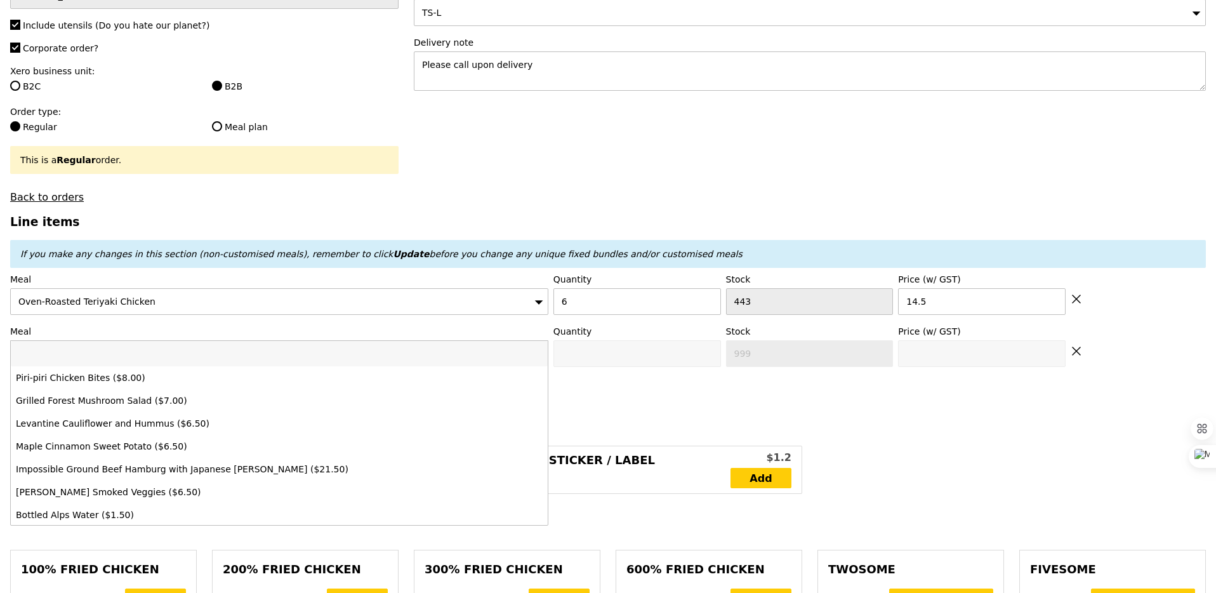
type input "87.00"
type input "3.62"
type input "3.95"
type input "92.90"
type input "Confirm"
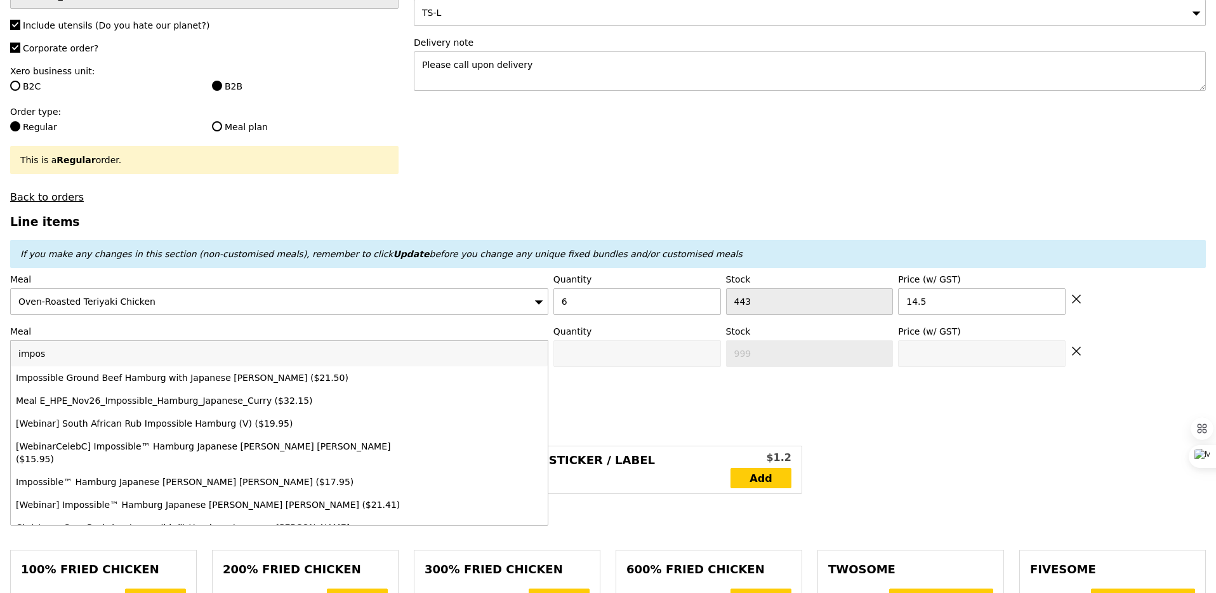
type input "imposs"
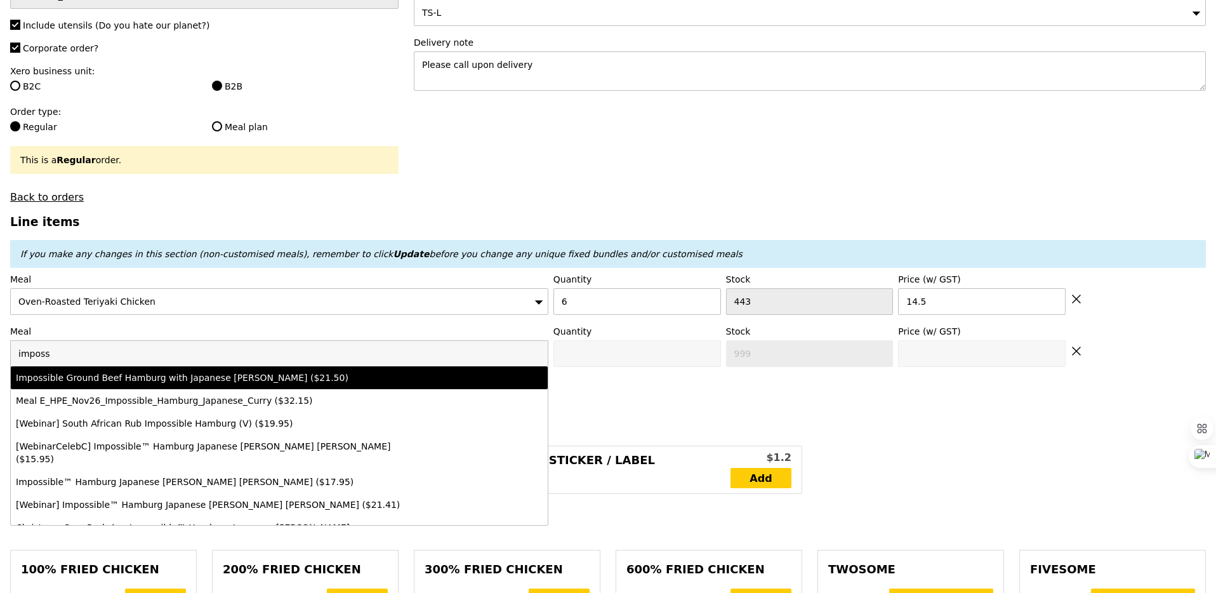
type input "Confirm anyway"
type input "0"
type input "498"
type input "21.5"
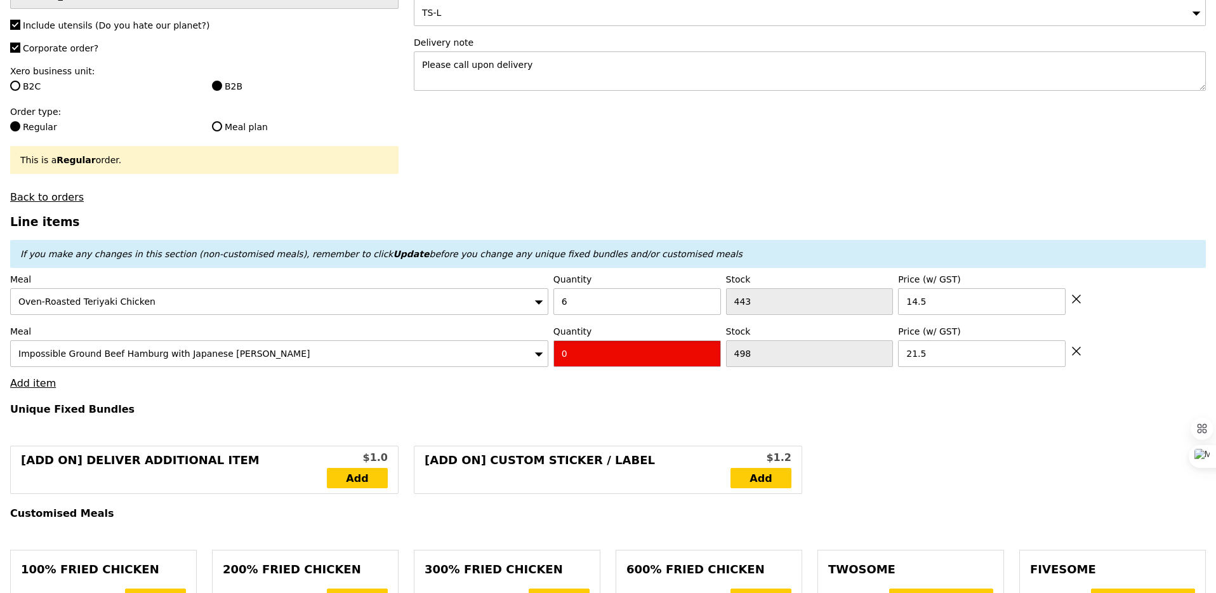
type input "Confirm"
type input "6"
click at [42, 387] on link "Add item" at bounding box center [33, 383] width 46 height 12
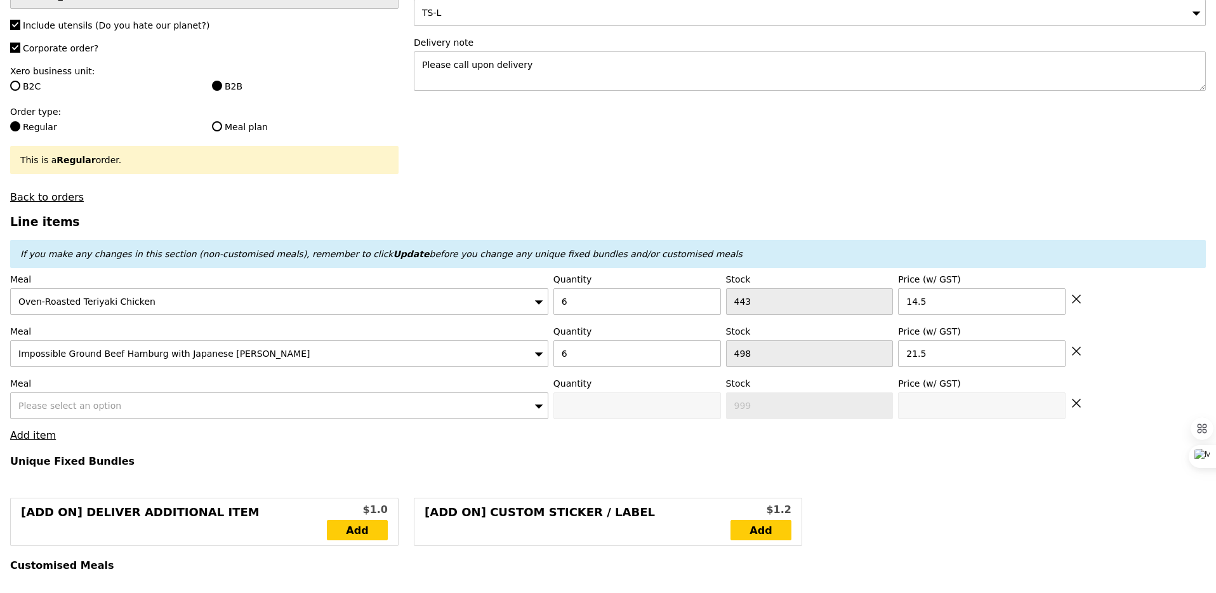
click at [57, 413] on div "Please select an option" at bounding box center [279, 405] width 538 height 27
type input "Loading..."
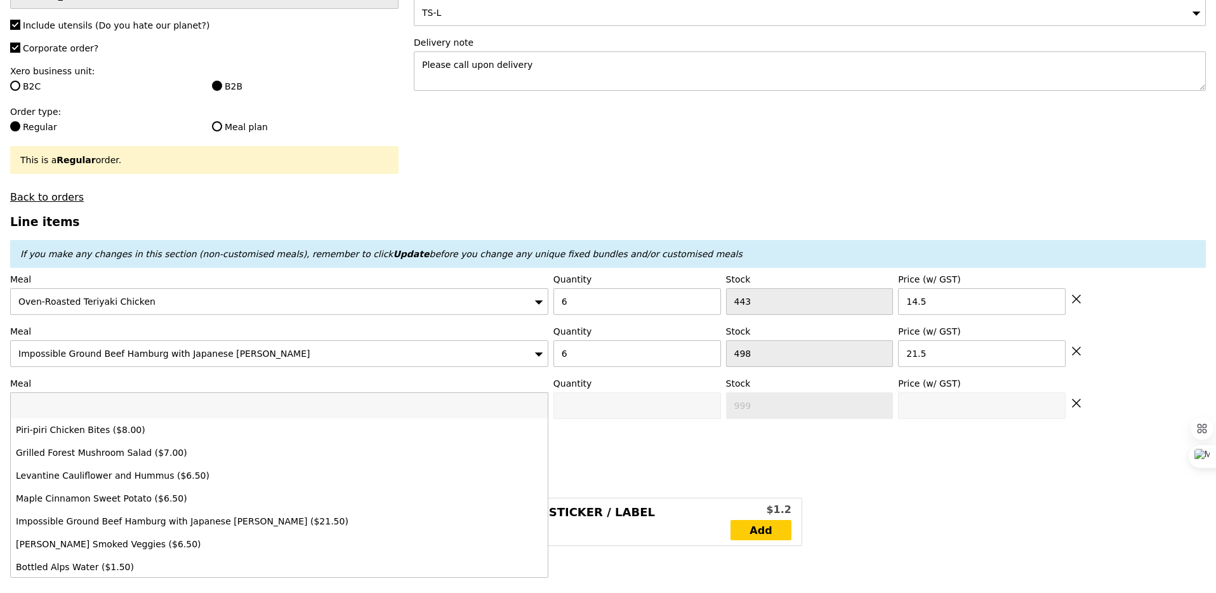
type input "216.00"
type input "221.90"
type input "ros"
type input "Confirm"
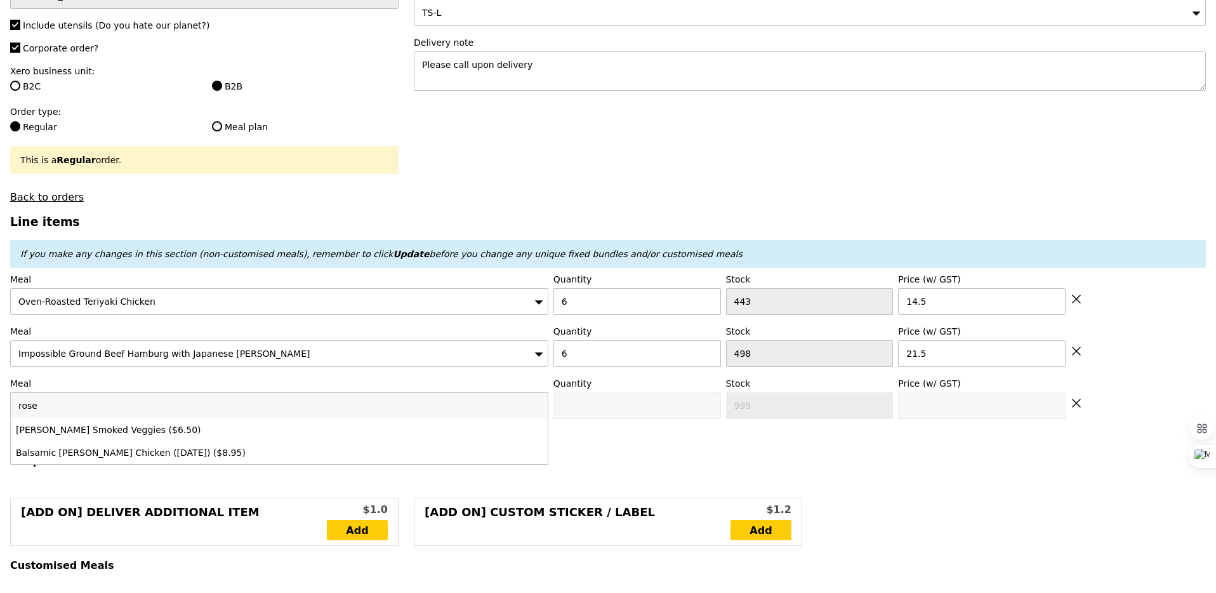
type input "rosem"
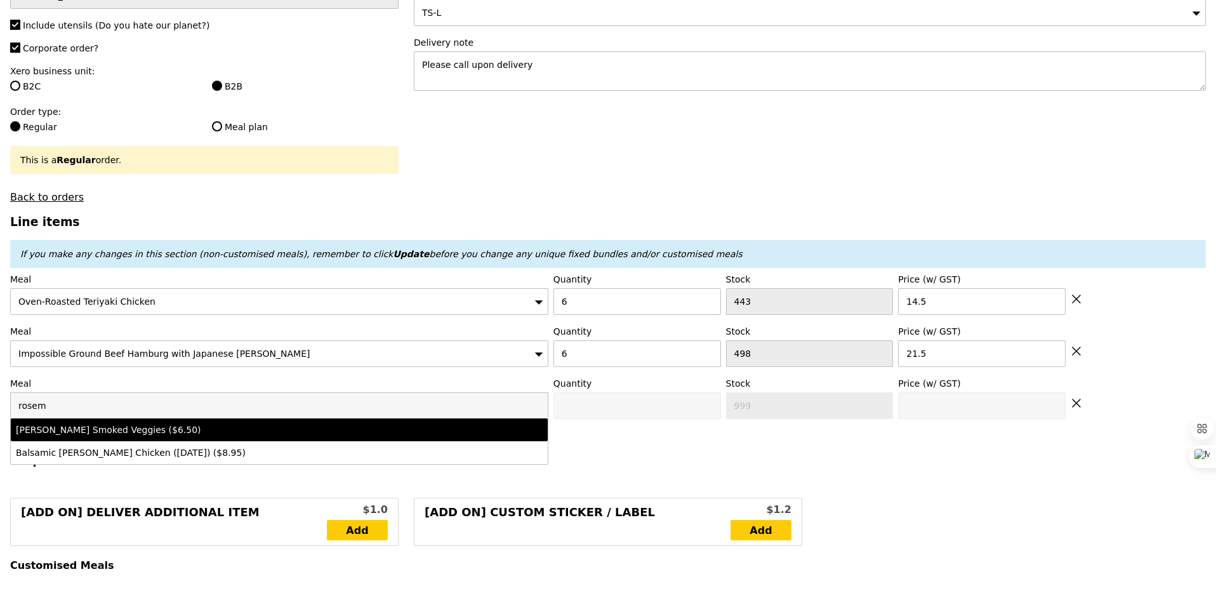
type input "Confirm anyway"
type input "0"
type input "500"
type input "6.5"
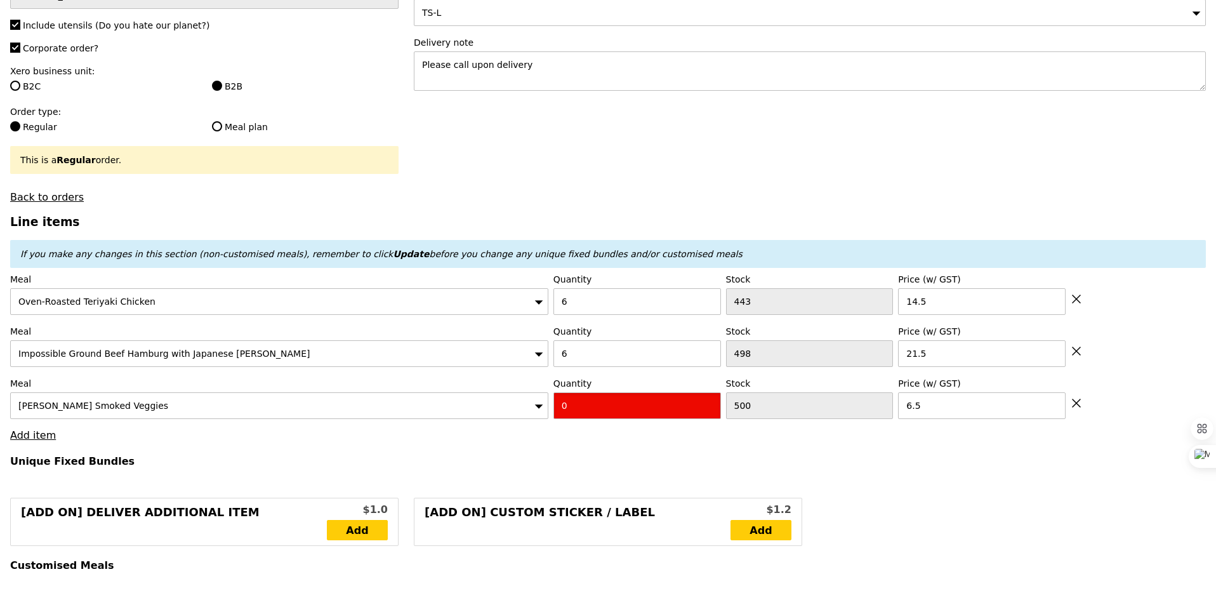
type input "Confirm"
type input "6"
type input "Confirm anyway"
type input "Confirm"
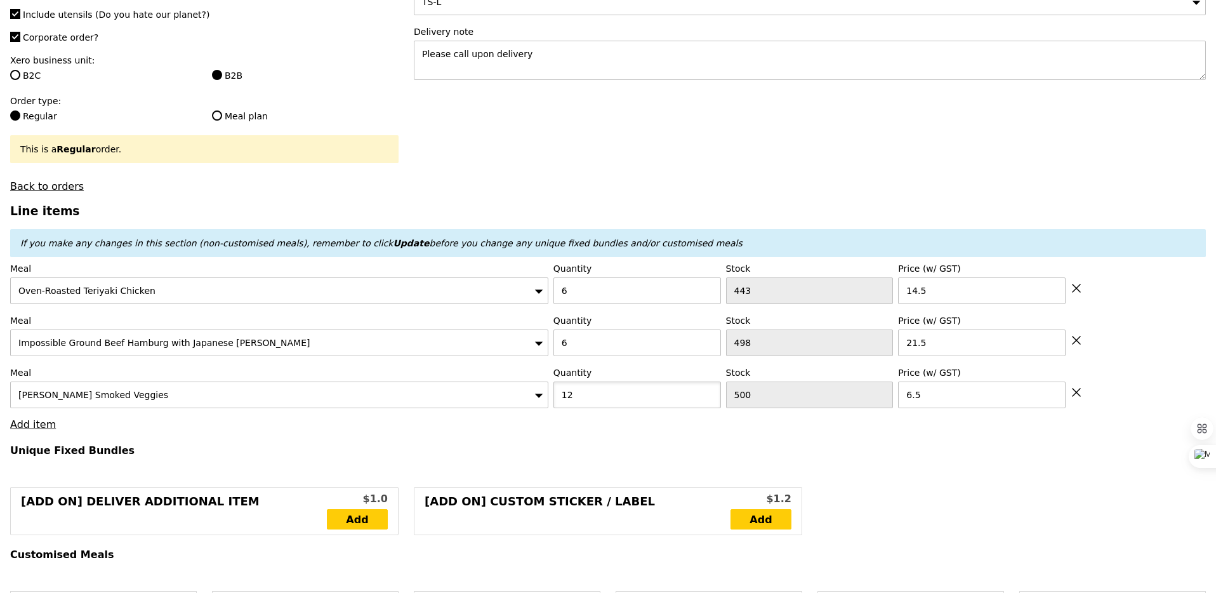
scroll to position [240, 0]
type input "12"
click at [44, 421] on link "Add item" at bounding box center [33, 423] width 46 height 12
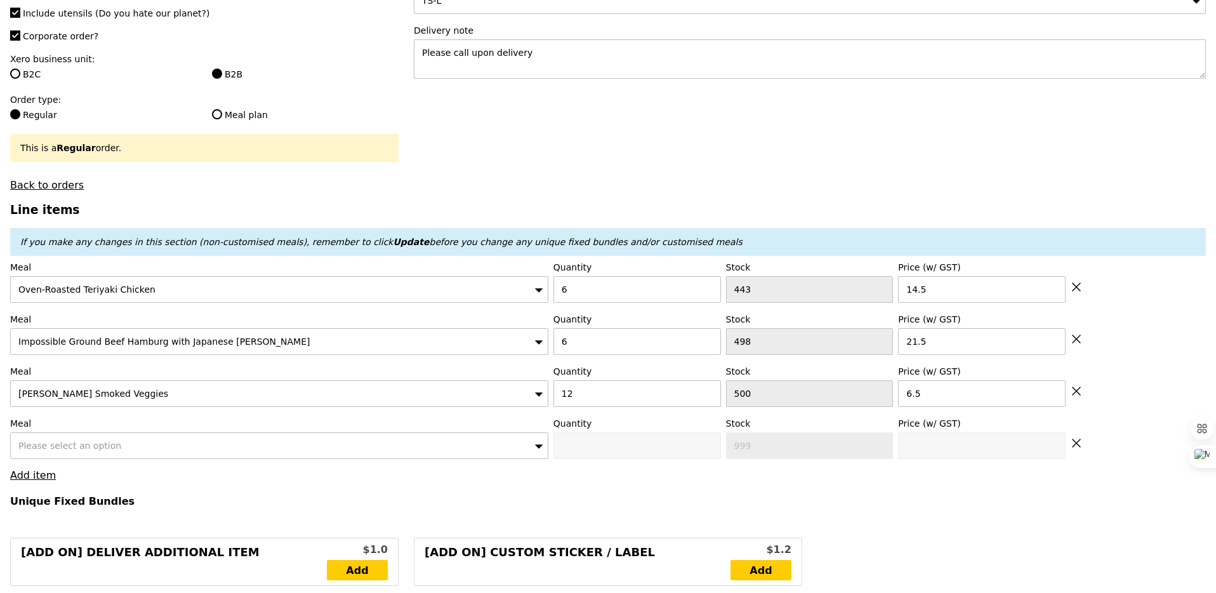
click at [53, 443] on span "Please select an option" at bounding box center [69, 445] width 103 height 10
type input "Loading..."
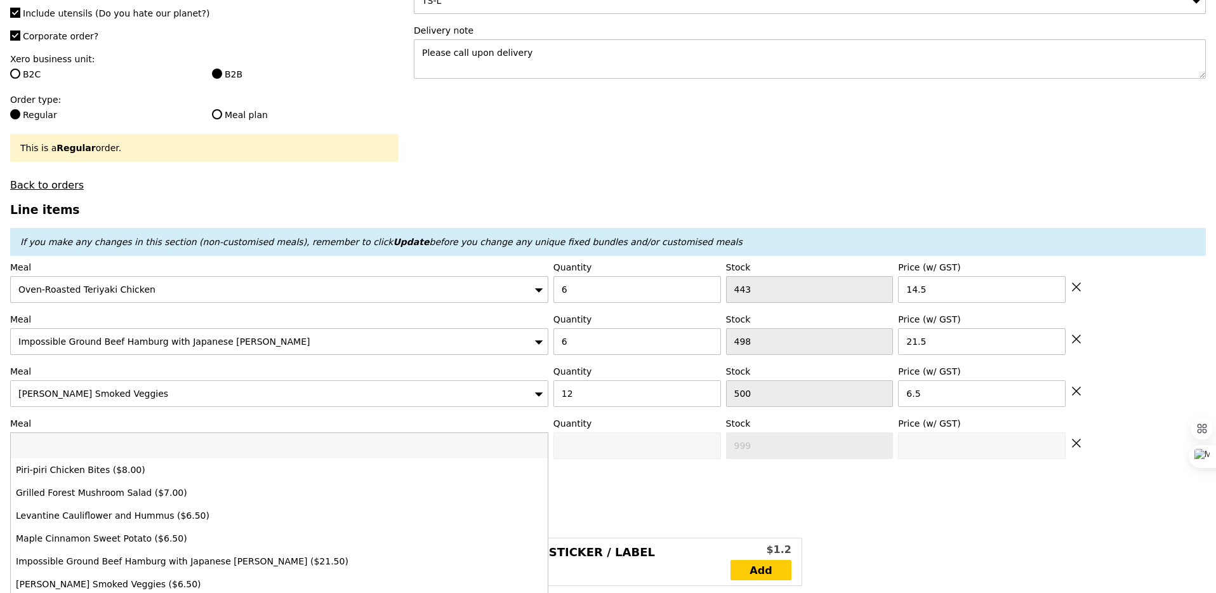
type input "294.00"
type input "299.90"
type input "on"
type input "Confirm"
type input "ondeh"
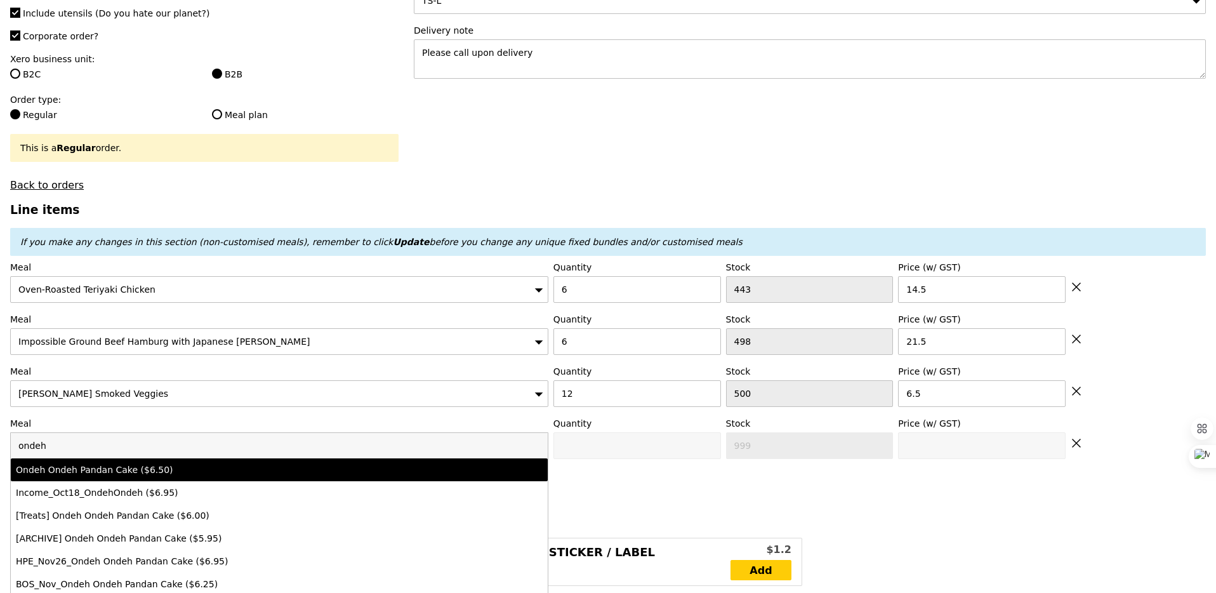
type input "Confirm anyway"
type input "0"
type input "497"
type input "6.5"
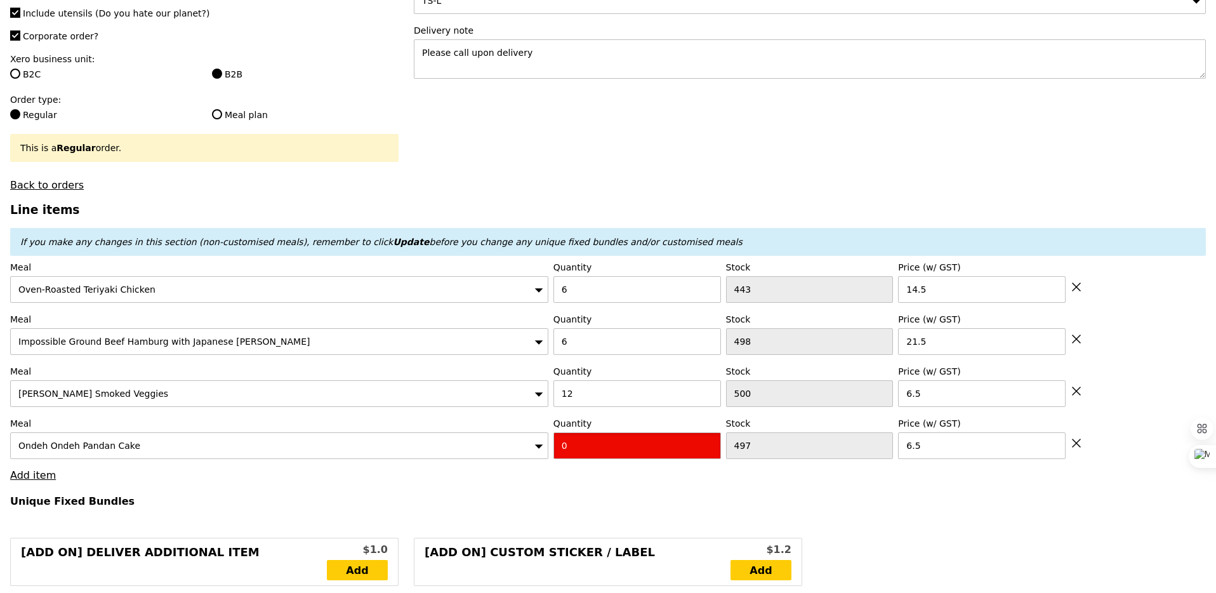
type input "Confirm"
type input "12"
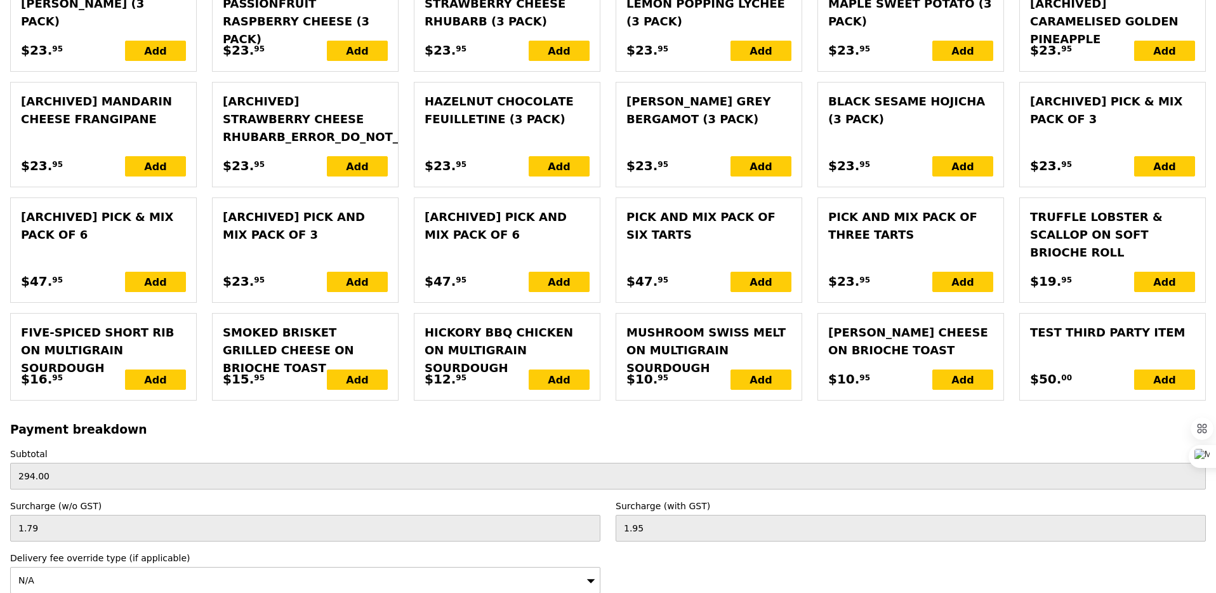
type input "Loading..."
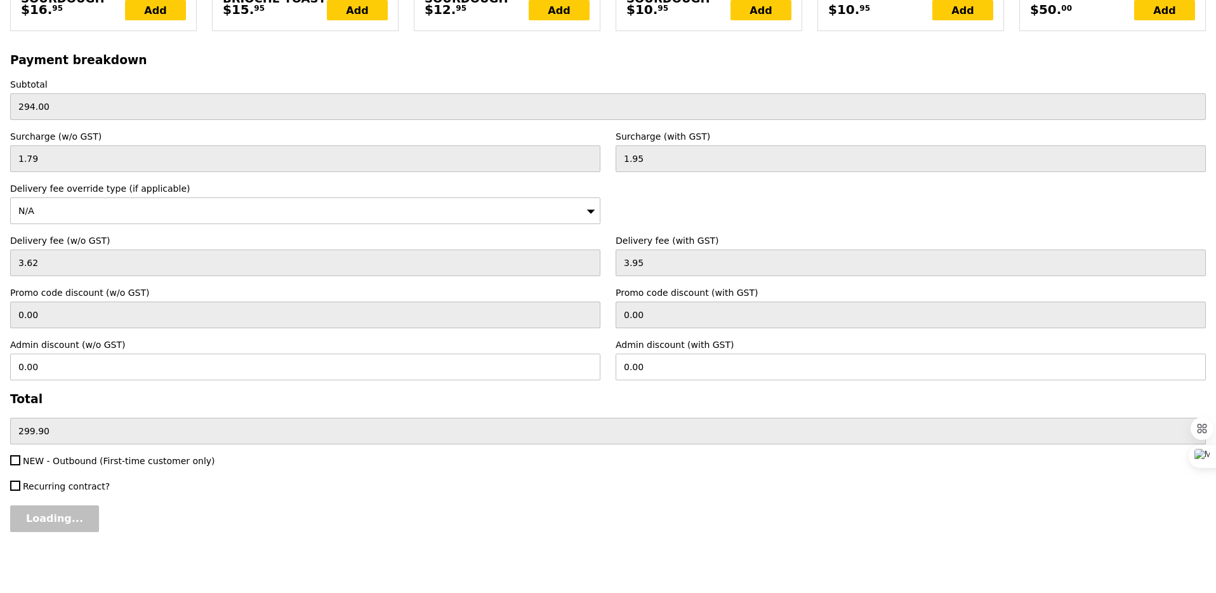
type input "372.00"
type input "377.90"
type input "Confirm"
click at [60, 515] on input "Confirm" at bounding box center [48, 518] width 77 height 27
click at [15, 461] on input "NEW - Outbound (First-time customer only)" at bounding box center [15, 460] width 10 height 10
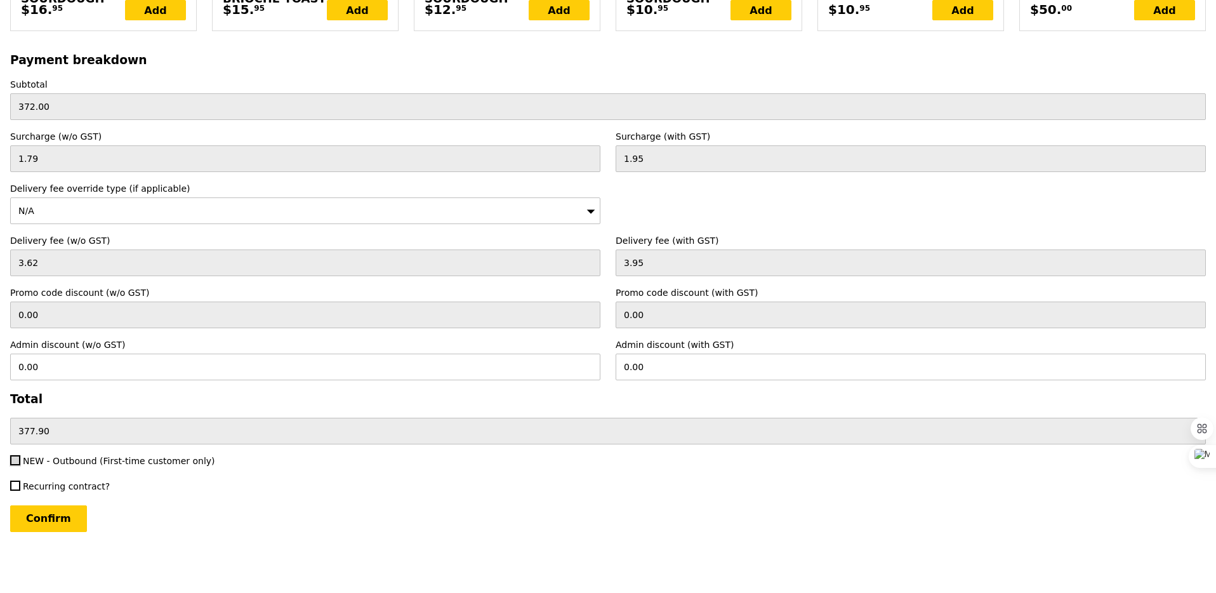
checkbox input "true"
click at [46, 529] on input "Confirm" at bounding box center [48, 518] width 77 height 27
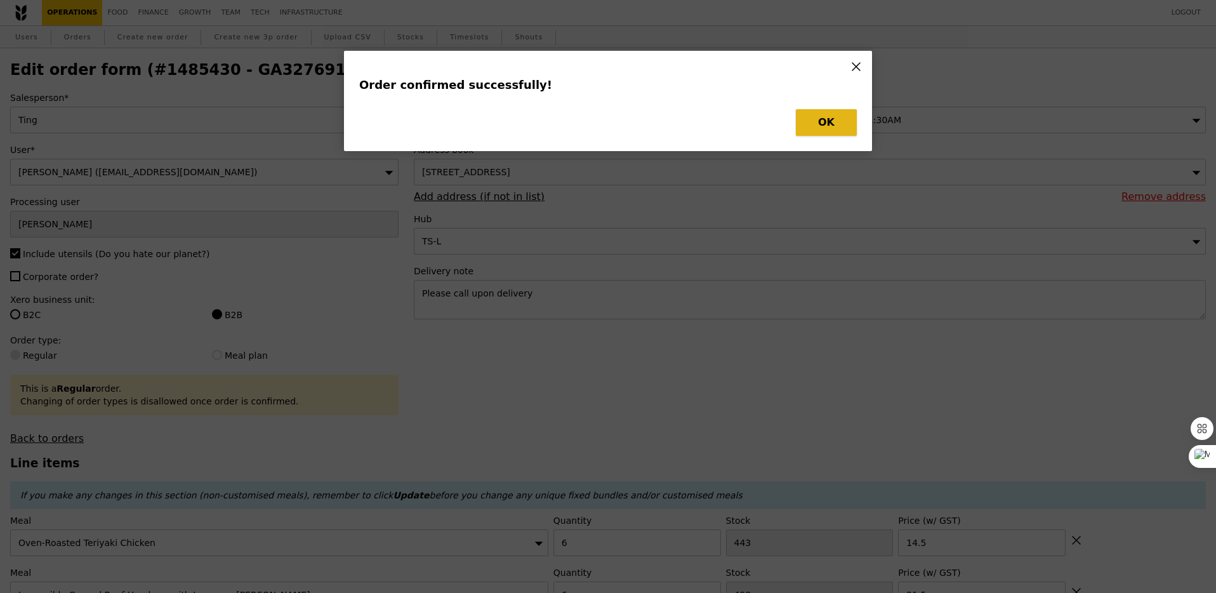
click at [810, 127] on button "OK" at bounding box center [826, 122] width 61 height 27
type input "Loading..."
checkbox input "false"
type input "12"
type input "497"
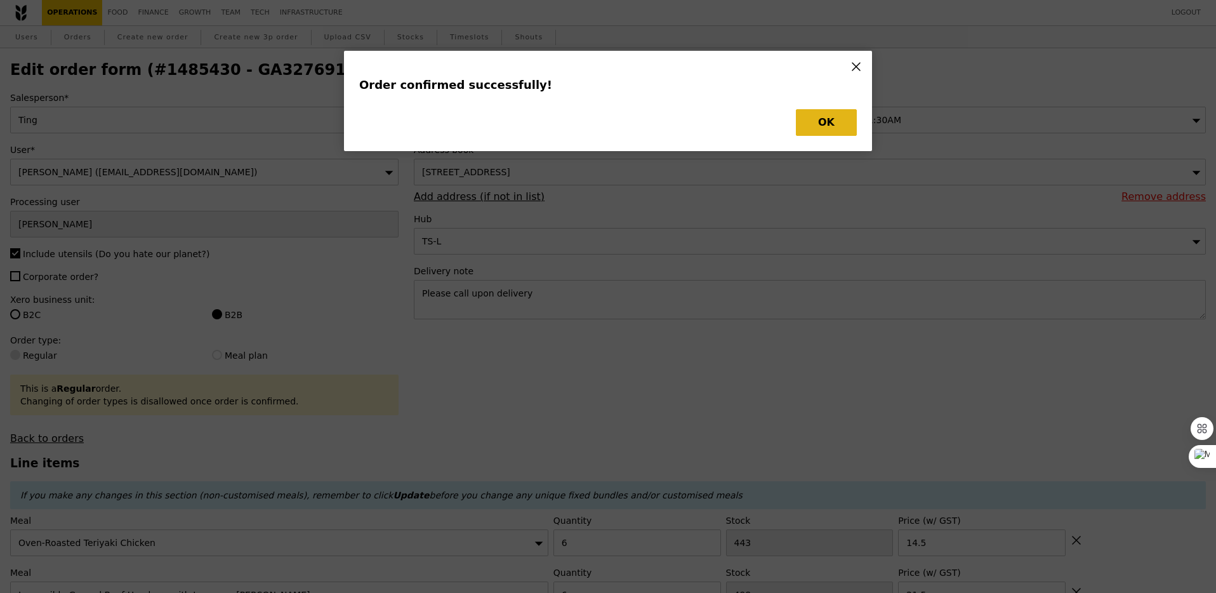
type input "6.50"
type input "12"
type input "500"
type input "6.50"
type input "6"
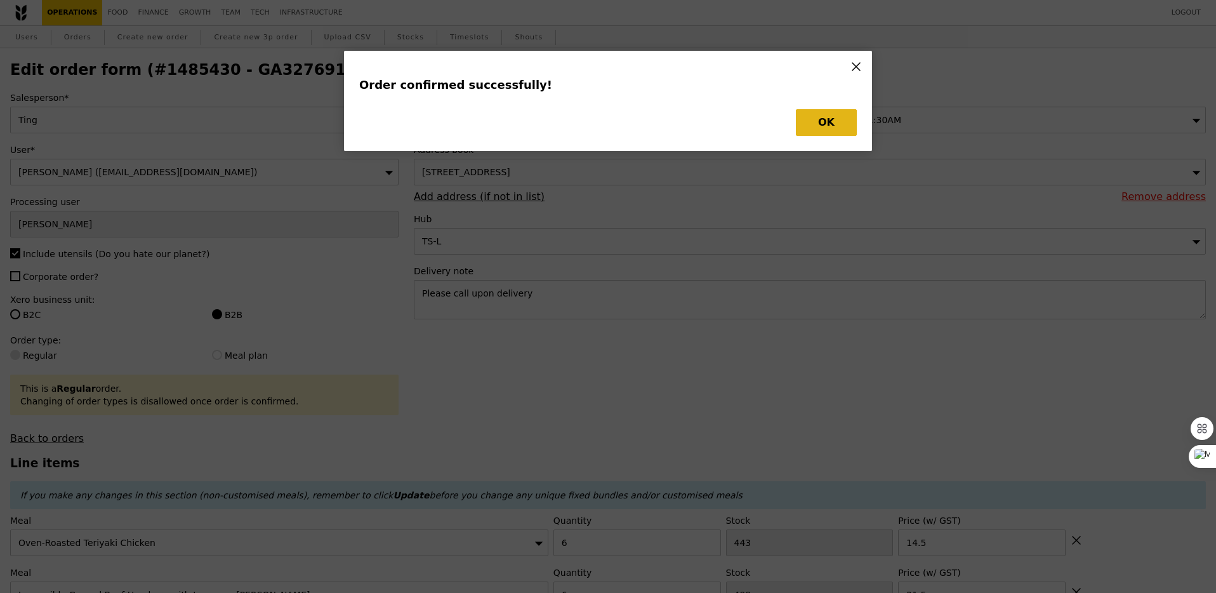
type input "498"
type input "21.50"
type input "6"
type input "443"
type input "14.50"
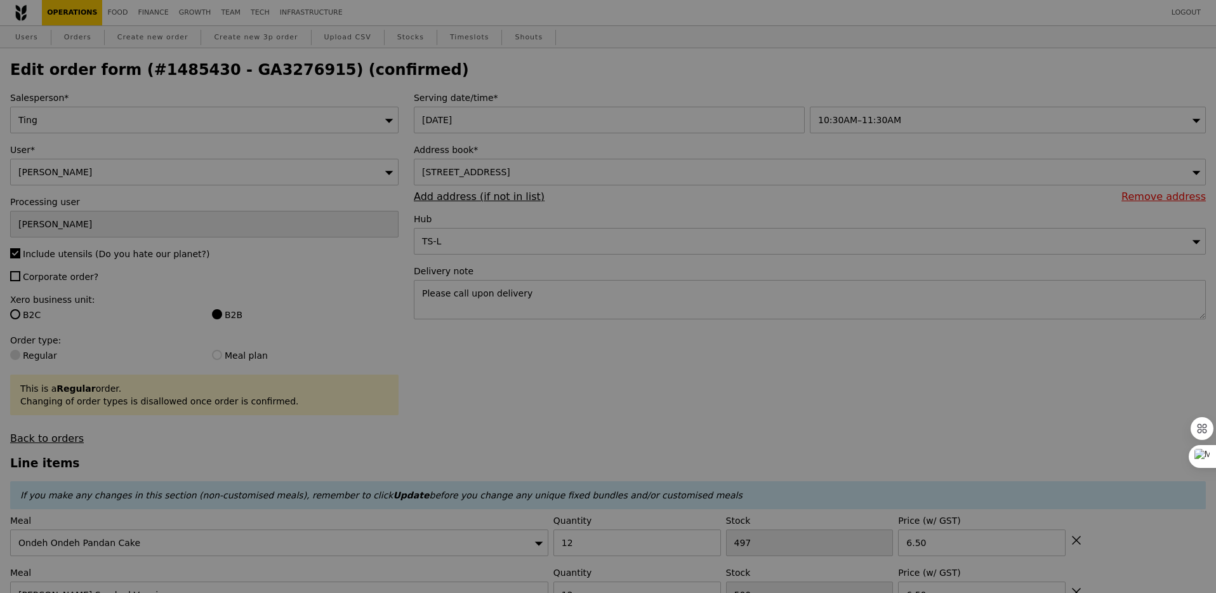
type input "485"
type input "488"
type input "492"
type input "437"
type input "Update"
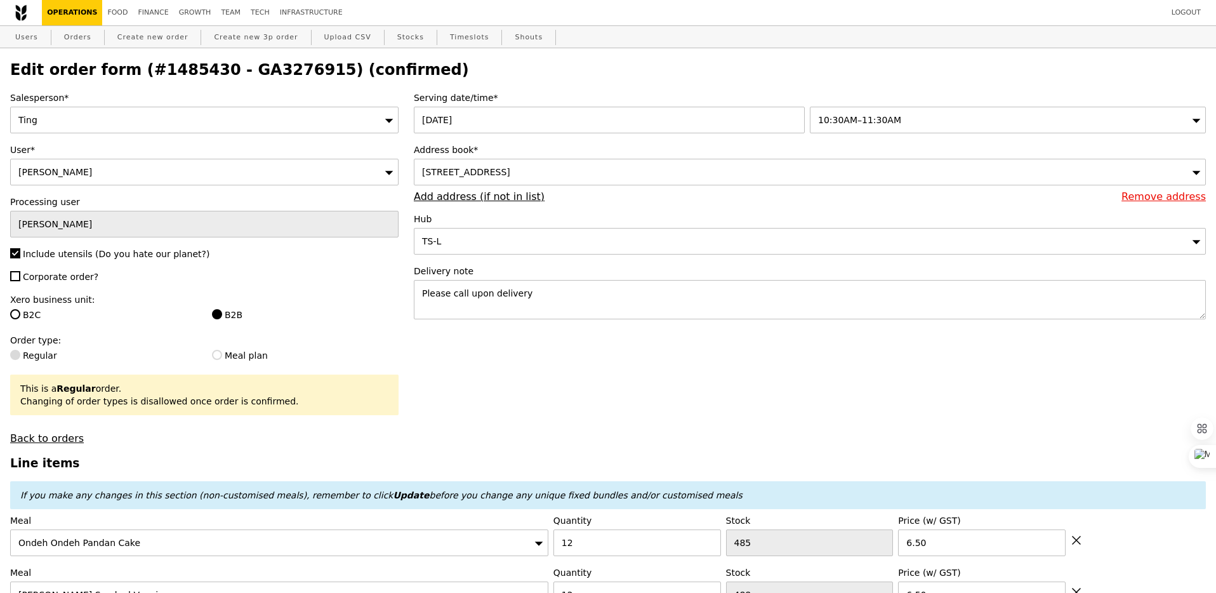
click at [244, 76] on h2 "Edit order form (#1485430 - GA3276915) (confirmed)" at bounding box center [607, 70] width 1195 height 18
copy h2 "GA3276915"
click at [72, 27] on link "Orders" at bounding box center [77, 37] width 37 height 23
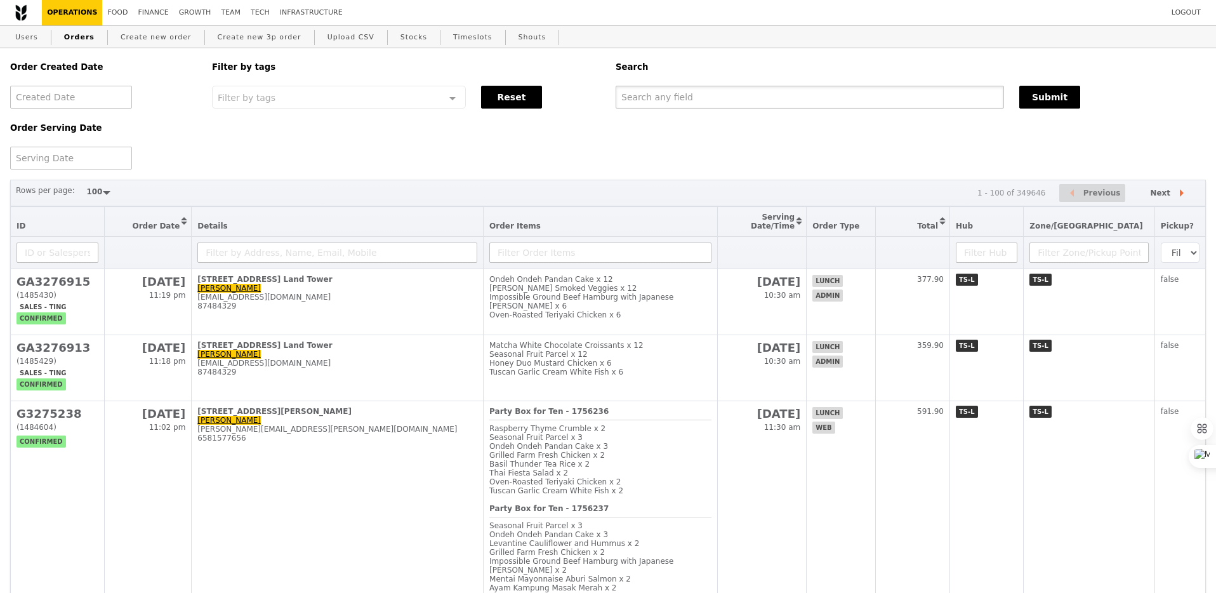
click at [777, 90] on input "text" at bounding box center [810, 97] width 388 height 23
paste input "GA3276915"
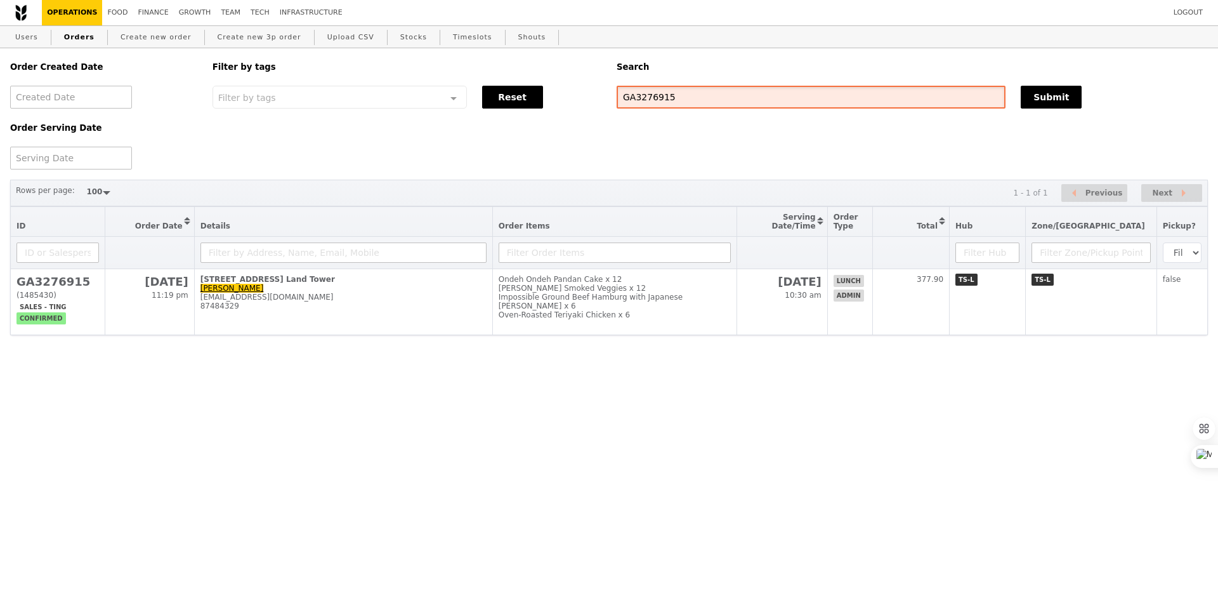
click at [653, 102] on input "GA3276915" at bounding box center [811, 97] width 389 height 23
paste input "[EMAIL_ADDRESS][DOMAIN_NAME]"
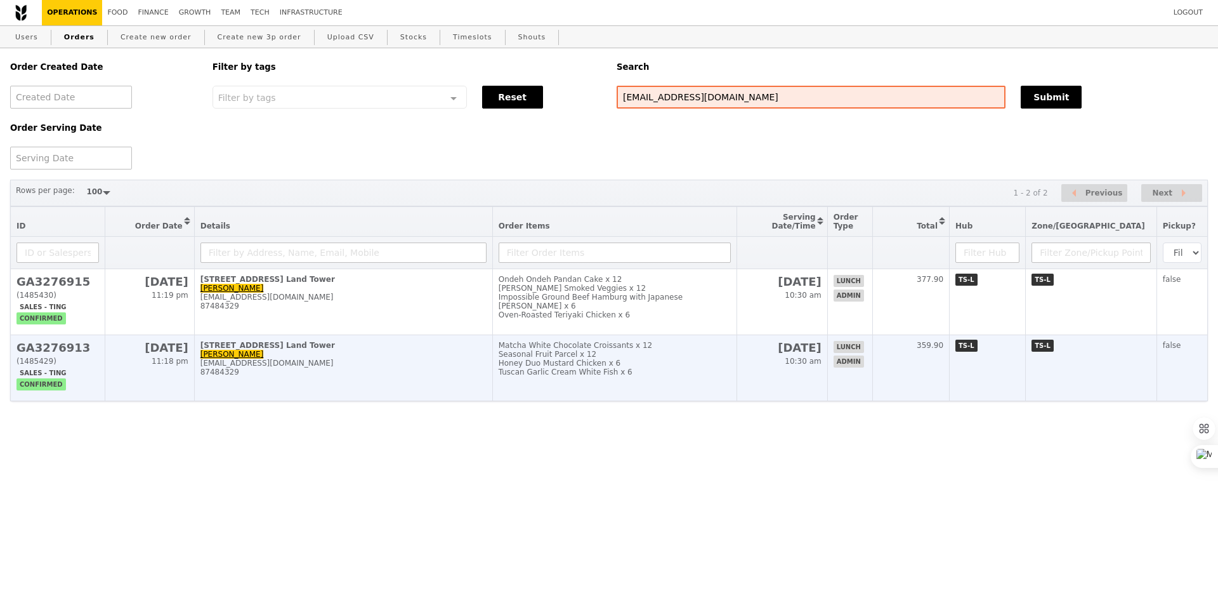
click at [684, 364] on div "Honey Duo Mustard Chicken x 6" at bounding box center [615, 363] width 232 height 9
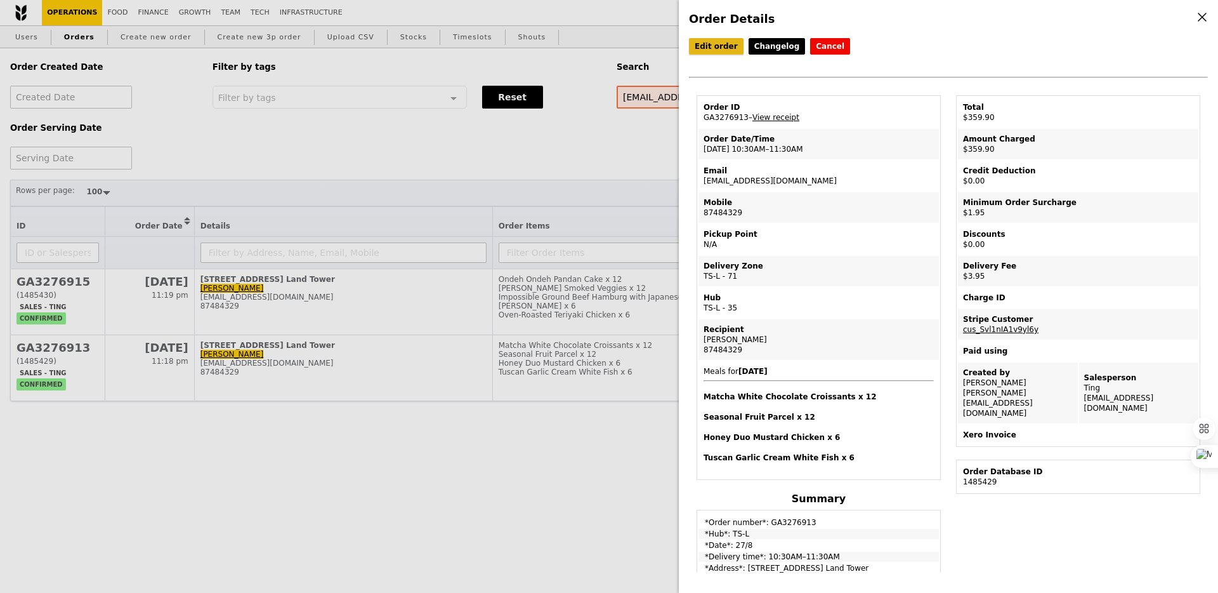
click at [719, 49] on link "Edit order" at bounding box center [716, 46] width 55 height 16
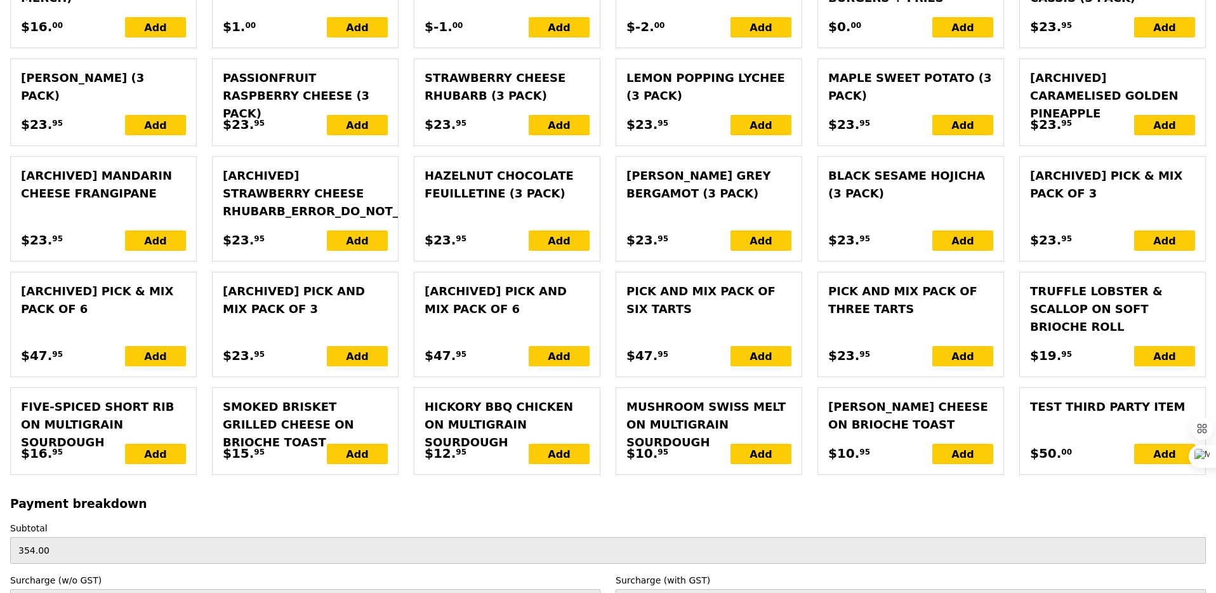
scroll to position [2933, 0]
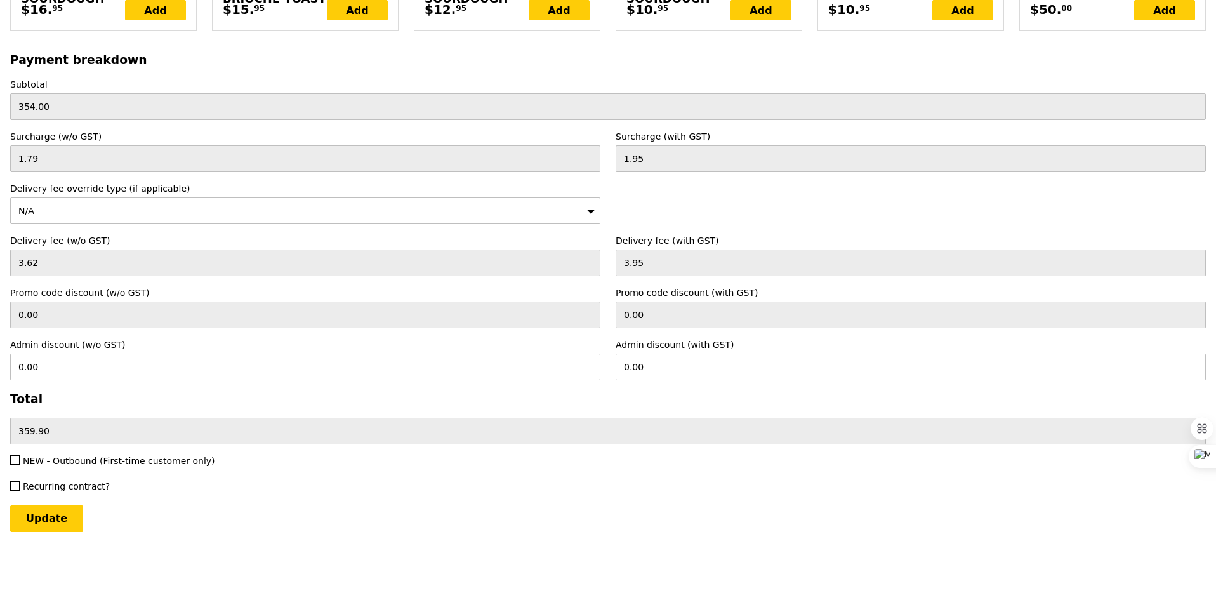
click at [60, 457] on span "NEW - Outbound (First-time customer only)" at bounding box center [119, 461] width 192 height 10
click at [20, 457] on input "NEW - Outbound (First-time customer only)" at bounding box center [15, 460] width 10 height 10
click at [51, 517] on input "Update" at bounding box center [46, 518] width 73 height 27
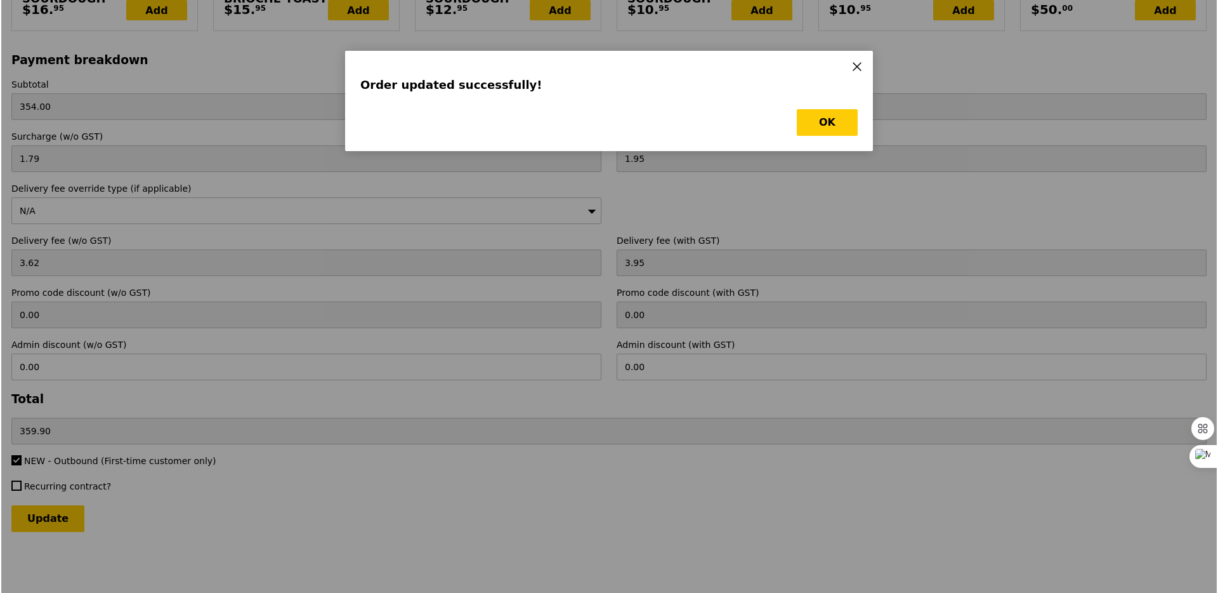
scroll to position [0, 0]
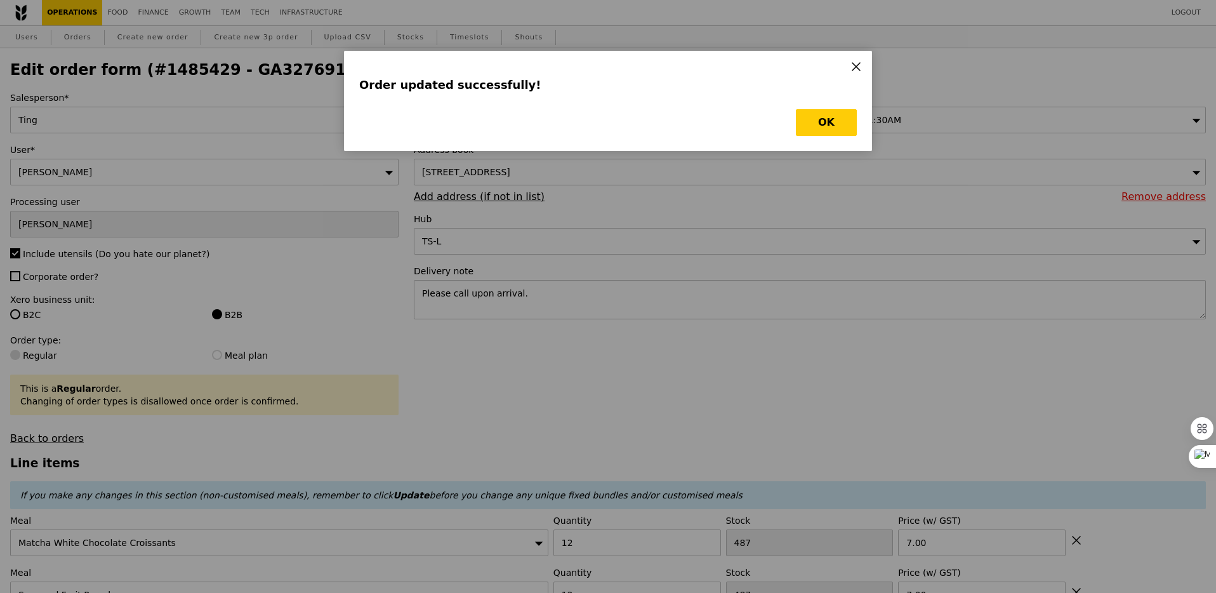
click at [859, 127] on div "Order updated successfully! OK" at bounding box center [608, 101] width 528 height 100
click at [836, 120] on button "OK" at bounding box center [826, 122] width 61 height 27
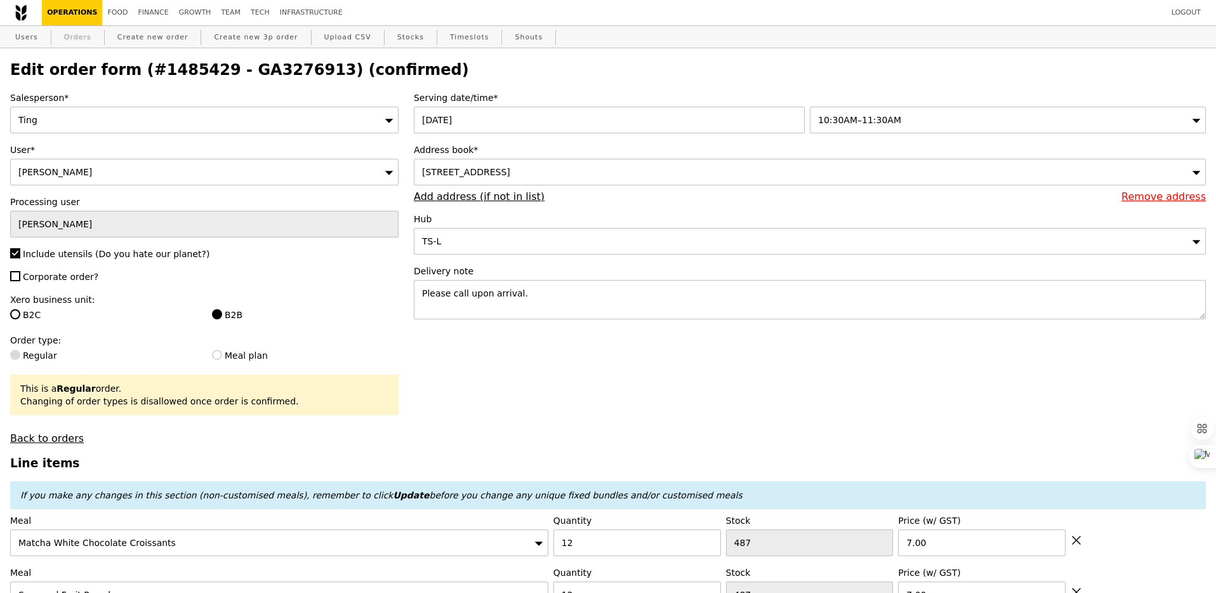
click at [76, 38] on link "Orders" at bounding box center [77, 37] width 37 height 23
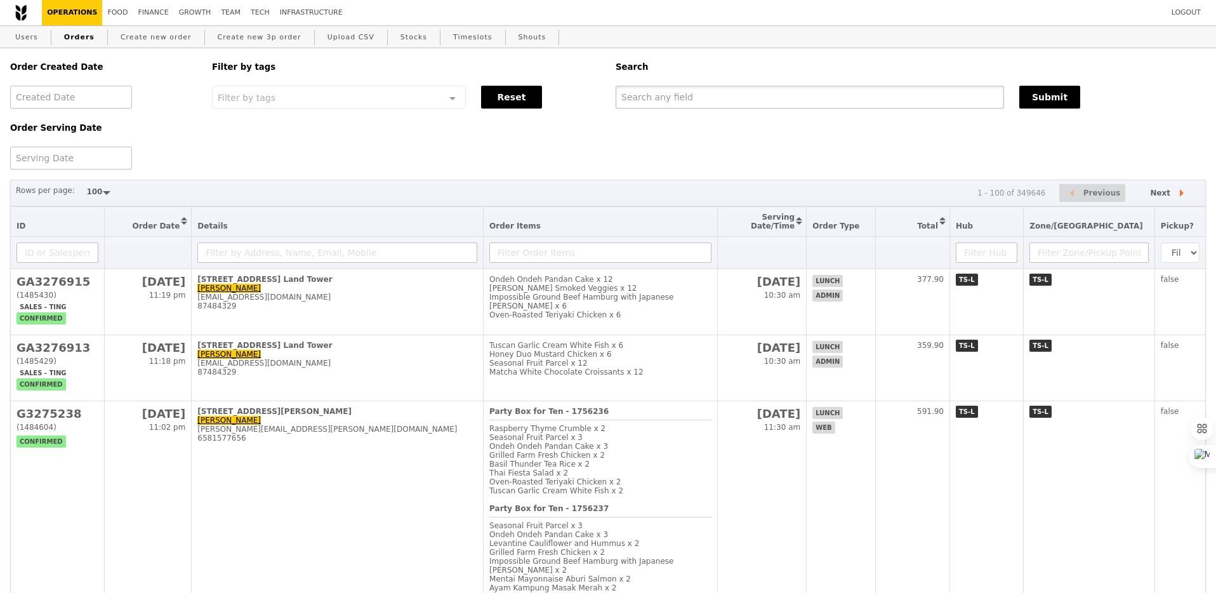
click at [663, 103] on input "text" at bounding box center [810, 97] width 388 height 23
paste input "[EMAIL_ADDRESS][DOMAIN_NAME]"
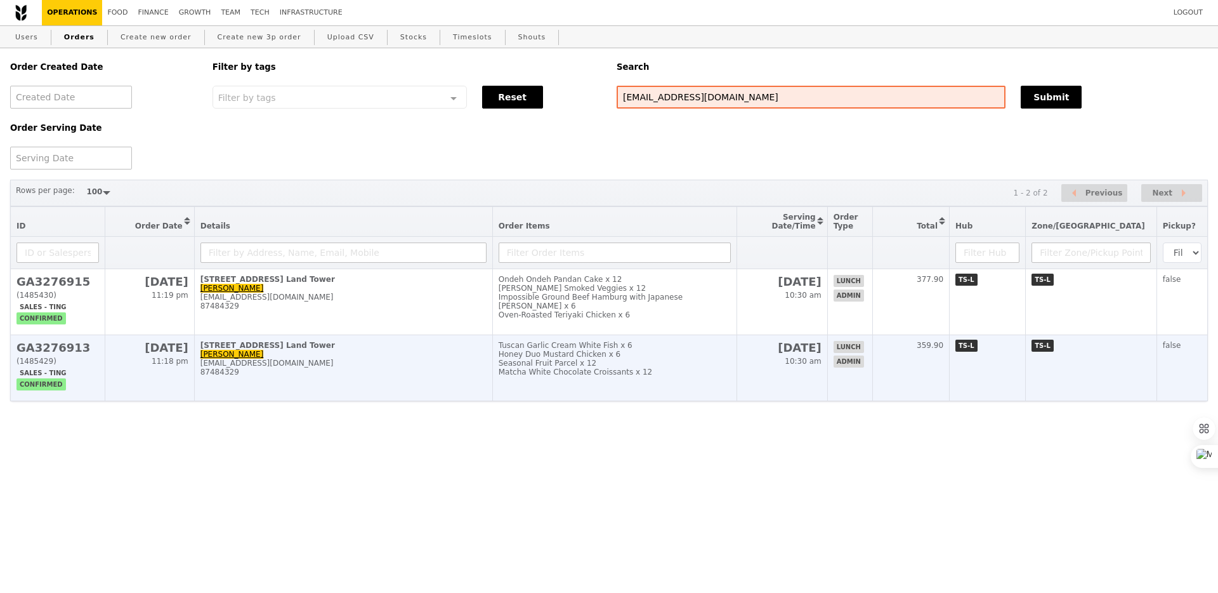
click at [458, 373] on div "87484329" at bounding box center [344, 371] width 286 height 9
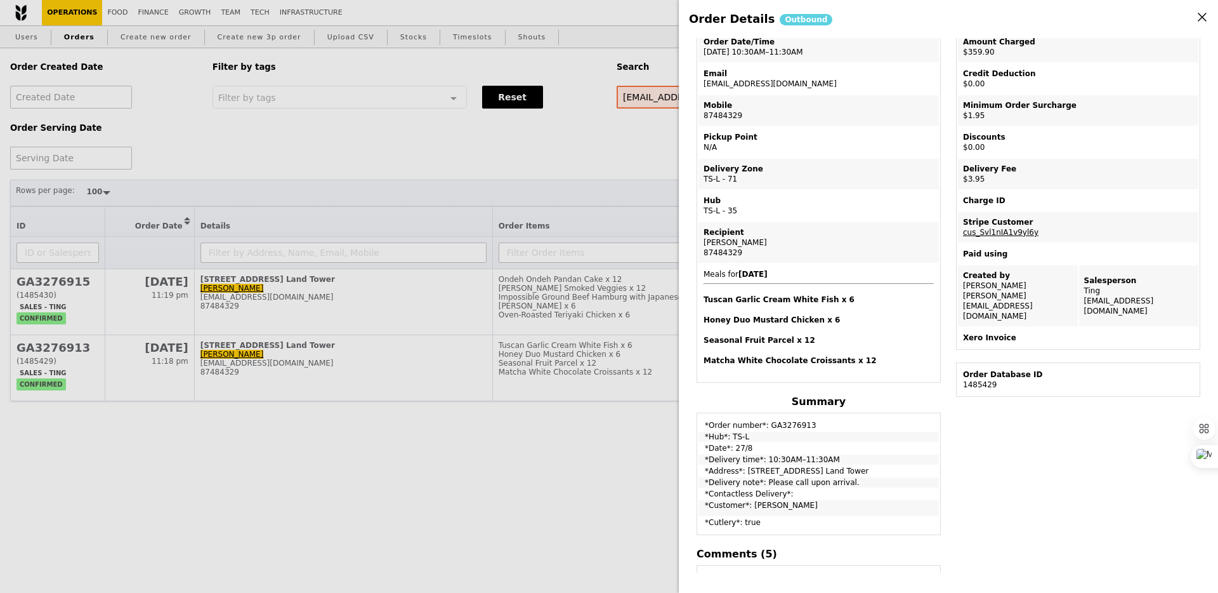
scroll to position [98, 0]
click at [748, 471] on td "*Address*: [STREET_ADDRESS] Land Tower" at bounding box center [819, 470] width 240 height 10
drag, startPoint x: 746, startPoint y: 471, endPoint x: 937, endPoint y: 470, distance: 191.0
click at [937, 470] on td "*Address*: [STREET_ADDRESS] Land Tower" at bounding box center [819, 470] width 240 height 10
copy td "[STREET_ADDRESS] Land Tower"
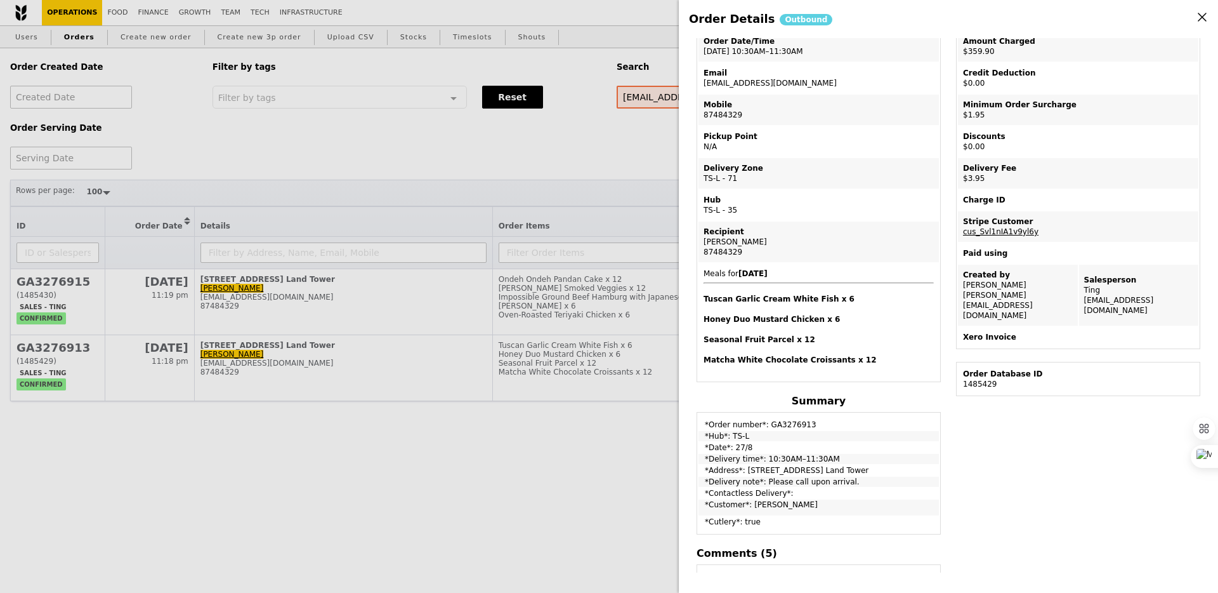
click at [563, 421] on div "Order Details Outbound Edit order Changelog Cancel Order ID GA3276913 – View re…" at bounding box center [609, 296] width 1218 height 593
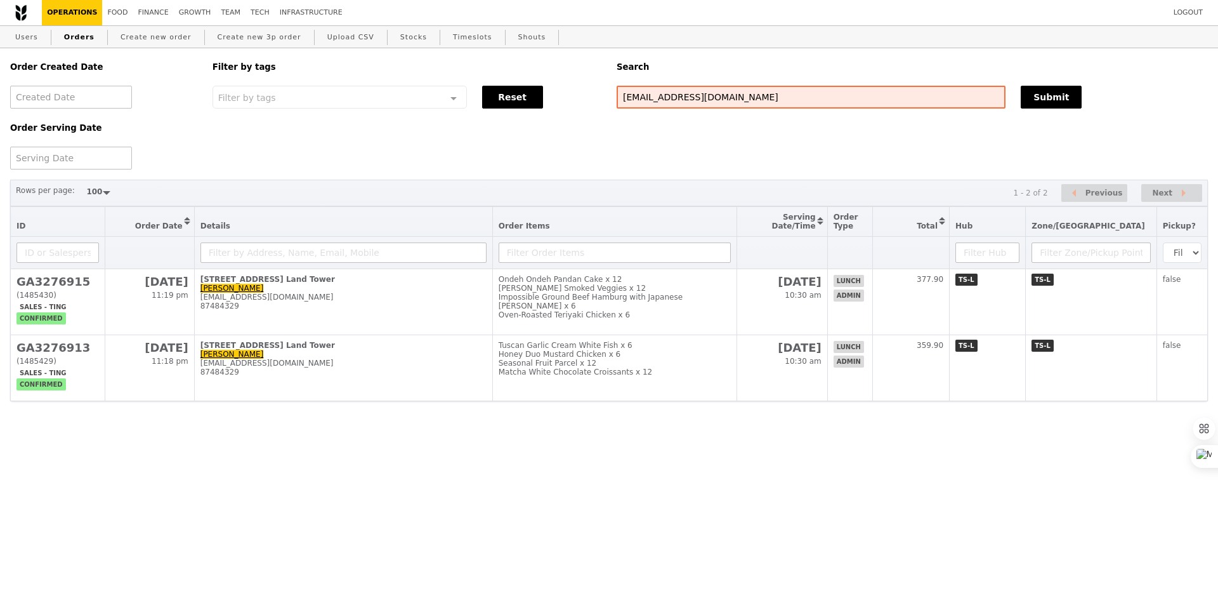
scroll to position [151, 0]
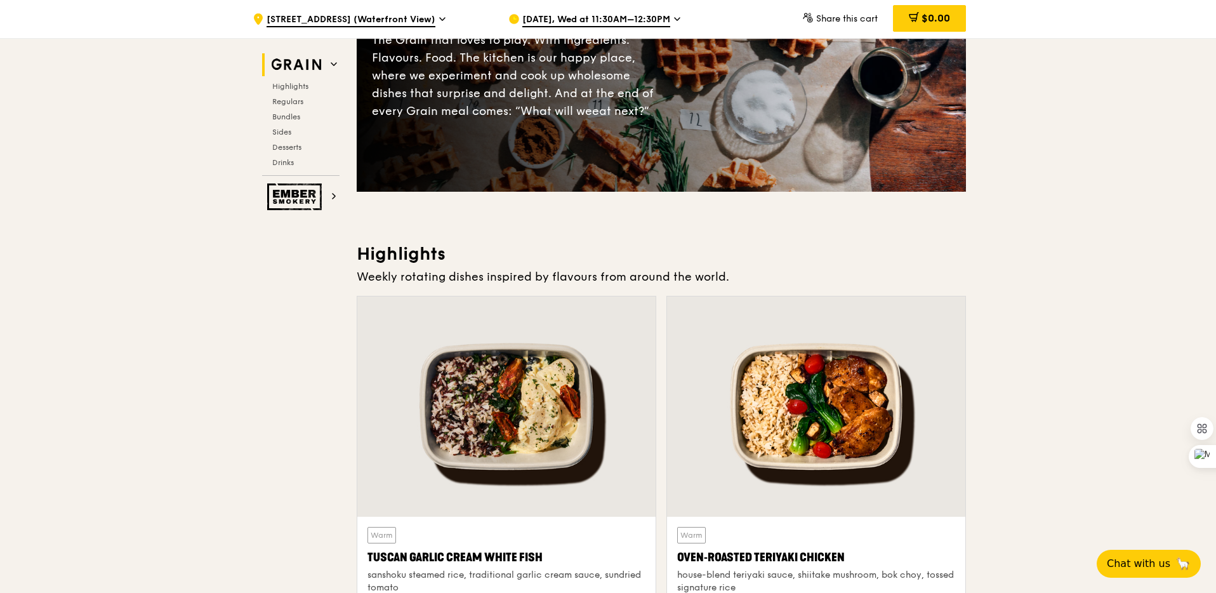
scroll to position [217, 0]
